Goal: Task Accomplishment & Management: Use online tool/utility

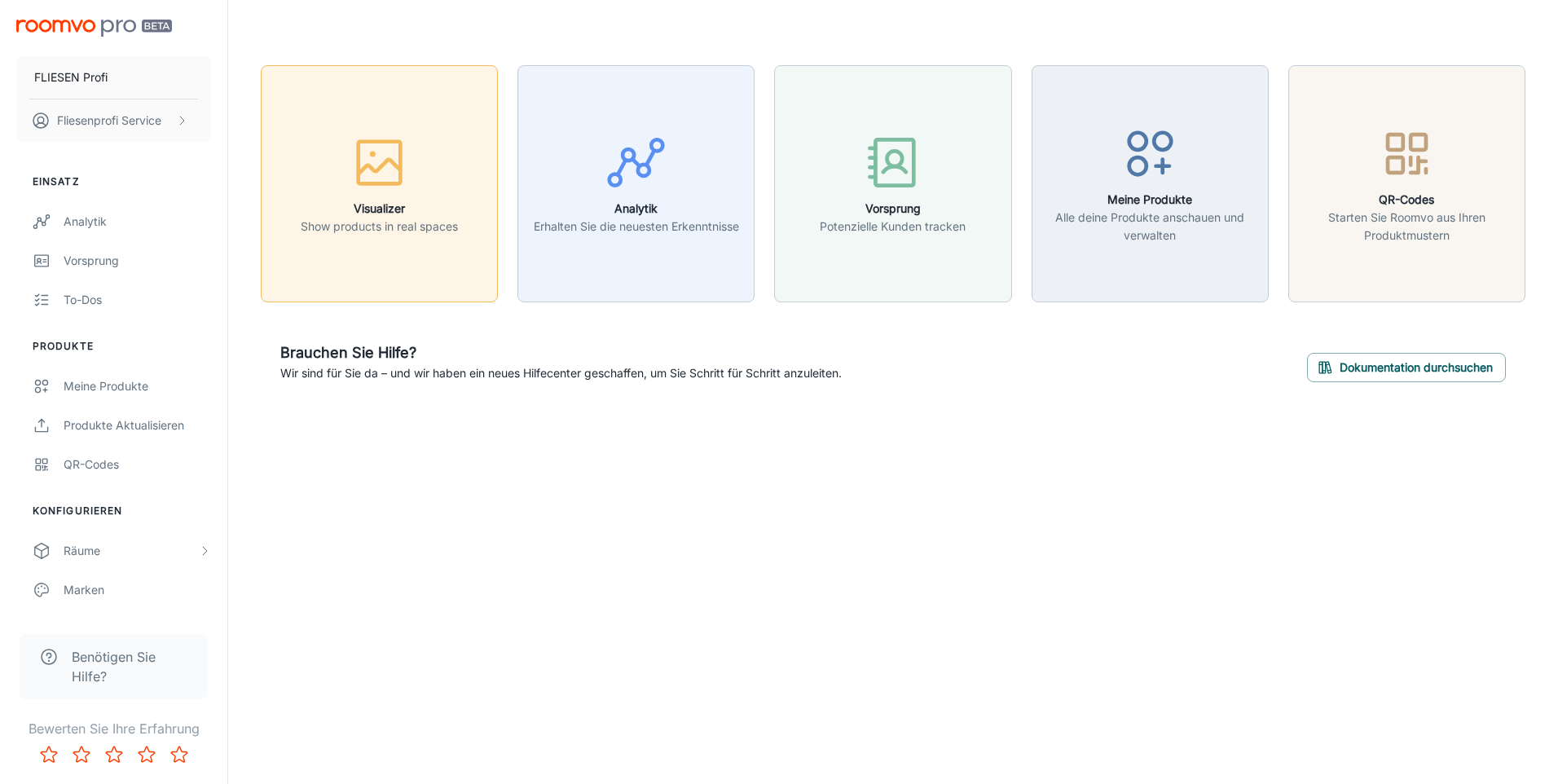
click at [379, 226] on p "Show products in real spaces" at bounding box center [379, 226] width 157 height 18
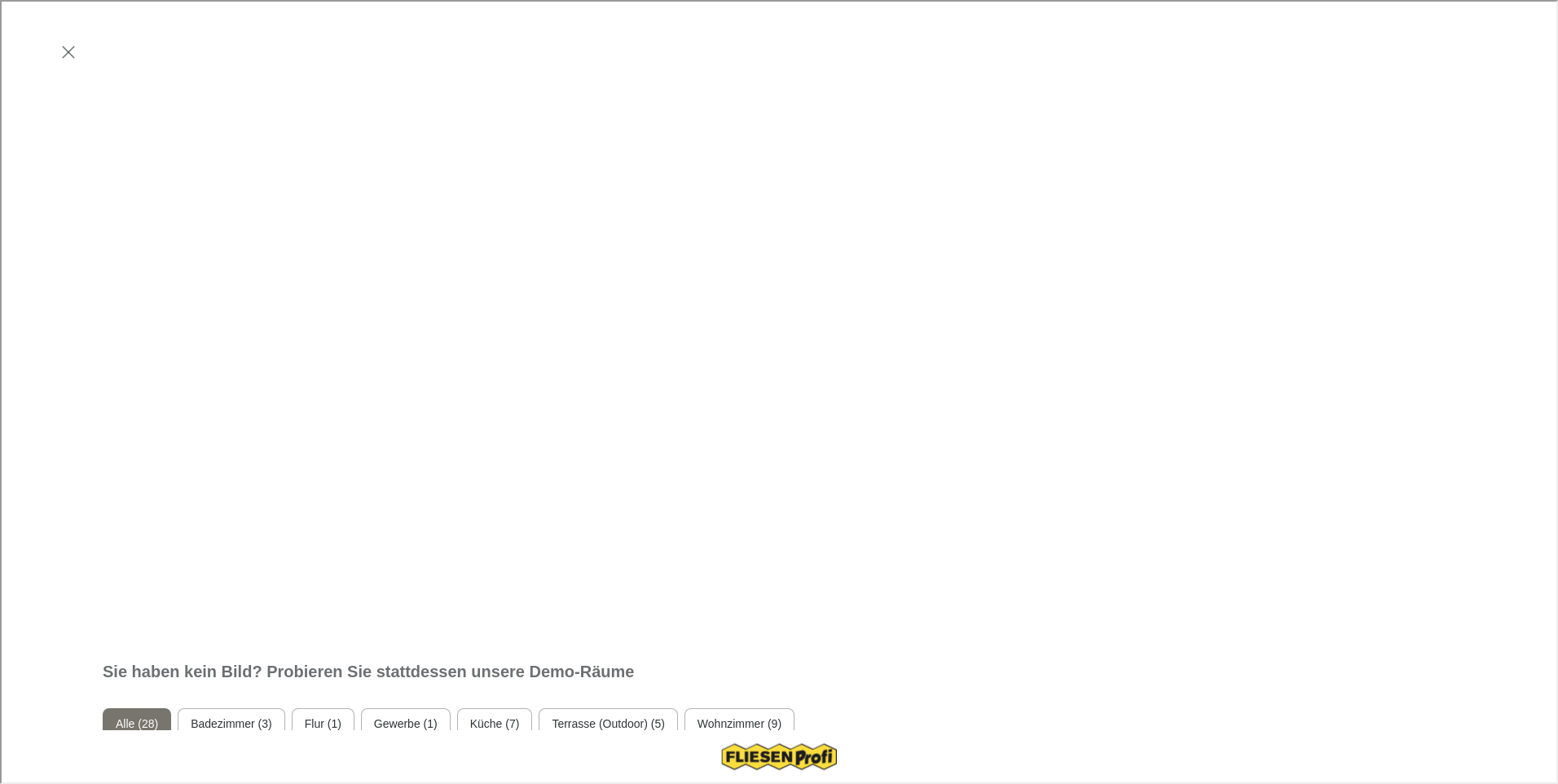
scroll to position [489, 0]
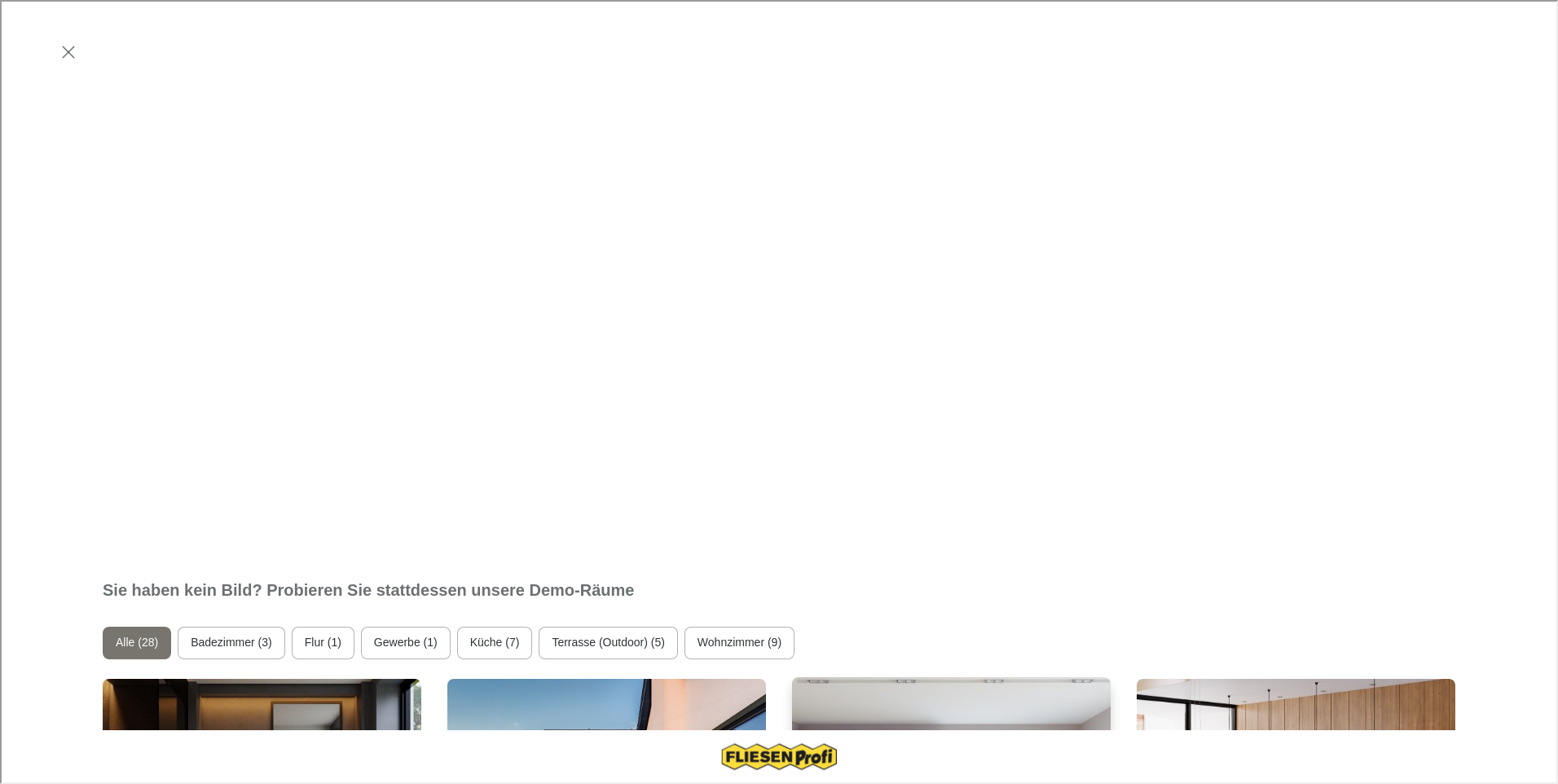
click at [920, 676] on img "Küche" at bounding box center [951, 797] width 322 height 242
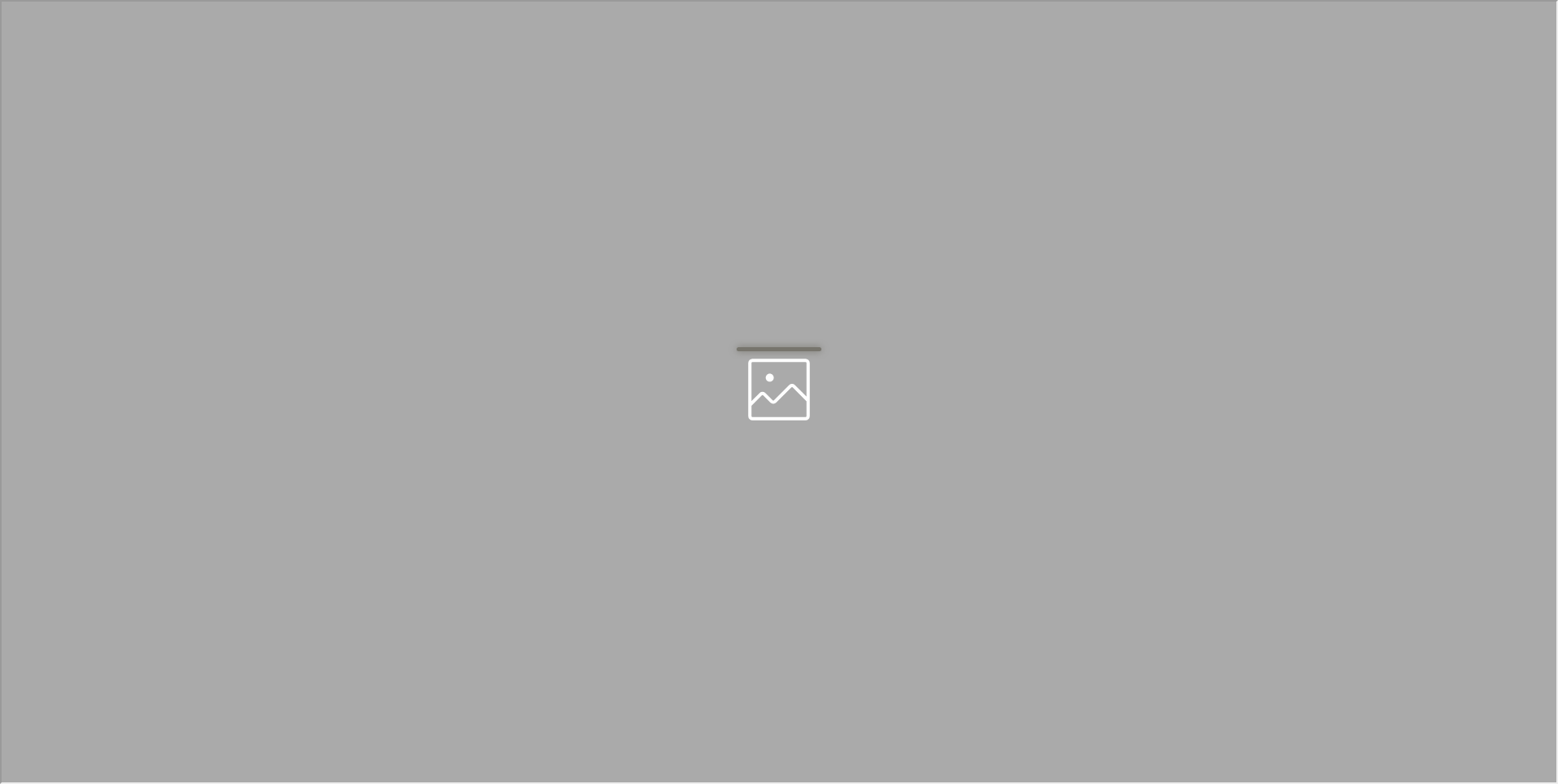
scroll to position [0, 0]
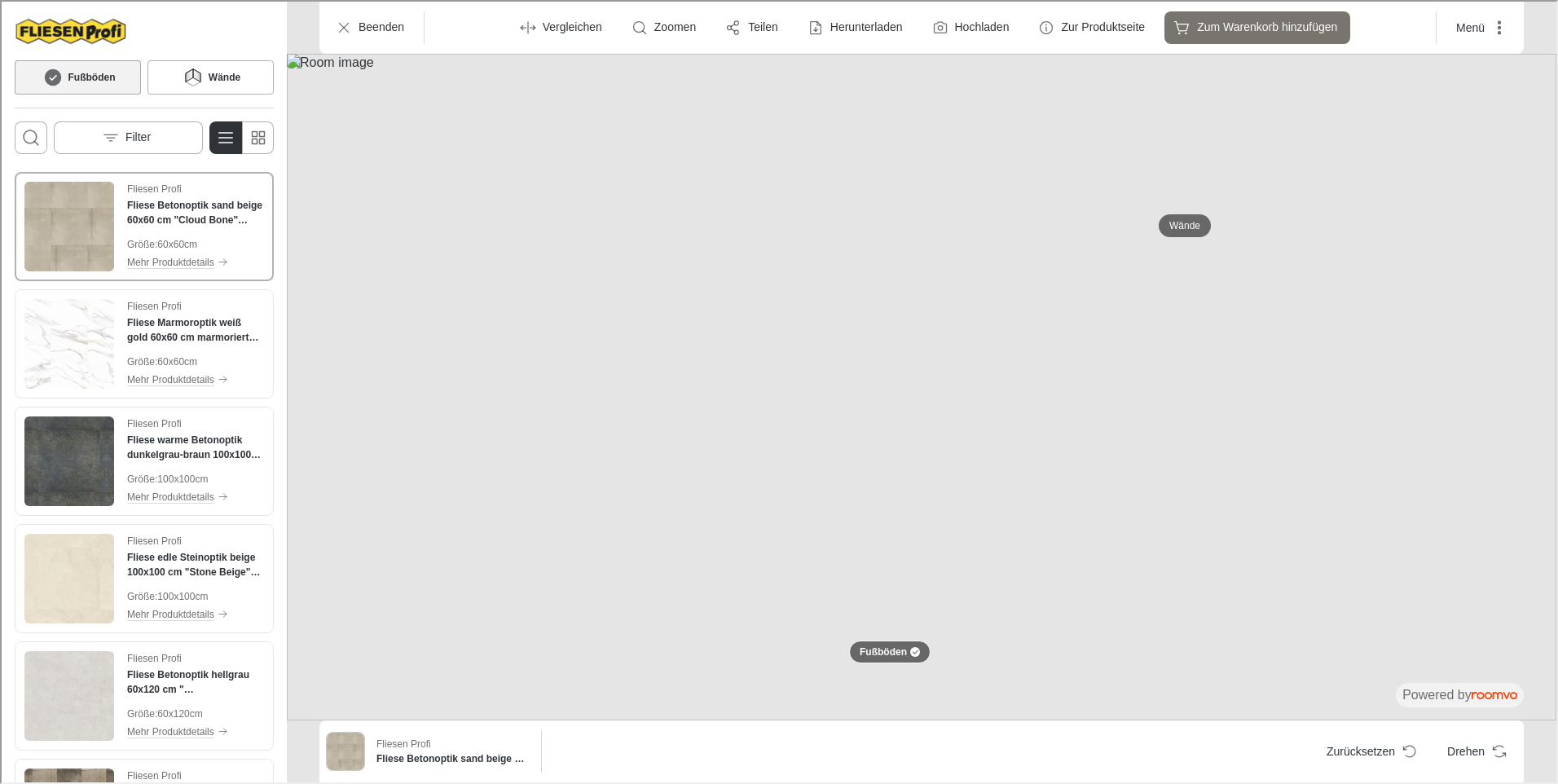
click at [591, 659] on img at bounding box center [920, 385] width 1269 height 666
click at [429, 729] on div "Fliesen Profi Fliese Betonoptik sand beige 60x60 cm "Cloud Bone" Zementoptik re…" at bounding box center [428, 749] width 209 height 42
click at [20, 136] on icon "Suchfeld öffnen" at bounding box center [29, 136] width 20 height 20
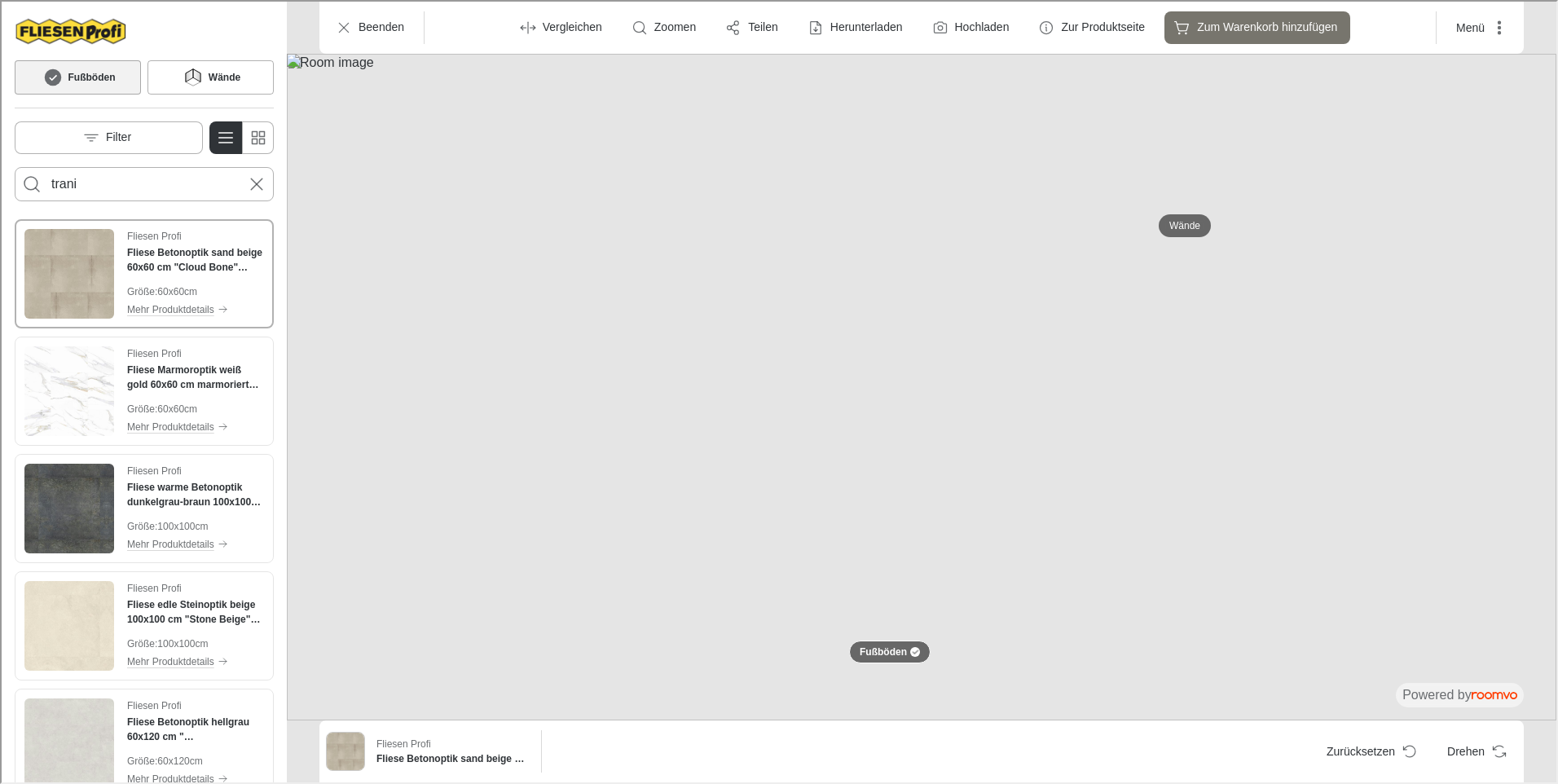
click at [14, 166] on button "Search for products" at bounding box center [30, 182] width 33 height 33
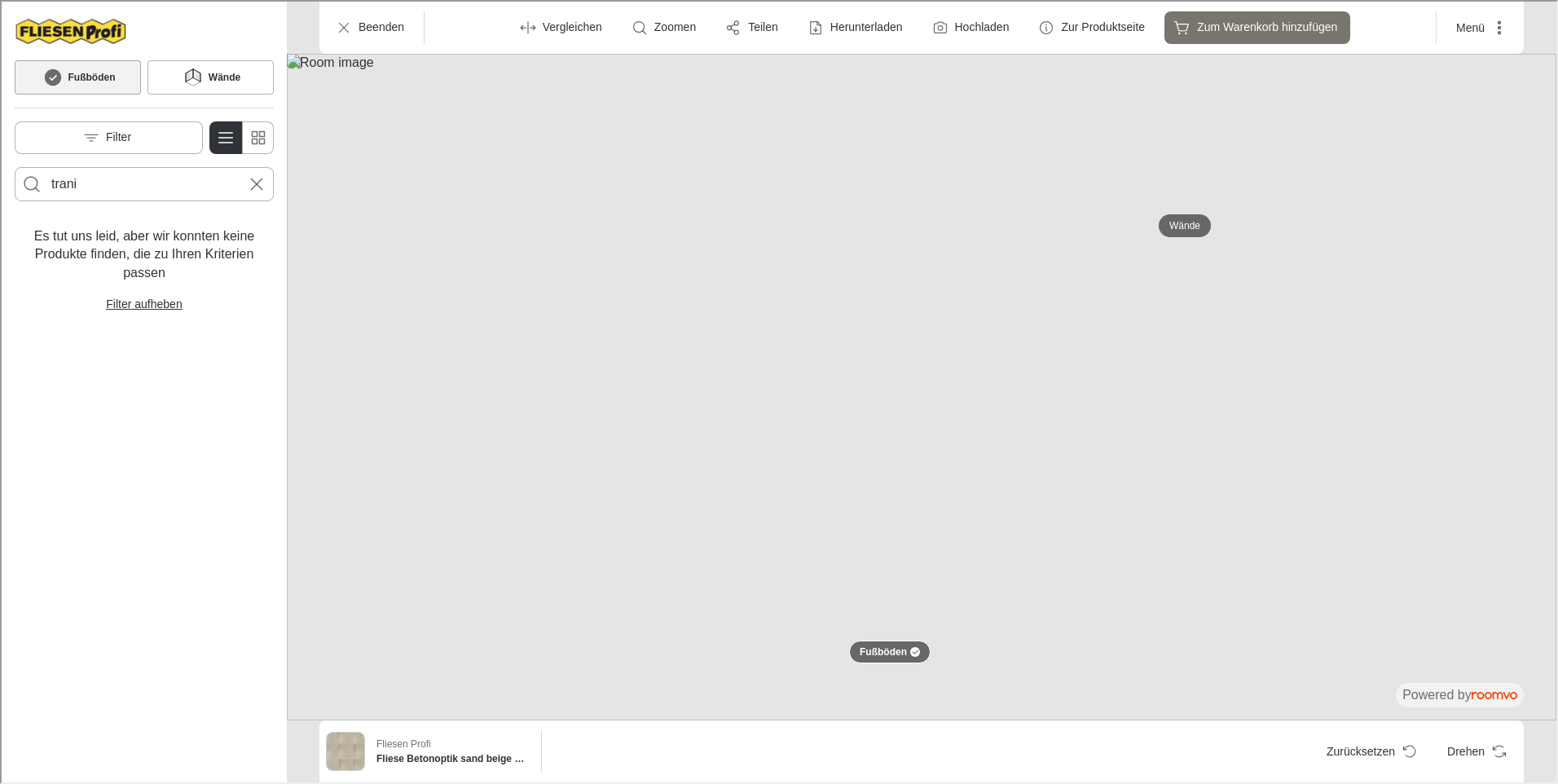
click at [107, 188] on input "trani" at bounding box center [143, 182] width 186 height 26
drag, startPoint x: 107, startPoint y: 188, endPoint x: 46, endPoint y: 180, distance: 61.5
click at [46, 180] on form "trani" at bounding box center [142, 182] width 259 height 34
type input "contrada"
click at [14, 166] on button "Search for products" at bounding box center [30, 182] width 33 height 33
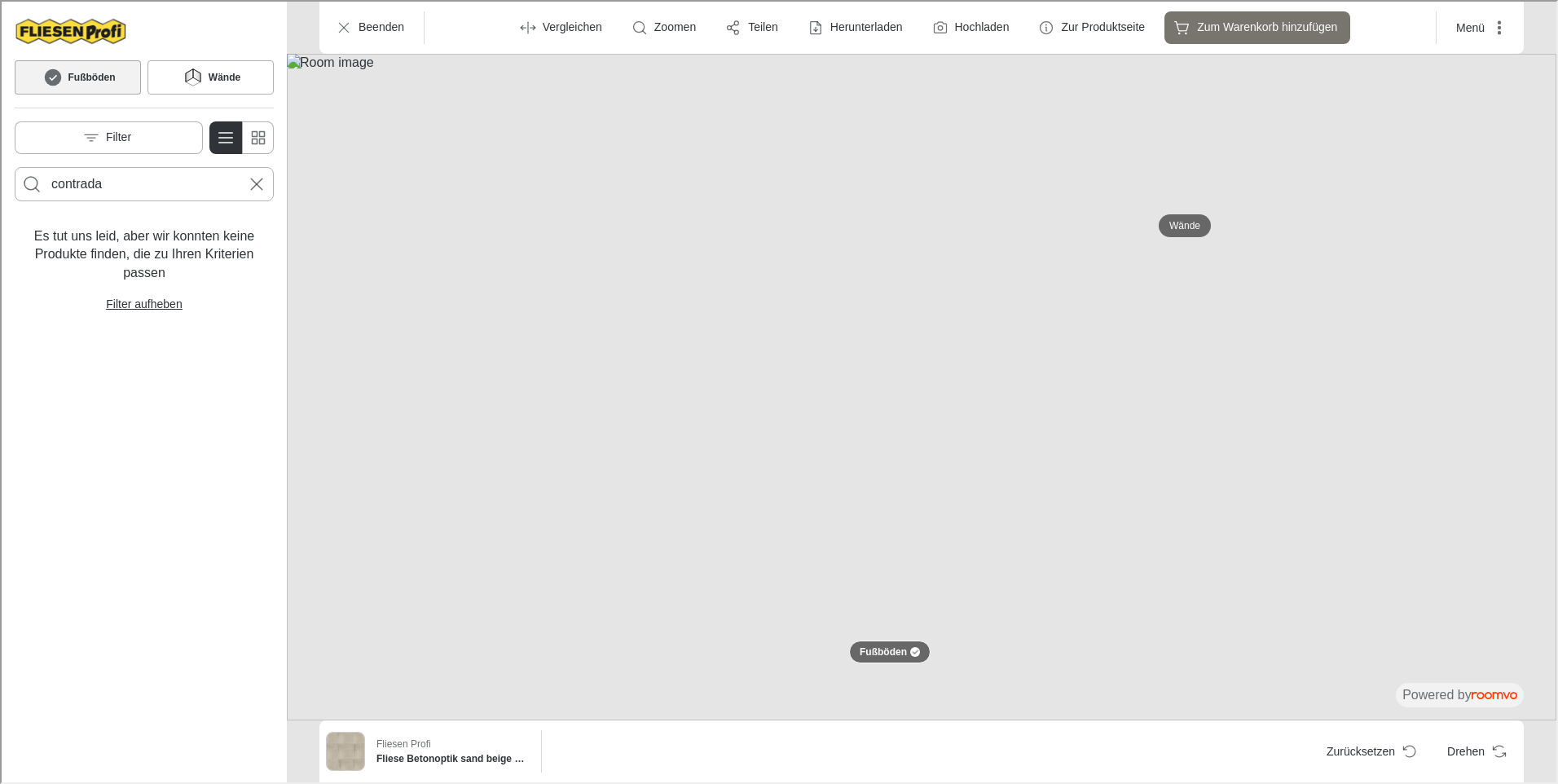
click at [148, 193] on input "contrada" at bounding box center [143, 182] width 186 height 26
click at [229, 70] on h6 "Wände" at bounding box center [223, 76] width 32 height 15
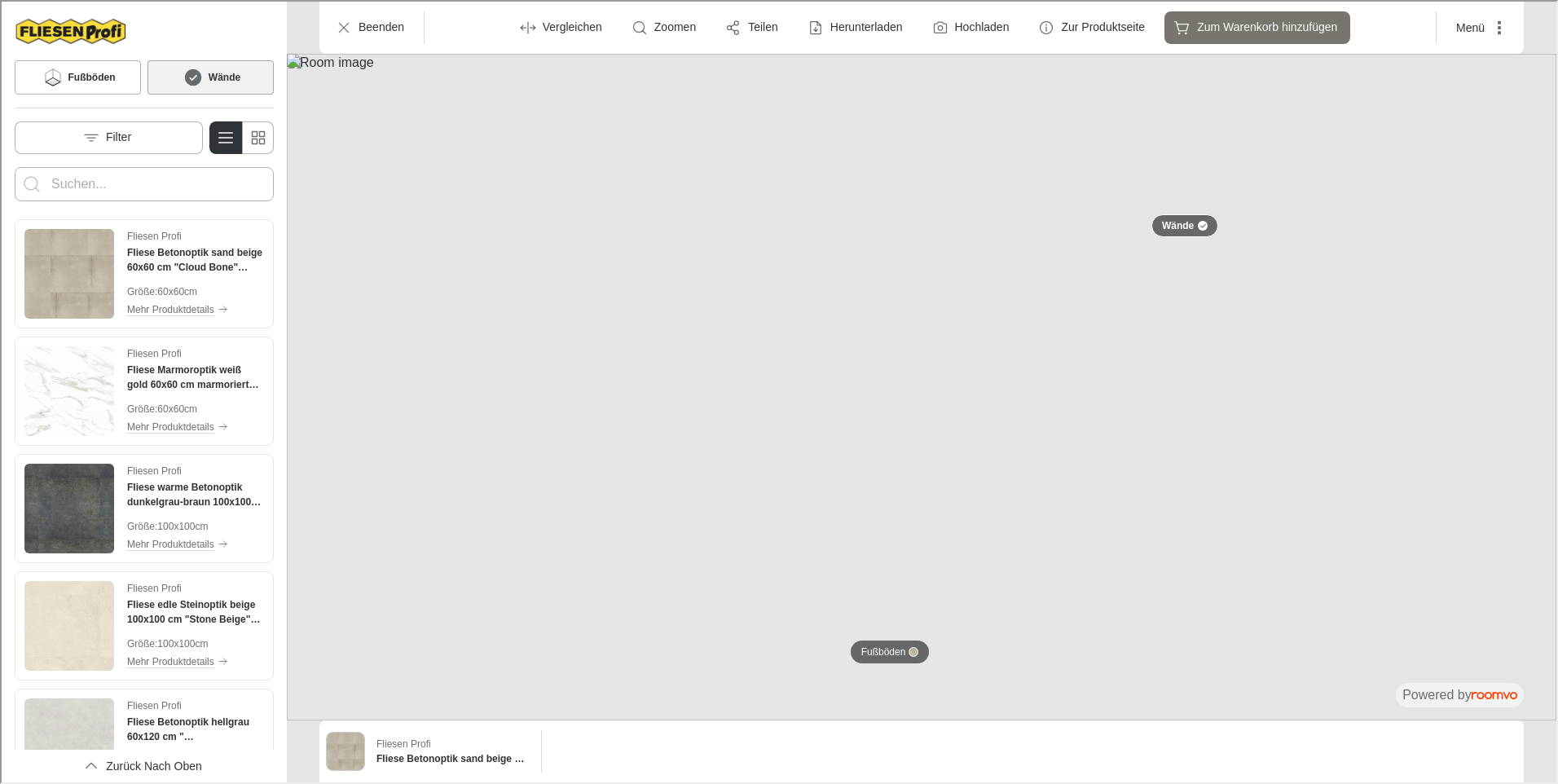
click at [137, 179] on input "Enter products to search for" at bounding box center [143, 182] width 186 height 26
click at [14, 166] on button "Search for products" at bounding box center [30, 182] width 33 height 33
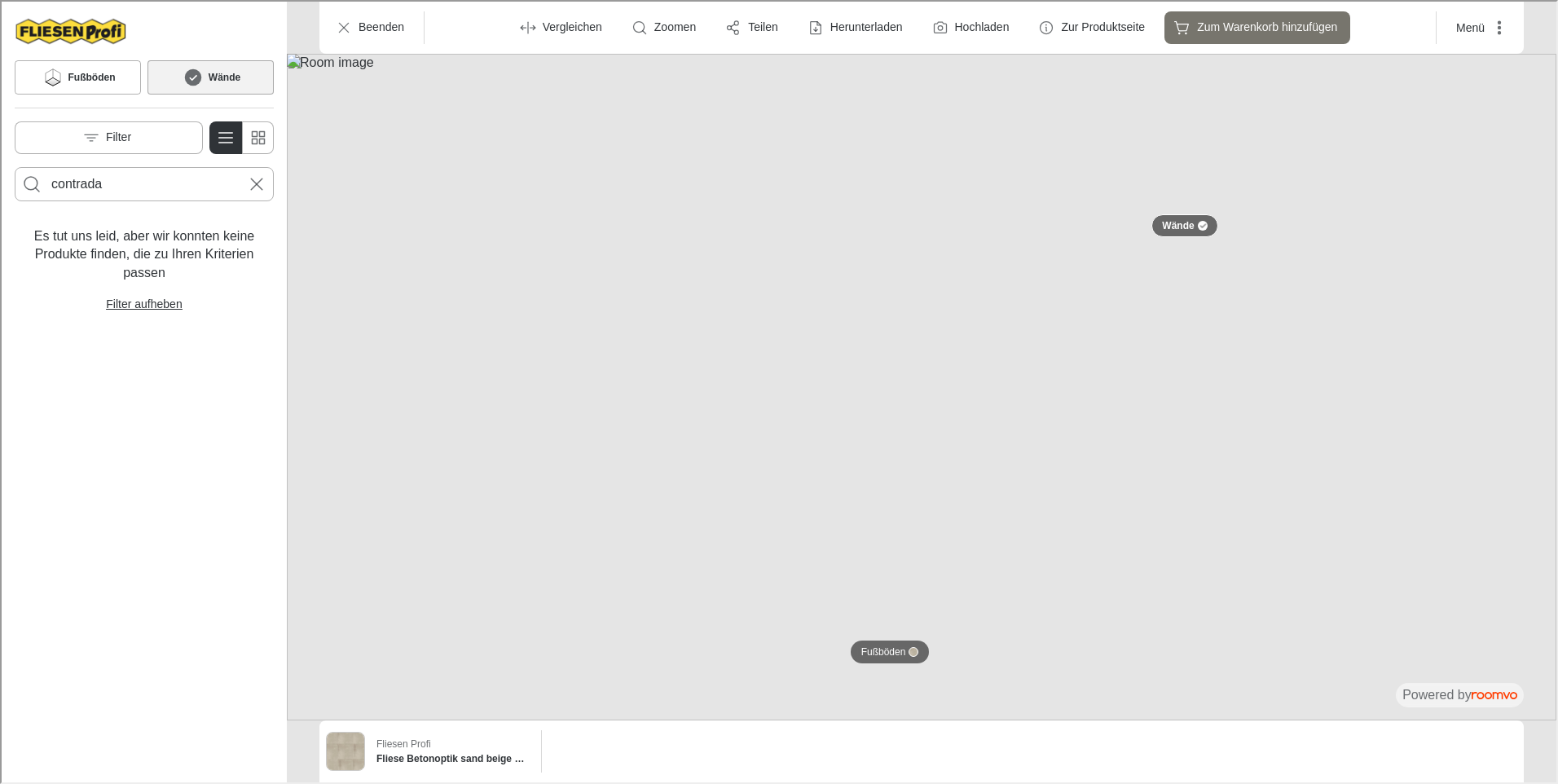
drag, startPoint x: 147, startPoint y: 189, endPoint x: -3, endPoint y: 187, distance: 150.0
click at [0, 187] on html "Roomvo visualizer Fußböden Wände Filter contrada Es tut uns leid, aber wir konn…" at bounding box center [777, 390] width 1555 height 781
click at [14, 166] on button "Search for products" at bounding box center [30, 182] width 33 height 33
drag, startPoint x: 76, startPoint y: 181, endPoint x: 100, endPoint y: 180, distance: 24.0
click at [101, 179] on input "valente" at bounding box center [143, 182] width 186 height 26
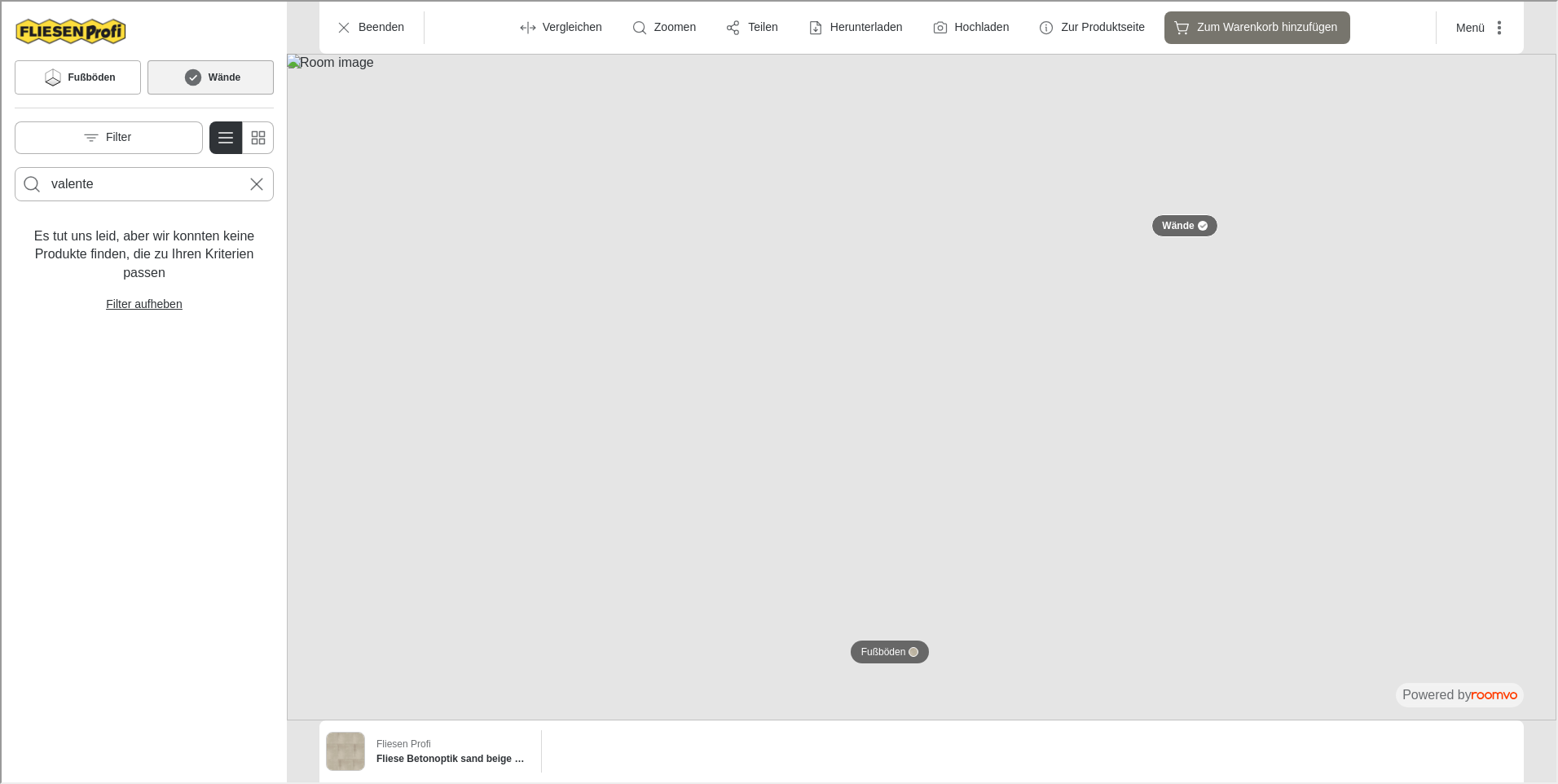
click at [114, 175] on input "valente" at bounding box center [143, 182] width 186 height 26
click at [126, 183] on input "valente" at bounding box center [143, 182] width 186 height 26
click at [126, 183] on input "valente" at bounding box center [143, 182] width 186 height 26
click at [0, 182] on html "Roomvo visualizer Fußböden Wände Filter valente Es tut uns leid, aber wir konnt…" at bounding box center [777, 390] width 1555 height 781
click at [14, 166] on button "Search for products" at bounding box center [30, 182] width 33 height 33
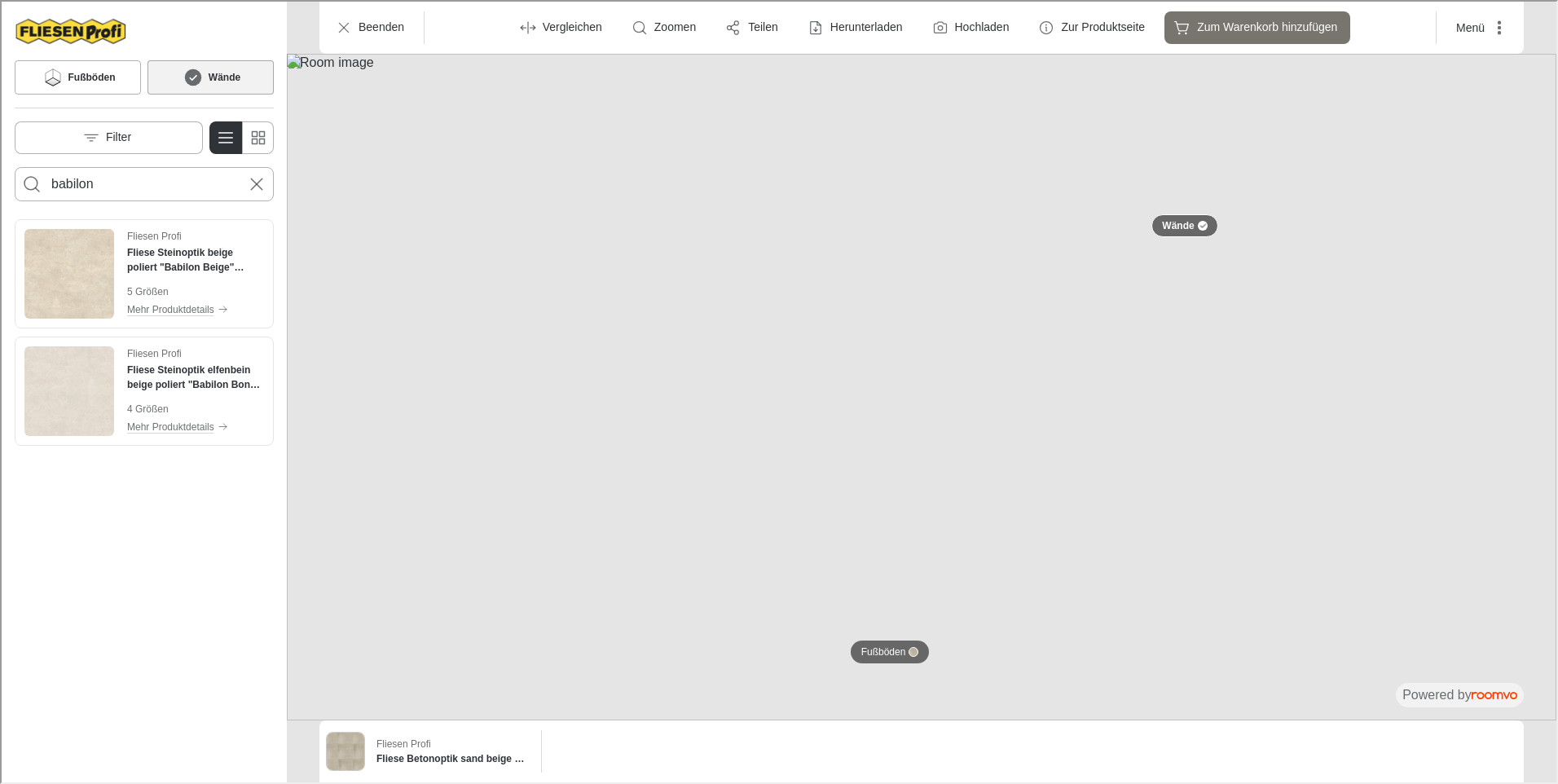
click at [1, 291] on iframe at bounding box center [779, 392] width 1558 height 784
drag, startPoint x: 1, startPoint y: 291, endPoint x: 34, endPoint y: 284, distance: 33.7
click at [34, 284] on img "Product catalog" at bounding box center [68, 272] width 89 height 89
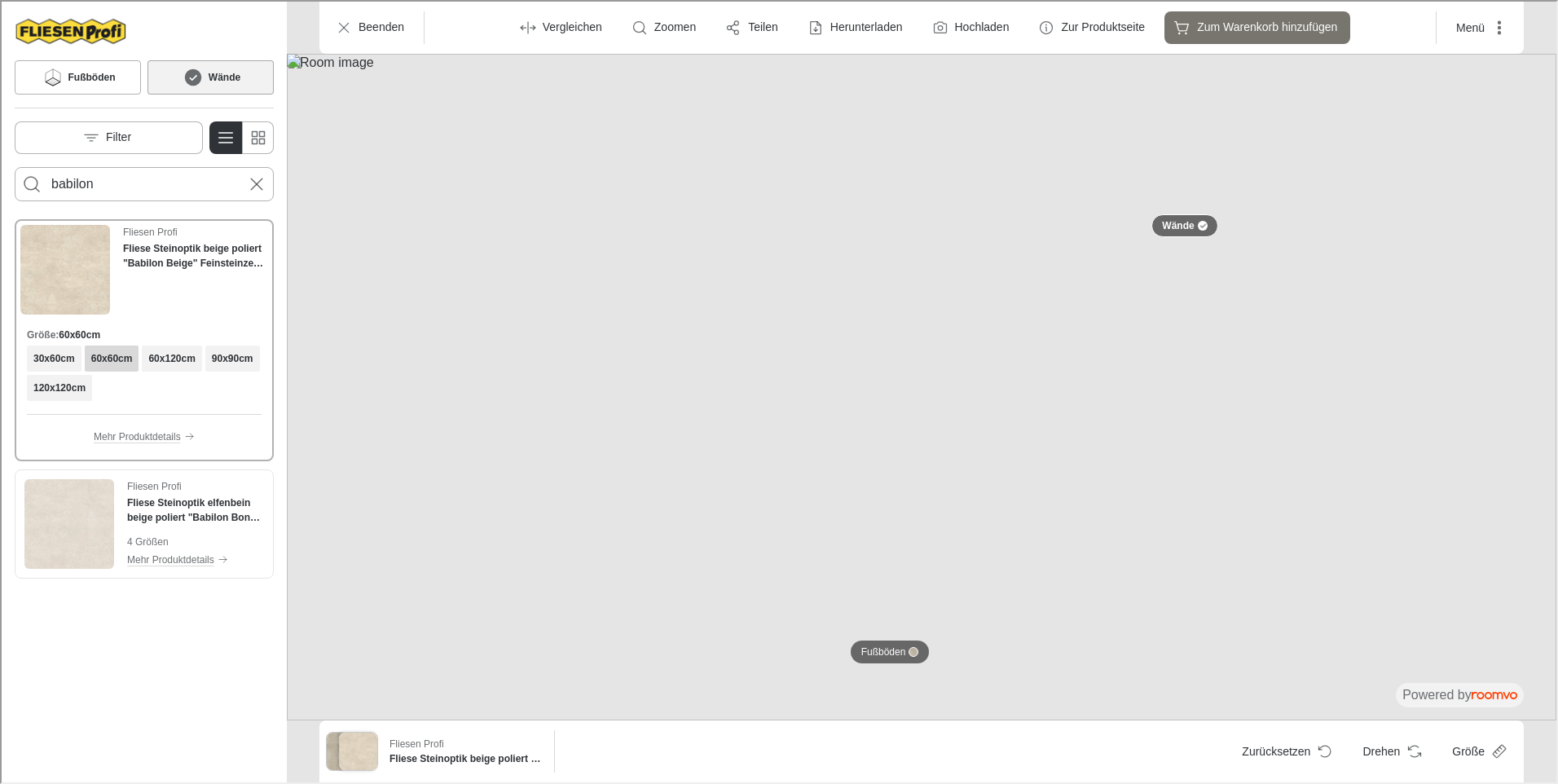
click at [589, 643] on img at bounding box center [920, 385] width 1269 height 666
click at [84, 383] on h6 "120x120cm" at bounding box center [58, 386] width 52 height 15
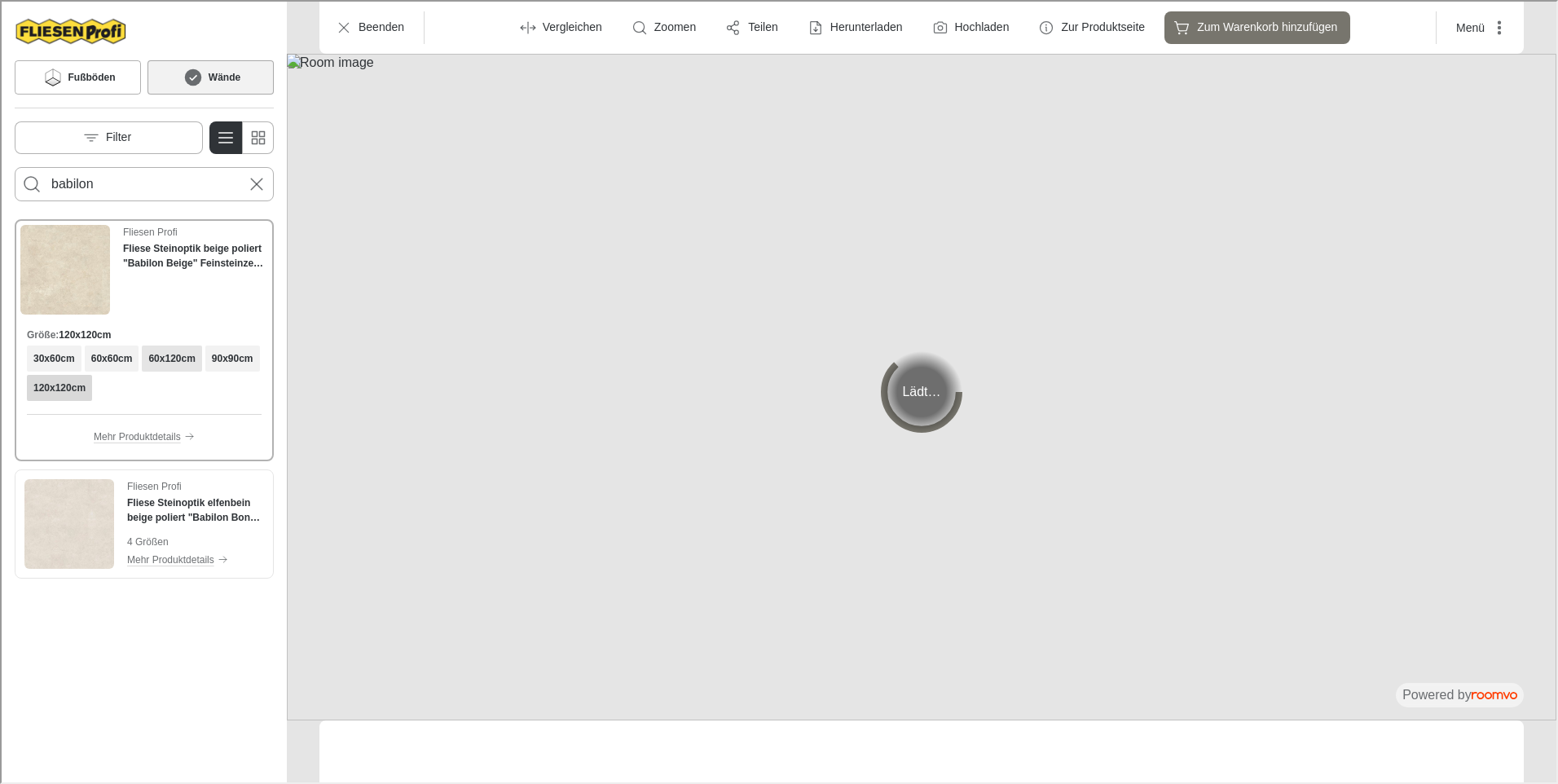
click at [171, 355] on h6 "60x120cm" at bounding box center [170, 357] width 46 height 15
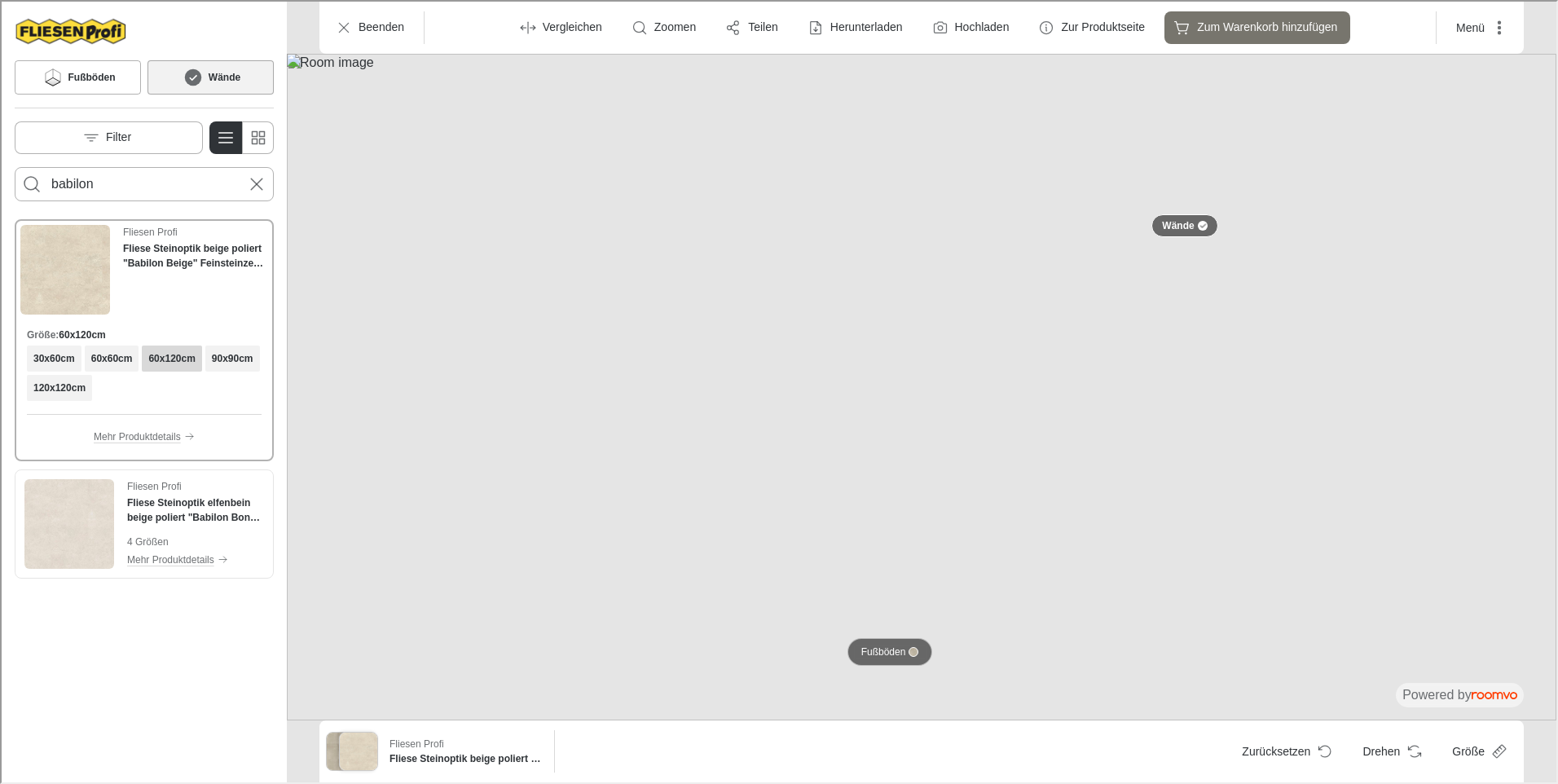
click at [911, 649] on div at bounding box center [911, 650] width 9 height 9
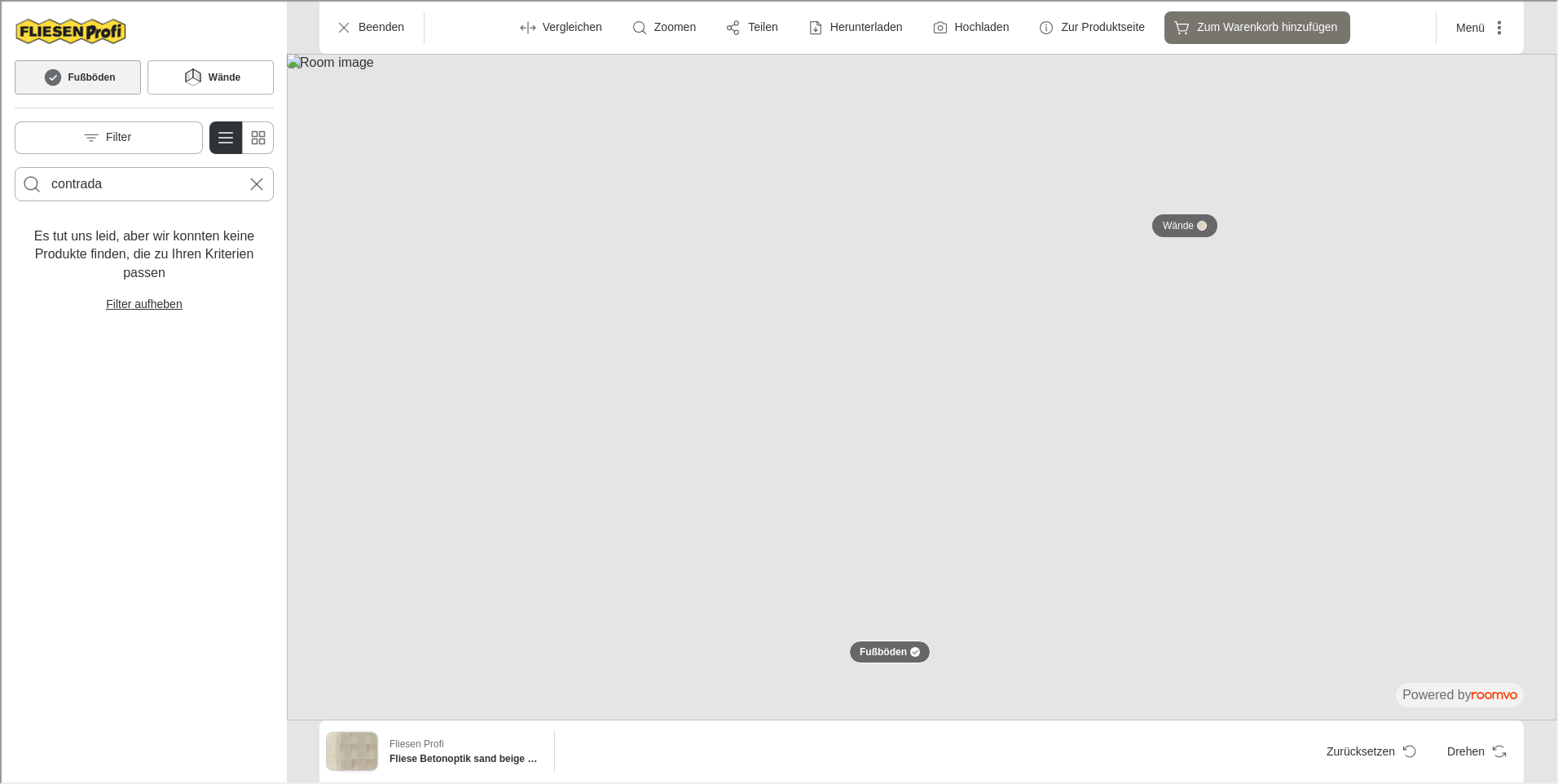
drag, startPoint x: 129, startPoint y: 191, endPoint x: -5, endPoint y: 211, distance: 135.5
click at [0, 211] on html "Roomvo visualizer Fußböden Wände Filter contrada Es tut uns leid, aber wir konn…" at bounding box center [777, 390] width 1555 height 781
type input "babilon"
click at [14, 166] on button "Search for products" at bounding box center [30, 182] width 33 height 33
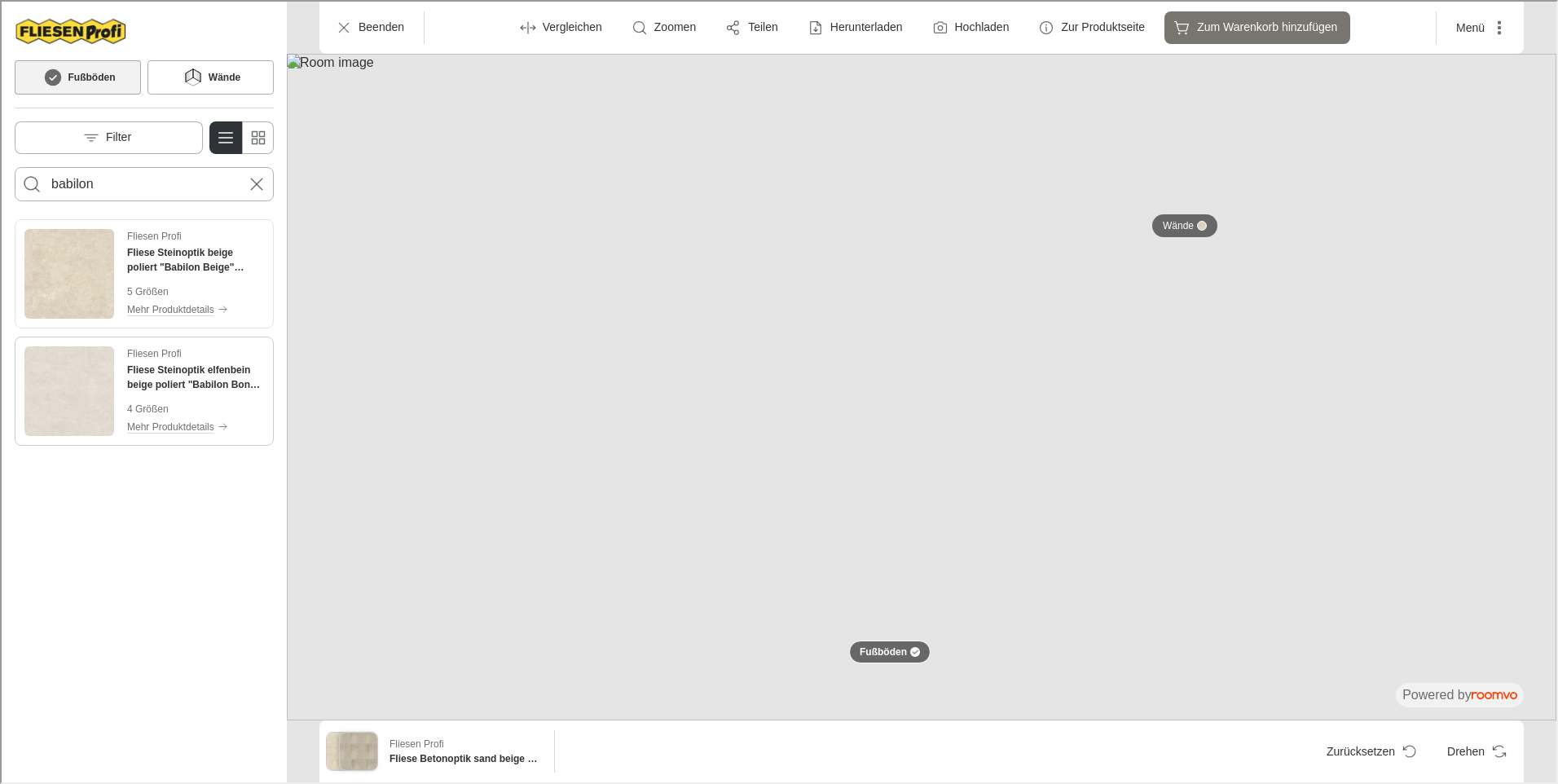
click at [35, 350] on img "Product catalog" at bounding box center [68, 389] width 89 height 89
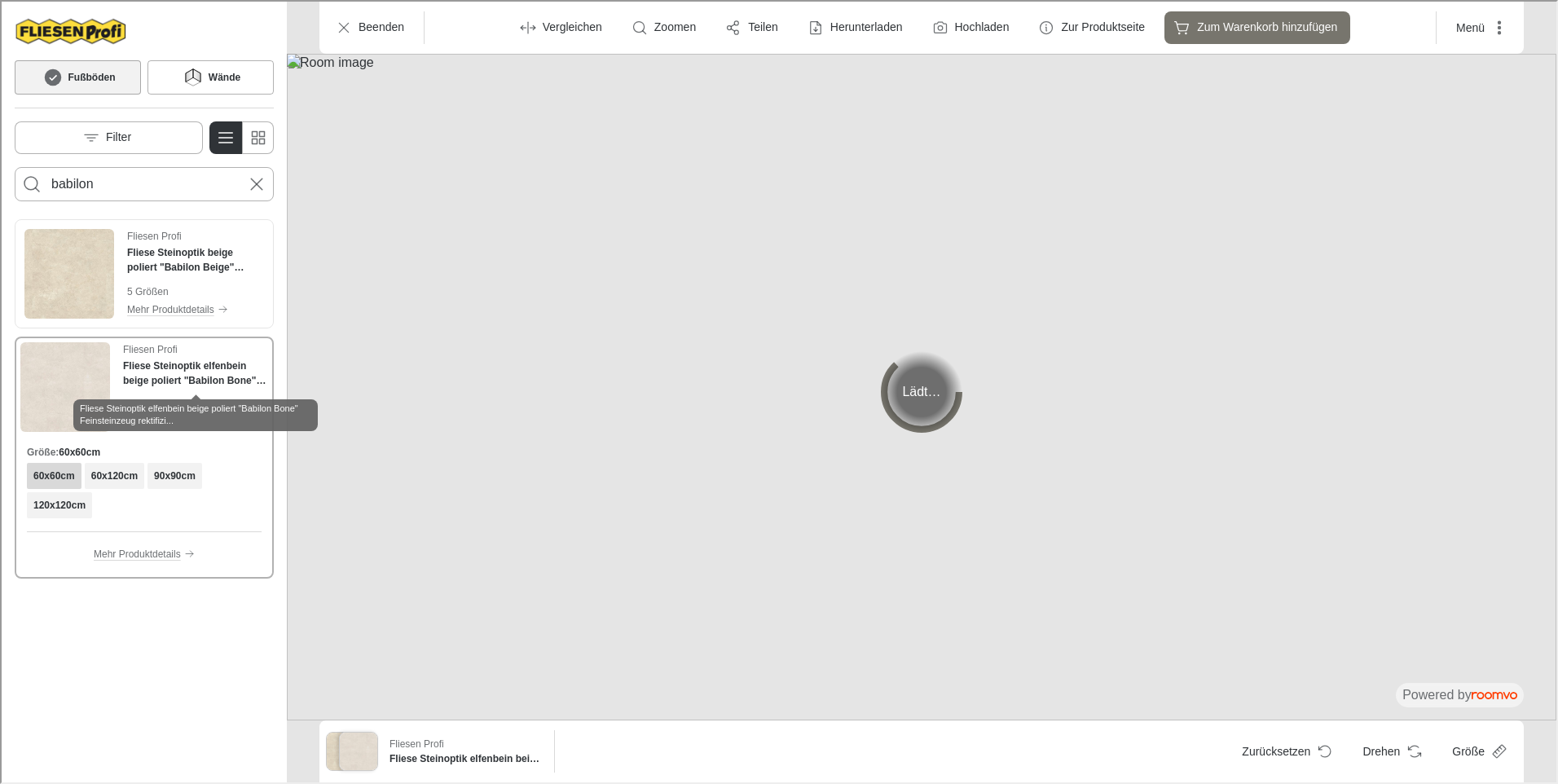
click at [190, 364] on h4 "Fliese Steinoptik elfenbein beige poliert "Babilon Bone" Feinsteinzeug rektifiz…" at bounding box center [193, 371] width 145 height 29
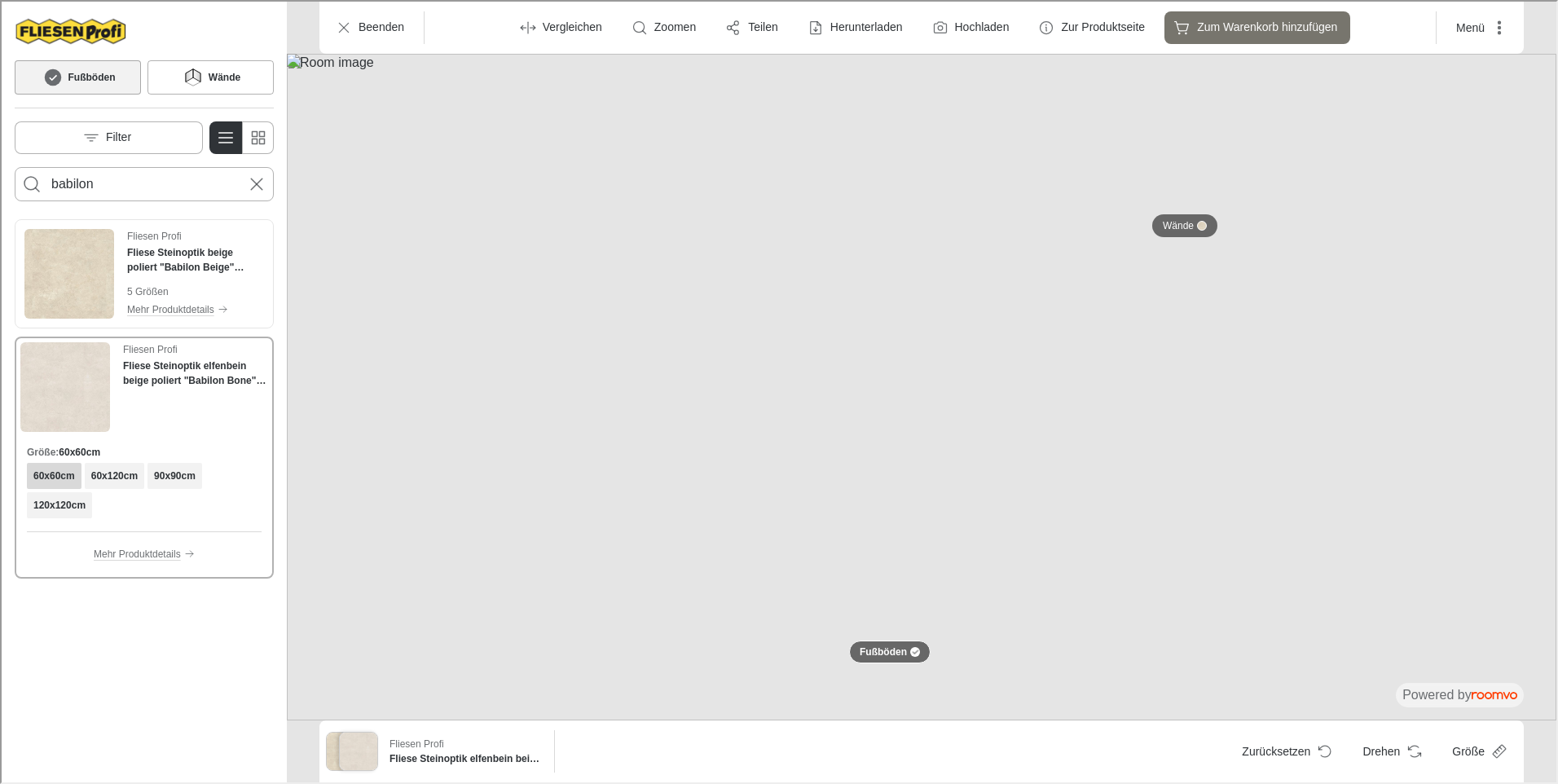
click at [898, 611] on img at bounding box center [920, 385] width 1269 height 666
click at [166, 276] on div "Fliese Steinoptik beige poliert "Babilon Beige" Feinsteinzeug rektifiziert" at bounding box center [193, 294] width 244 height 43
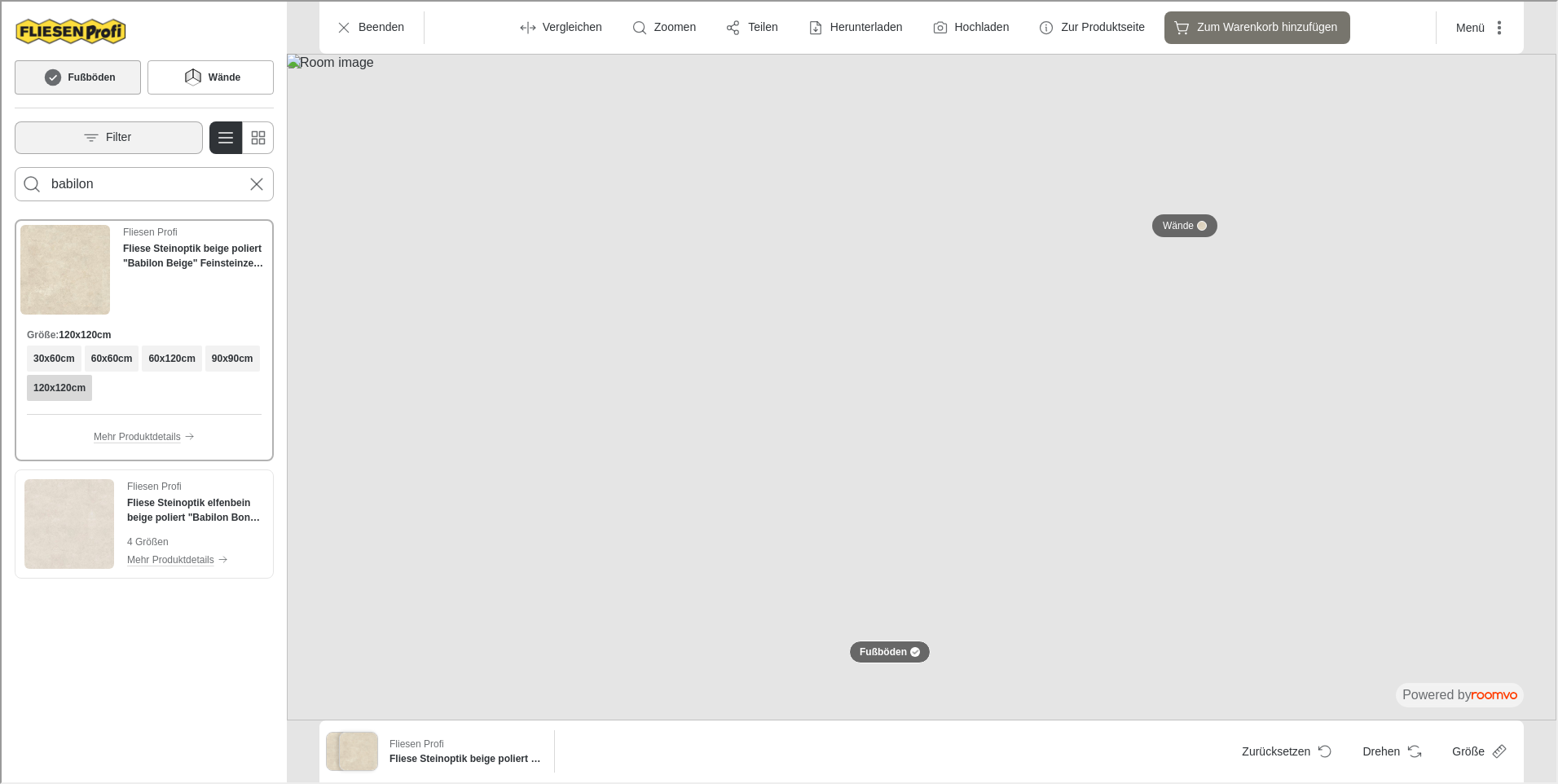
click at [123, 127] on button "Filter" at bounding box center [107, 136] width 188 height 33
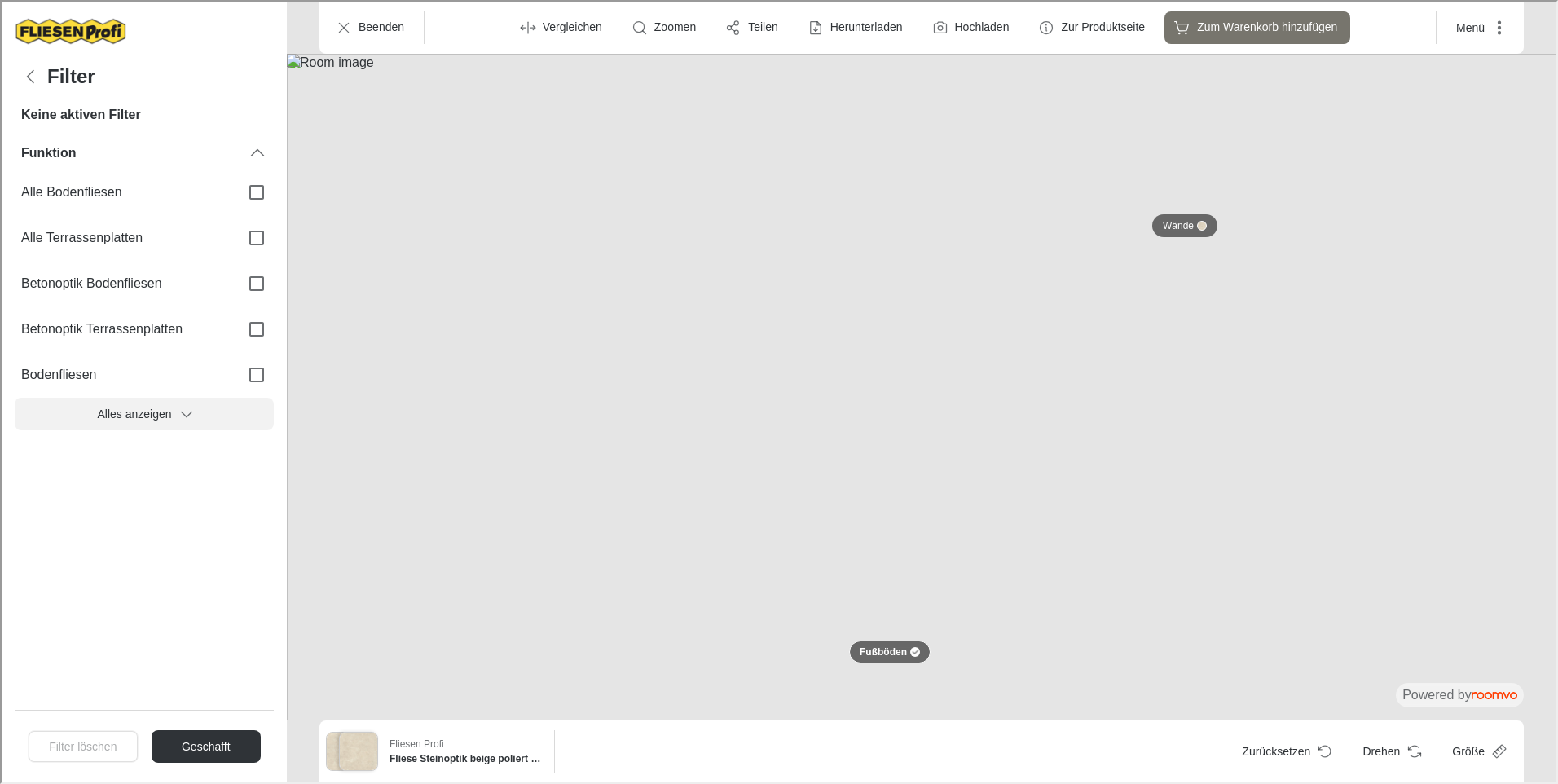
click at [158, 408] on button "Alles anzeigen" at bounding box center [142, 413] width 259 height 33
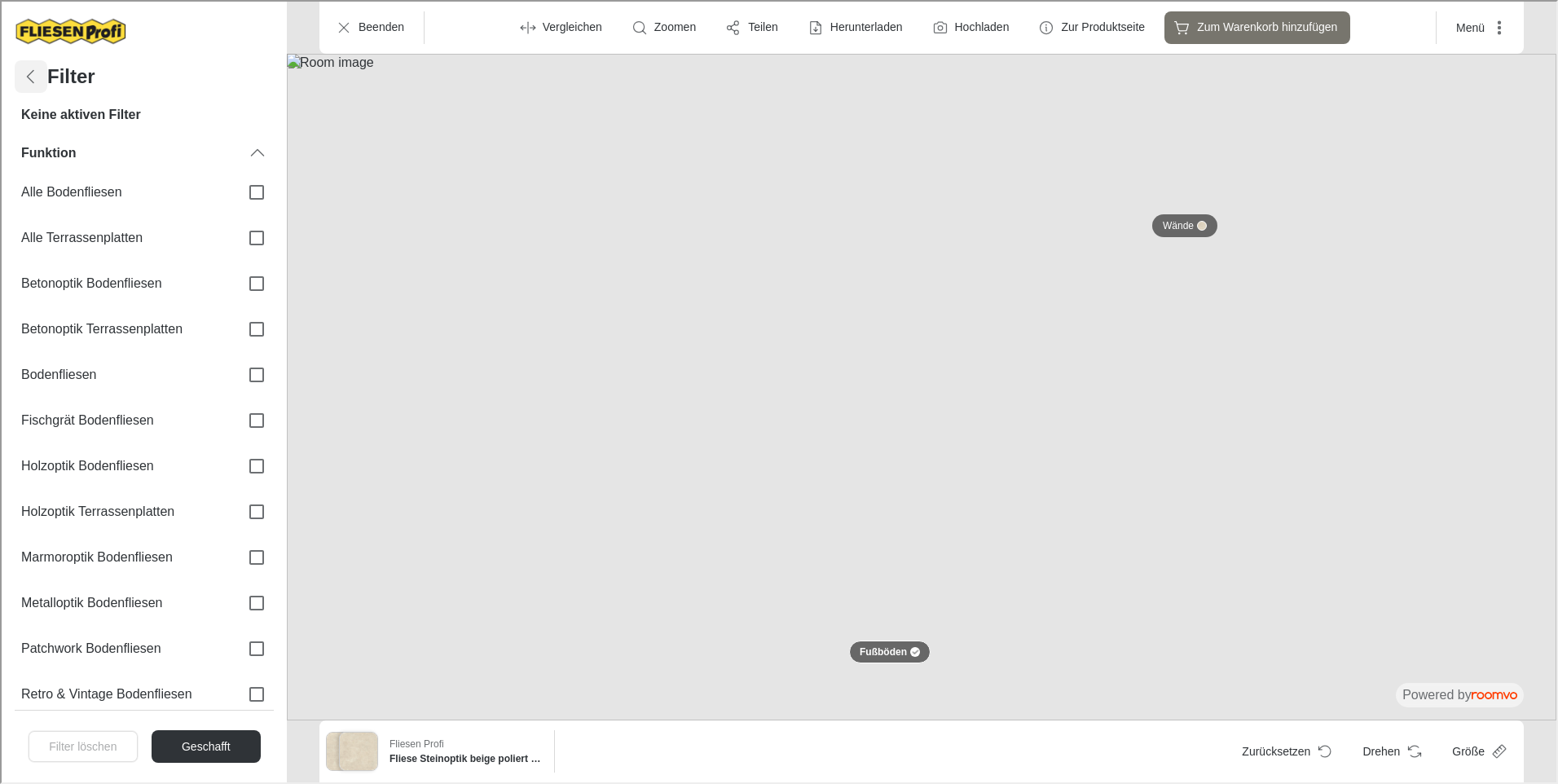
click at [27, 79] on icon "Filters menu" at bounding box center [29, 75] width 20 height 20
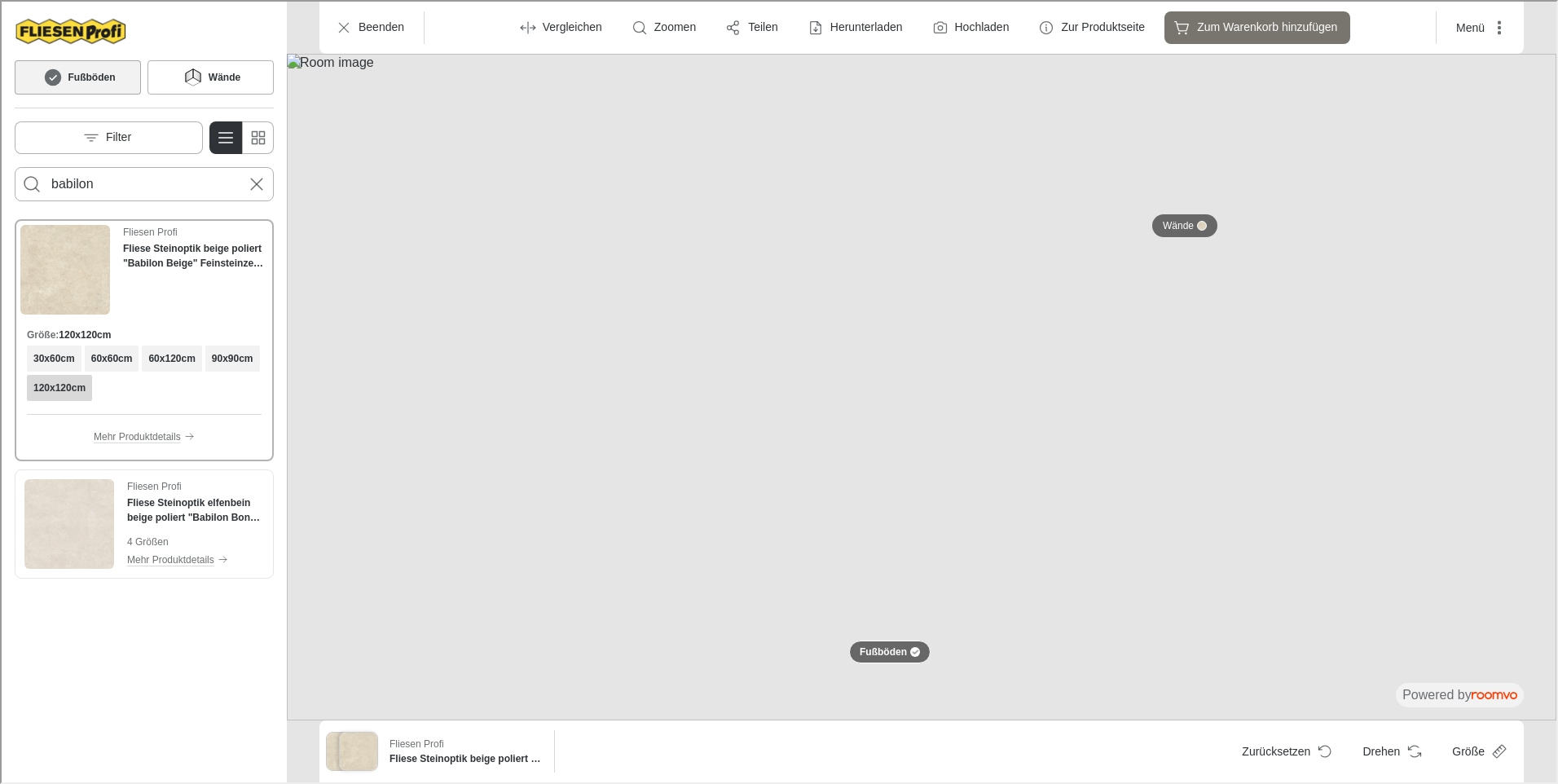
click at [81, 31] on img "Zur Website von FLIESEN Profi begeben" at bounding box center [69, 29] width 113 height 33
click at [255, 184] on icon "Cancel search" at bounding box center [255, 182] width 20 height 20
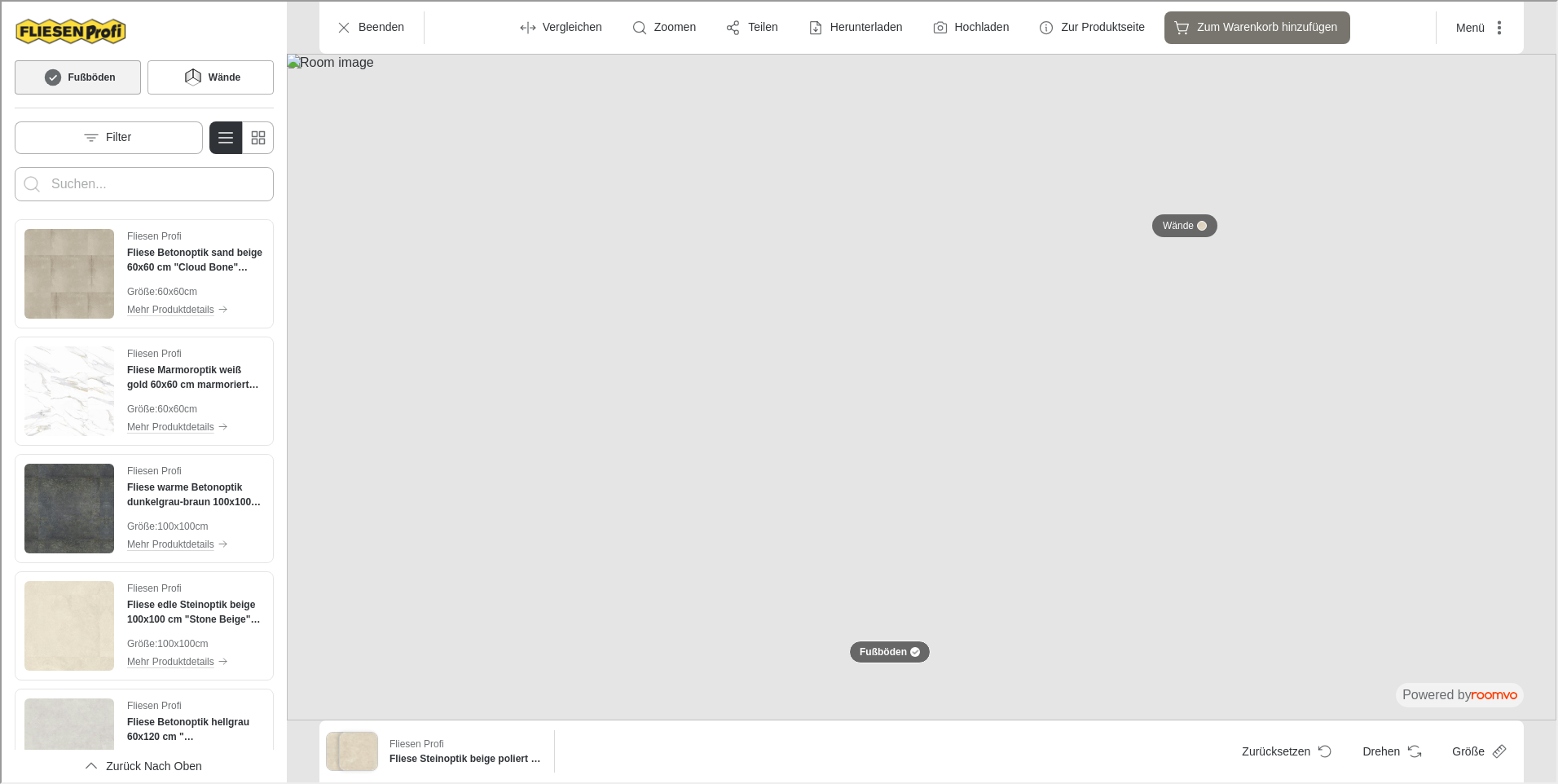
click at [156, 181] on input "Enter products to search for" at bounding box center [143, 182] width 186 height 26
click at [110, 136] on p "Filter" at bounding box center [116, 136] width 25 height 16
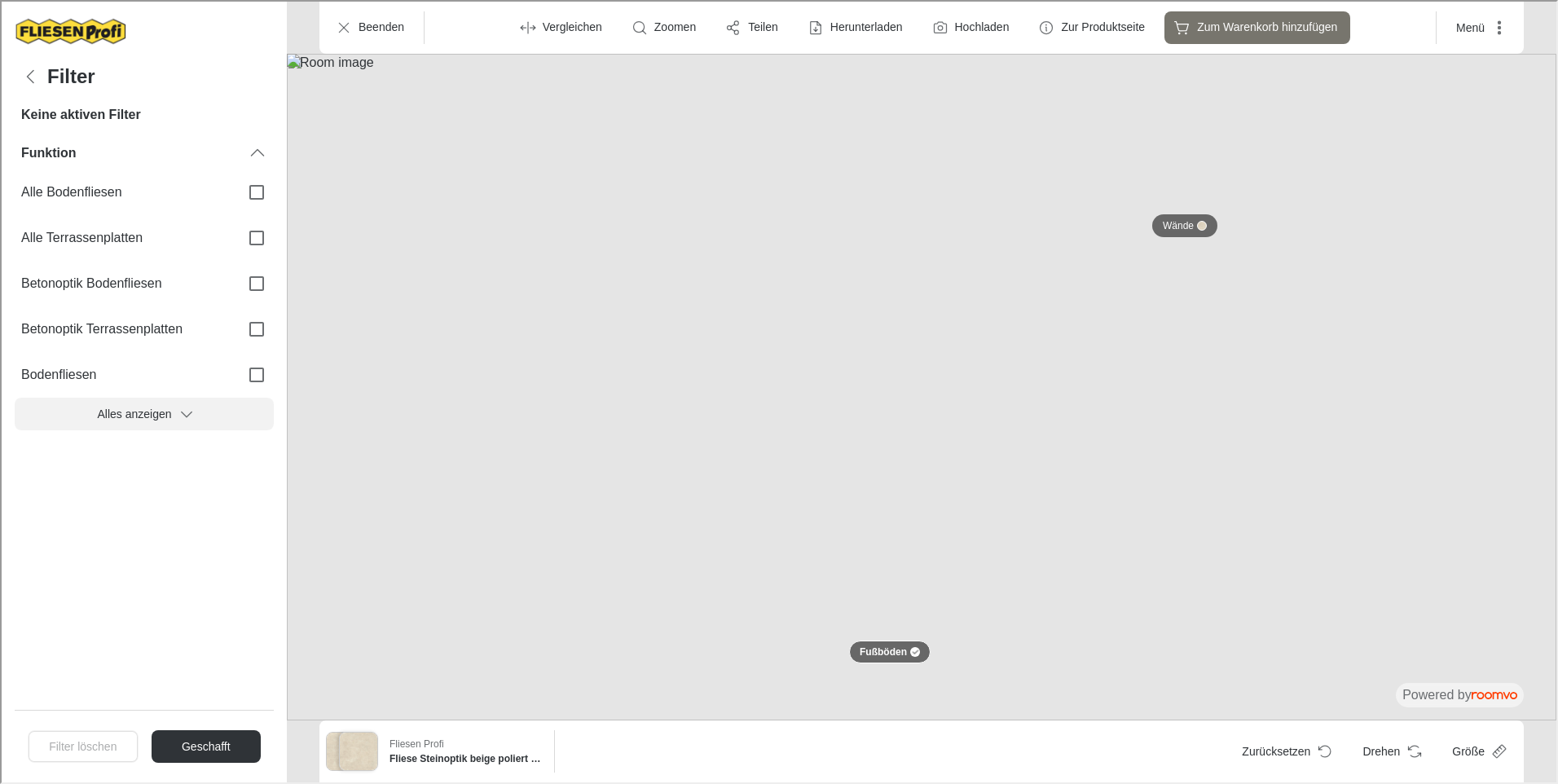
click at [129, 411] on button "Alles anzeigen" at bounding box center [142, 413] width 259 height 33
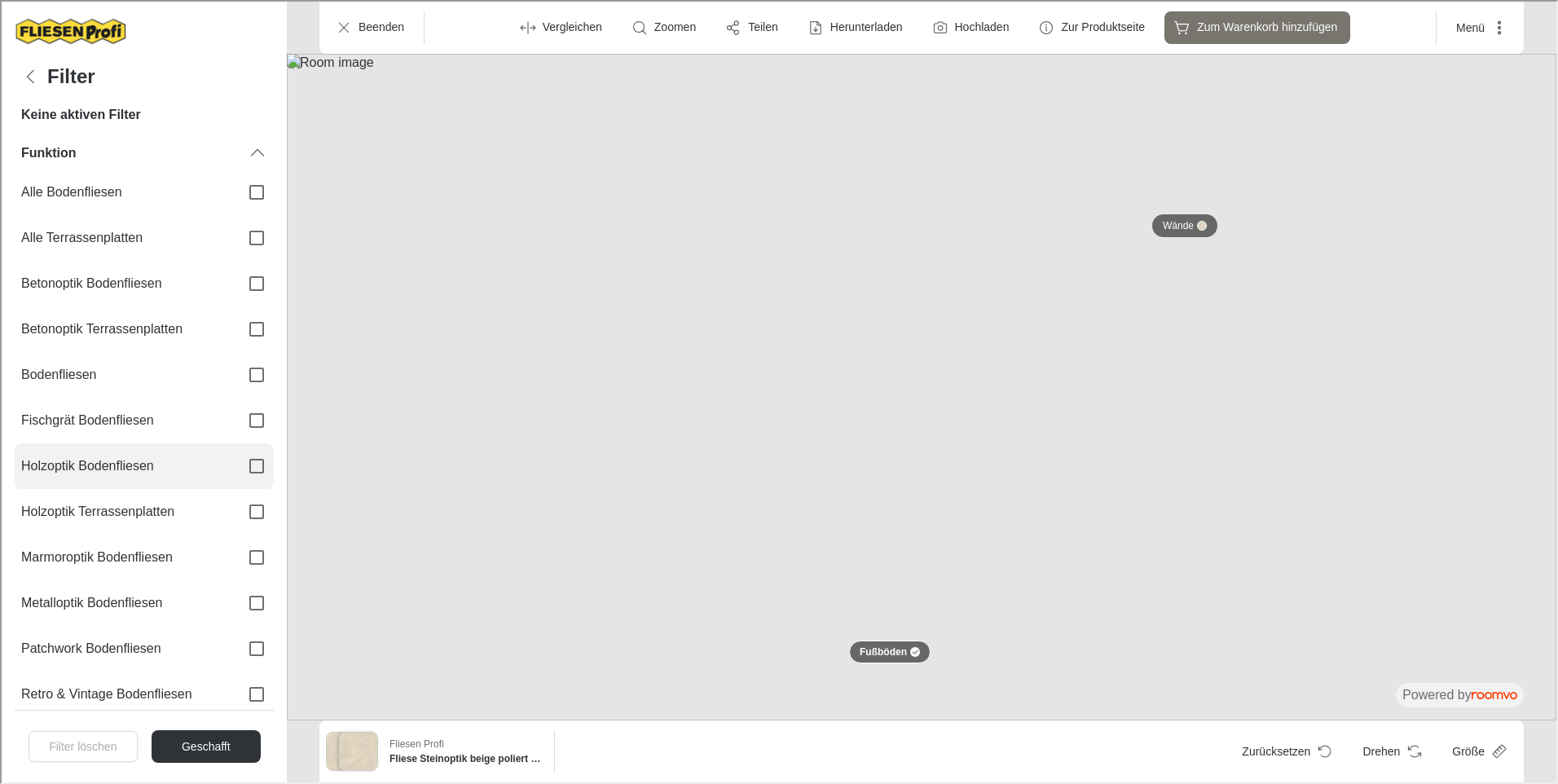
click at [138, 464] on span "Holzoptik Bodenfliesen" at bounding box center [122, 464] width 205 height 18
click at [238, 464] on input "Holzoptik Bodenfliesen" at bounding box center [255, 464] width 34 height 34
checkbox input "true"
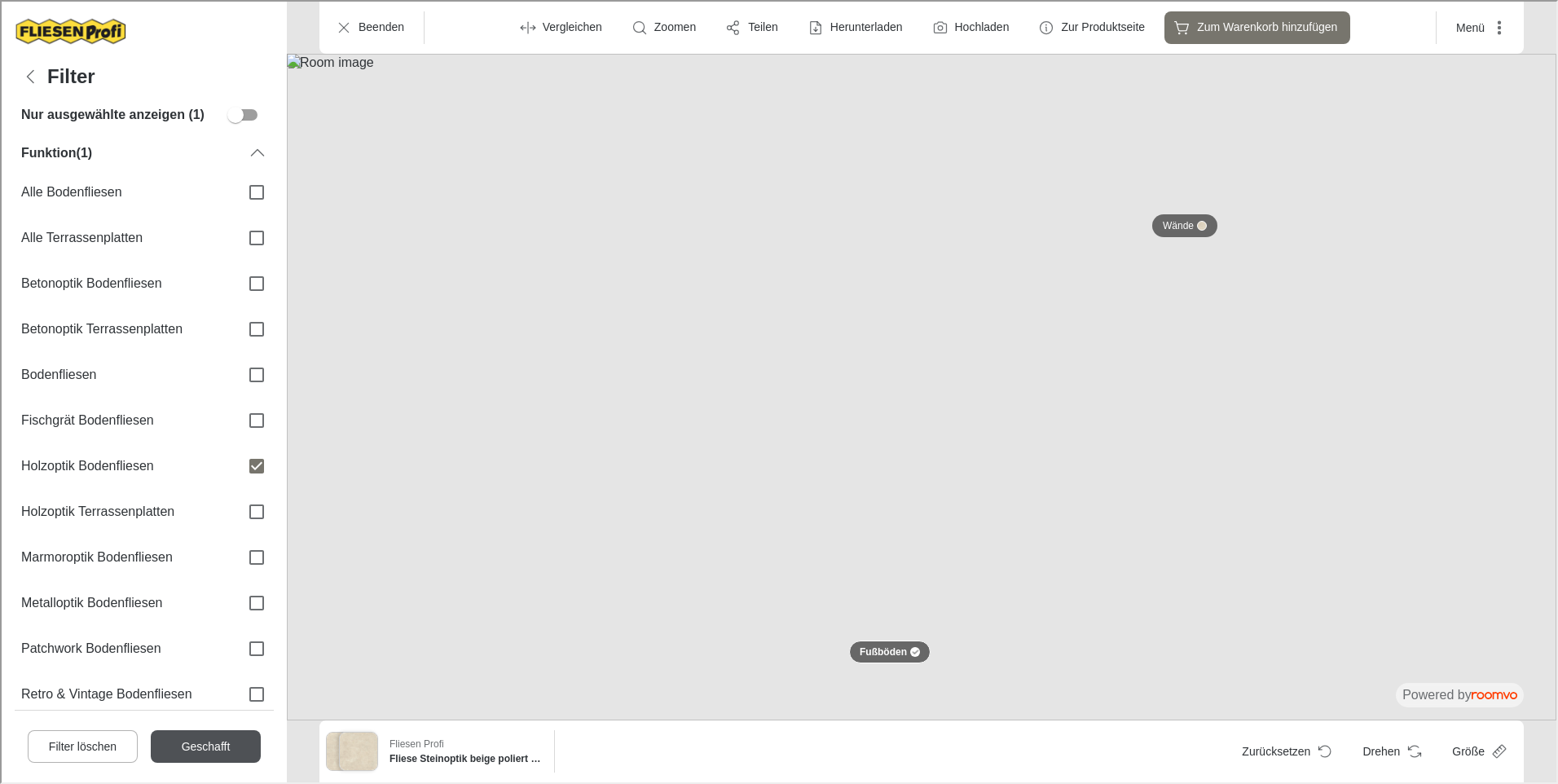
click at [168, 744] on button "Geschafft" at bounding box center [204, 744] width 110 height 33
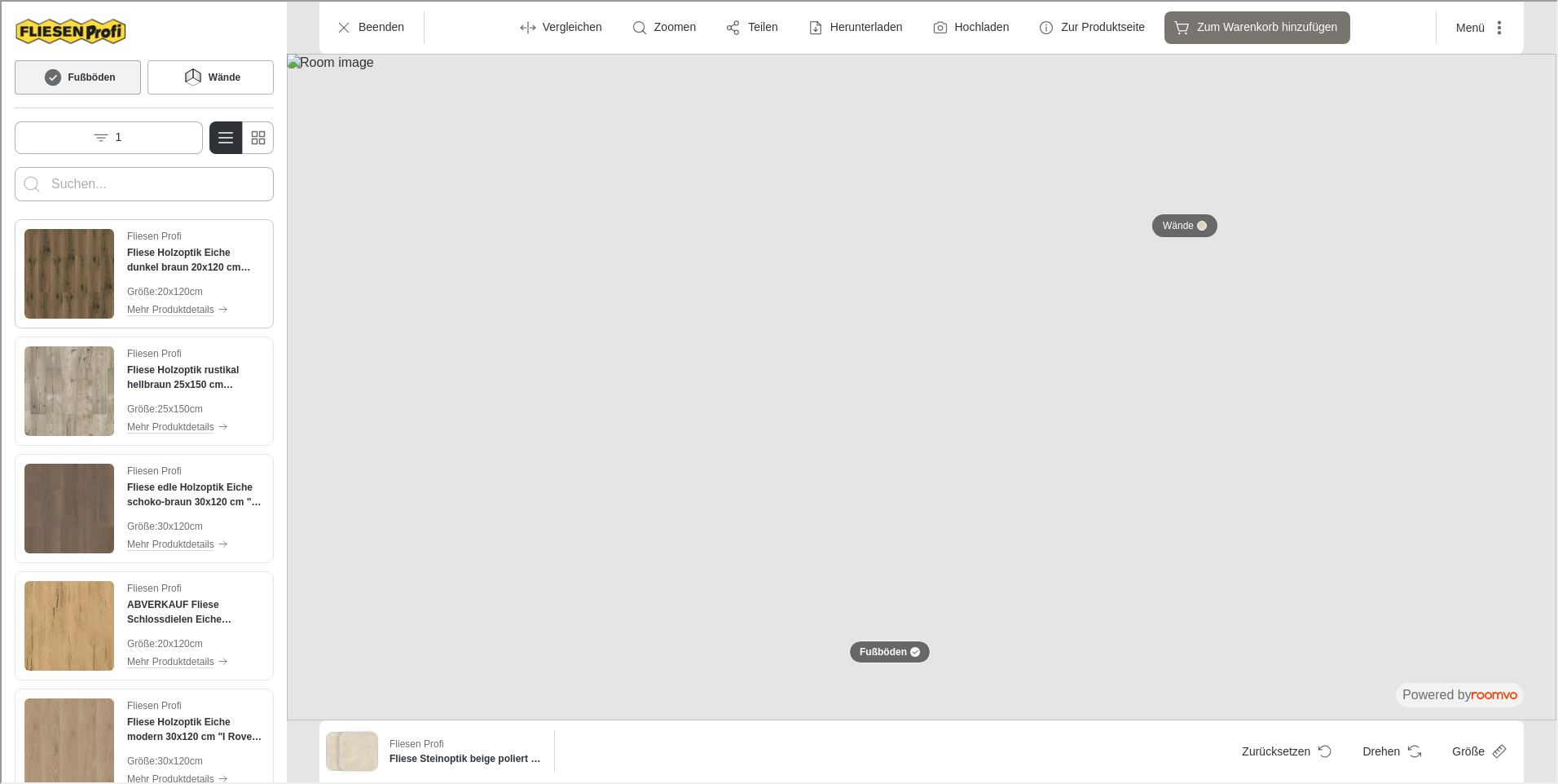
click at [161, 256] on h4 "Fliese Holzoptik Eiche dunkel braun 20x120 cm "Geowood Roble" rektifiziert" at bounding box center [193, 258] width 137 height 29
click at [431, 382] on img at bounding box center [920, 385] width 1269 height 666
click at [1174, 222] on p "Wände" at bounding box center [1176, 224] width 31 height 14
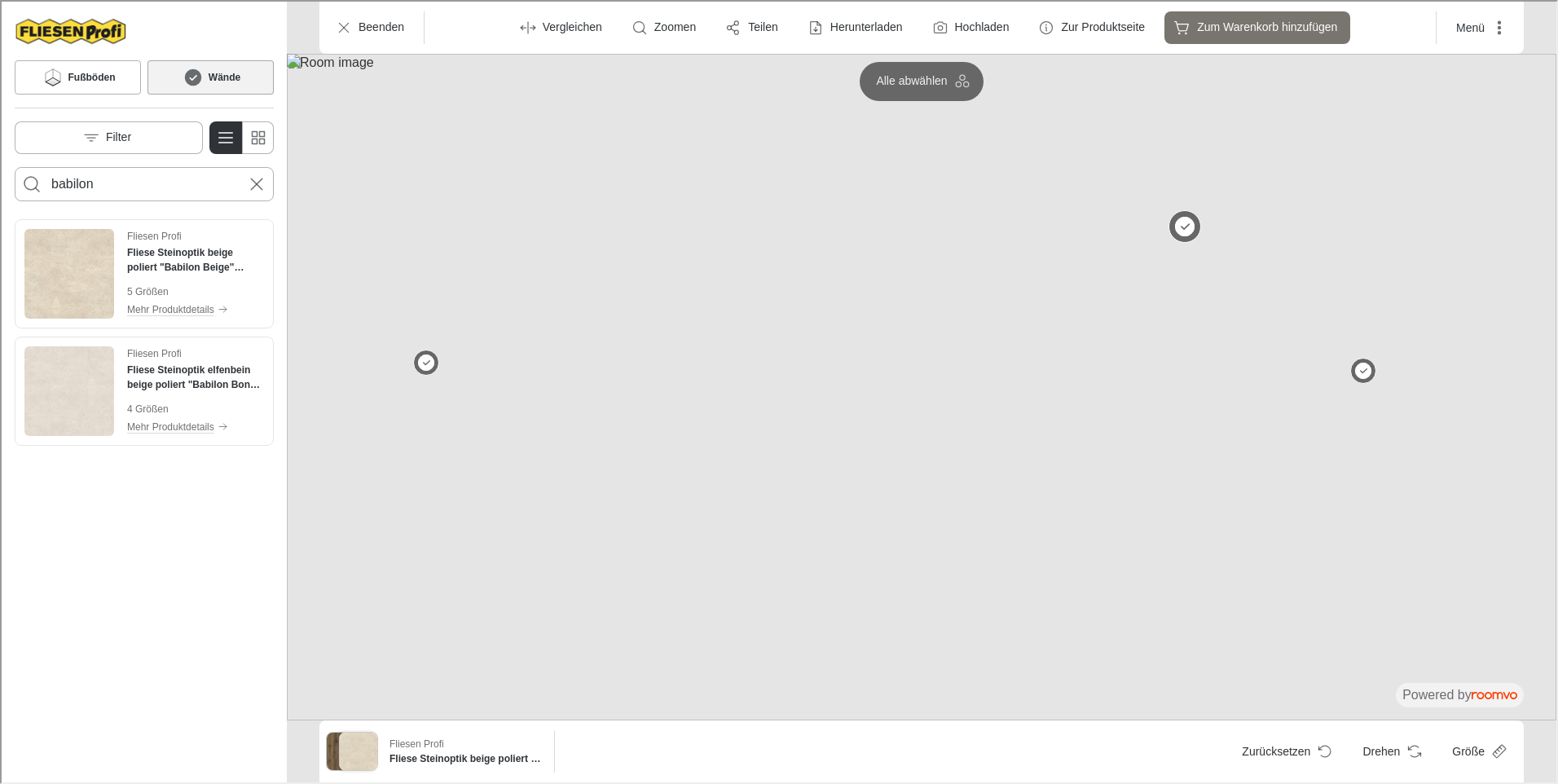
click at [1182, 223] on button at bounding box center [1183, 225] width 33 height 33
drag, startPoint x: 144, startPoint y: 181, endPoint x: -3, endPoint y: 199, distance: 148.1
click at [0, 199] on html "Roomvo visualizer Fußböden Wände Filter babilon Fliesen Profi Fliese Steinoptik…" at bounding box center [777, 390] width 1555 height 781
type input "intenso"
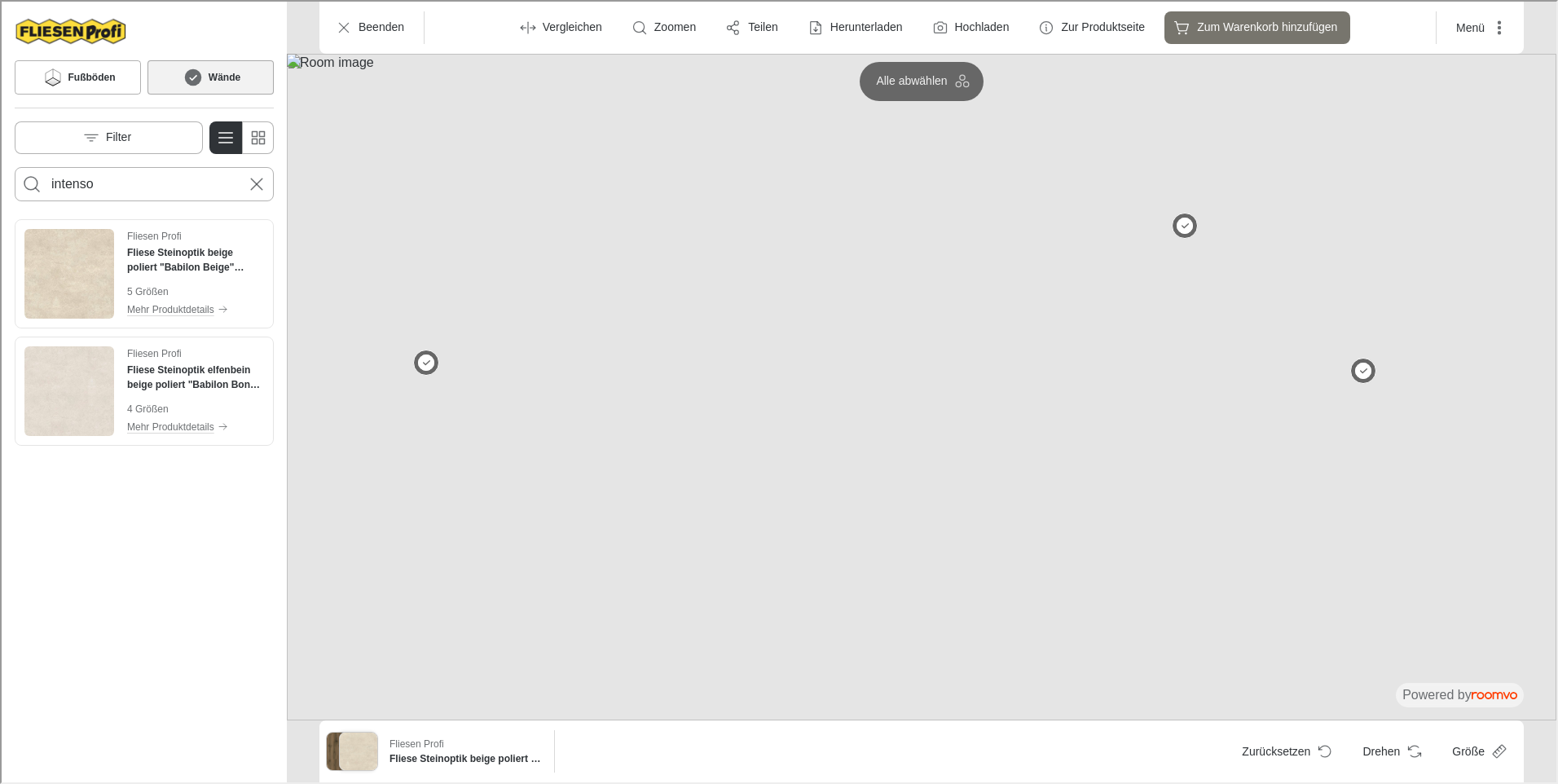
click at [14, 166] on button "Search for products" at bounding box center [30, 182] width 33 height 33
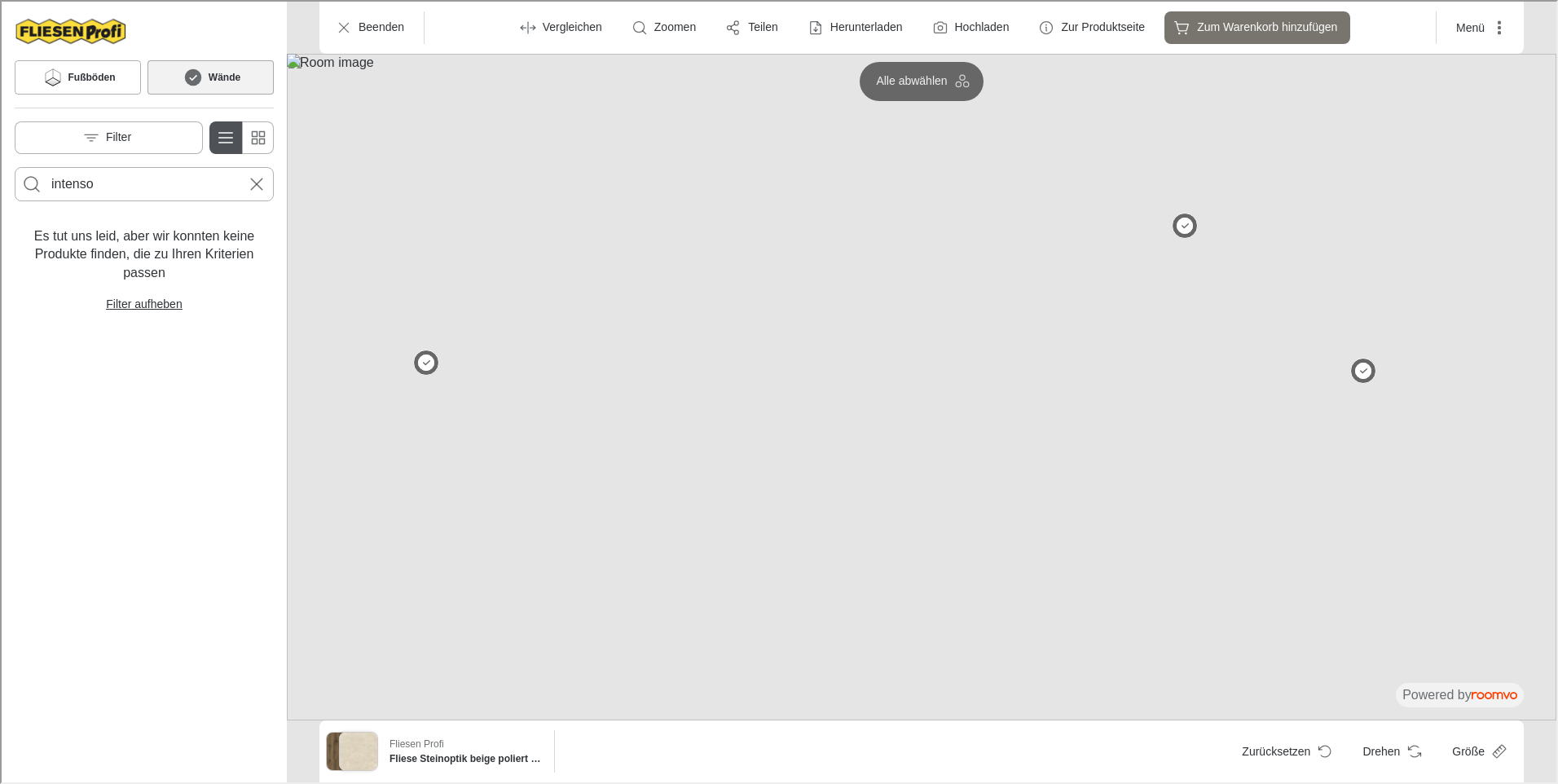
click at [238, 139] on button "Zur Detail-Ansicht wechseln" at bounding box center [224, 136] width 33 height 33
click at [263, 183] on icon "Cancel search" at bounding box center [255, 182] width 20 height 20
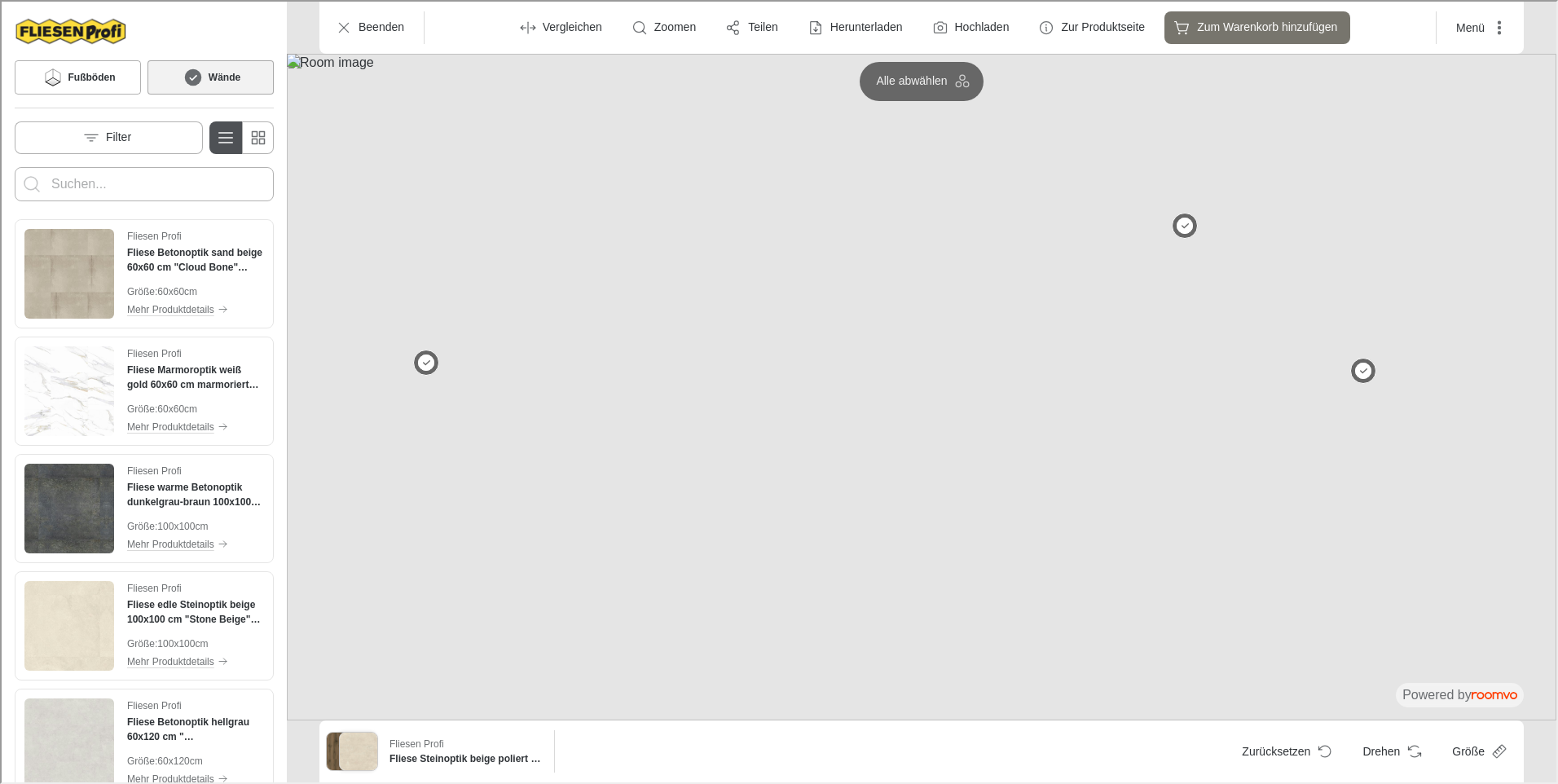
click at [225, 147] on button "Zur Detail-Ansicht wechseln" at bounding box center [224, 136] width 33 height 33
click at [121, 131] on p "Filter" at bounding box center [116, 136] width 25 height 16
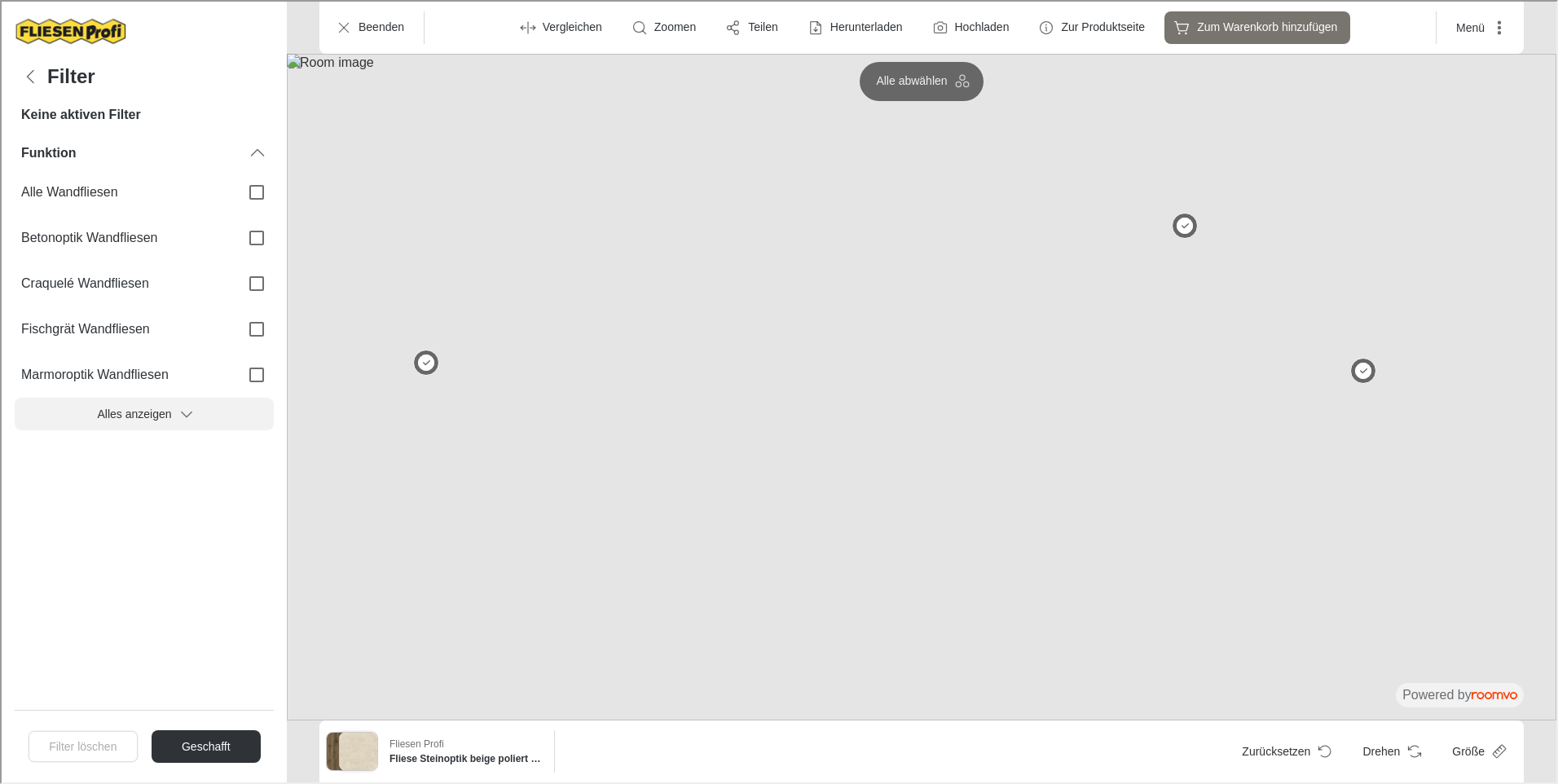
click at [176, 415] on button "Alles anzeigen" at bounding box center [142, 413] width 259 height 33
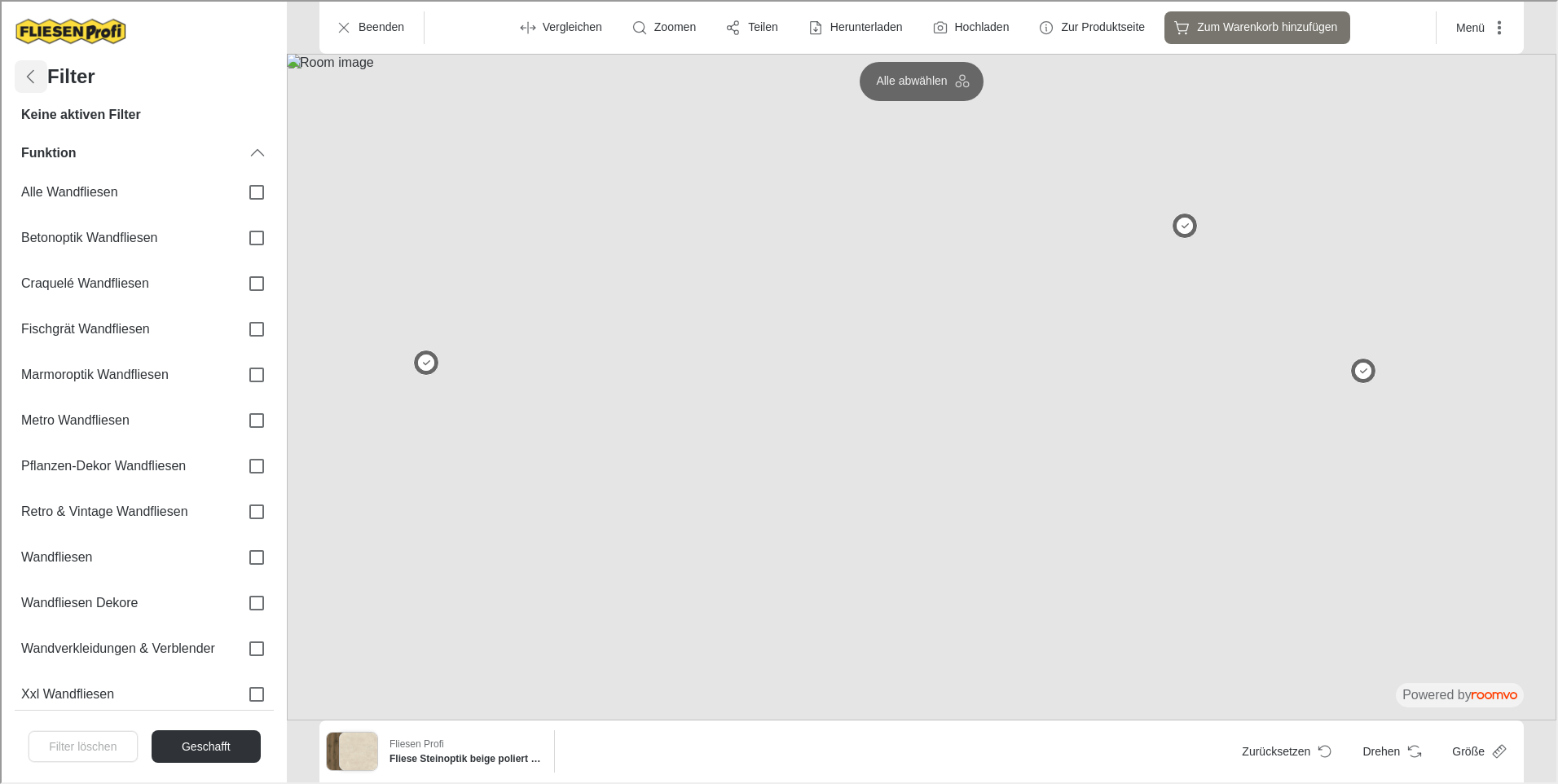
click at [31, 77] on icon "Filters menu" at bounding box center [29, 75] width 20 height 20
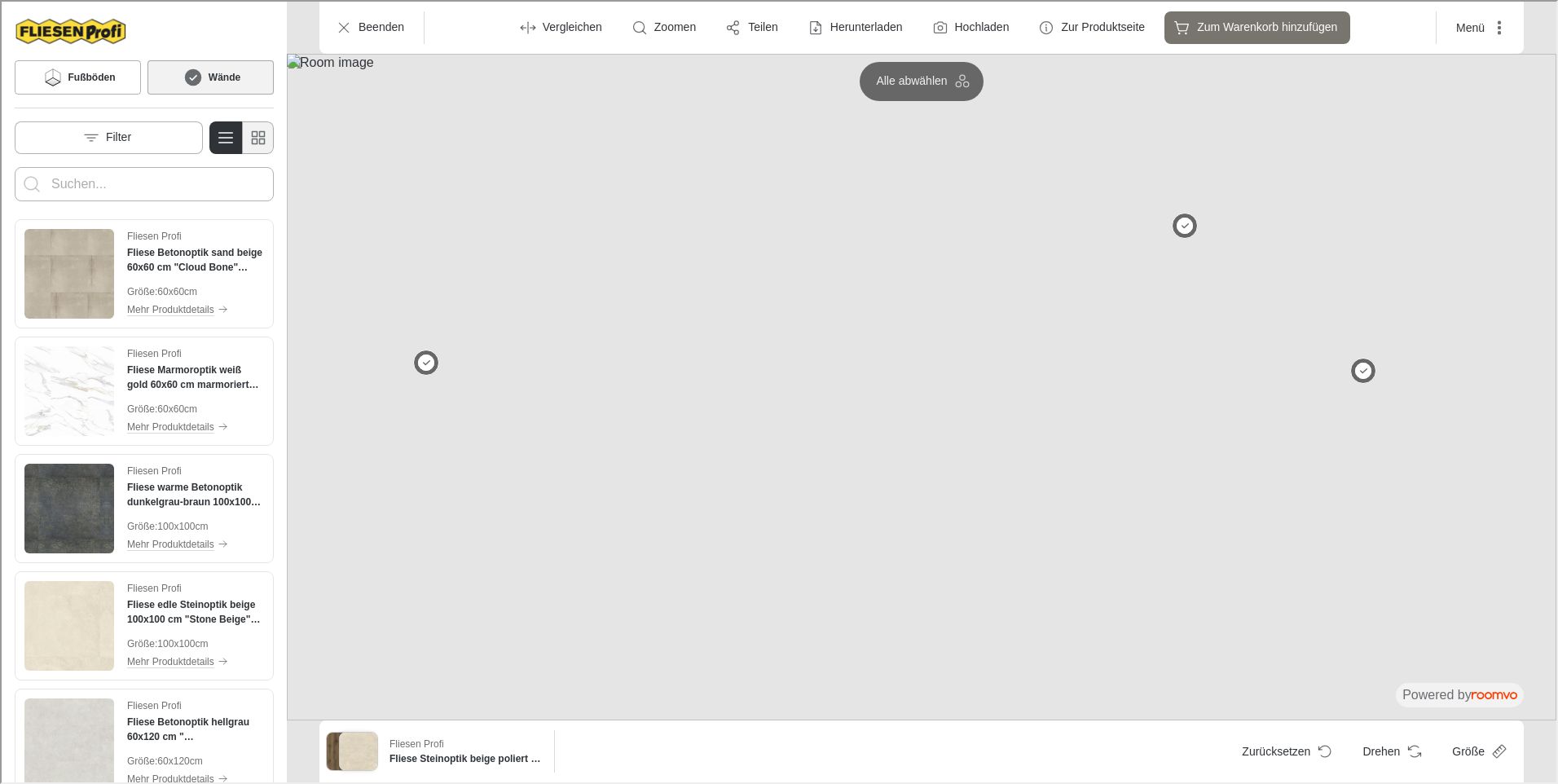
click at [264, 141] on icon "Zur einfachen Ansicht wechseln" at bounding box center [256, 136] width 20 height 20
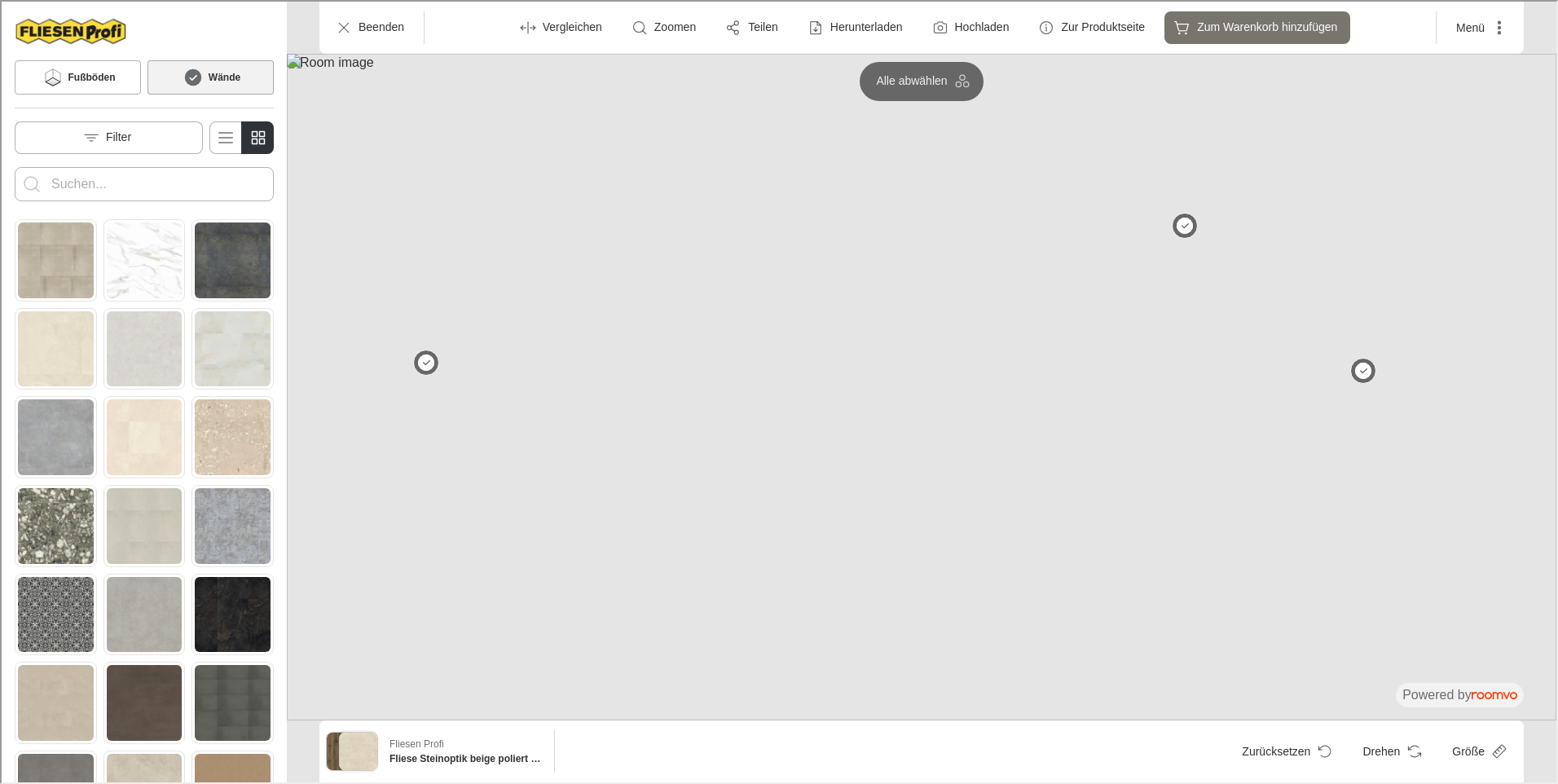
click at [104, 185] on input "Enter products to search for" at bounding box center [143, 182] width 186 height 26
type input "holz"
click at [14, 166] on button "Search for products" at bounding box center [30, 182] width 33 height 33
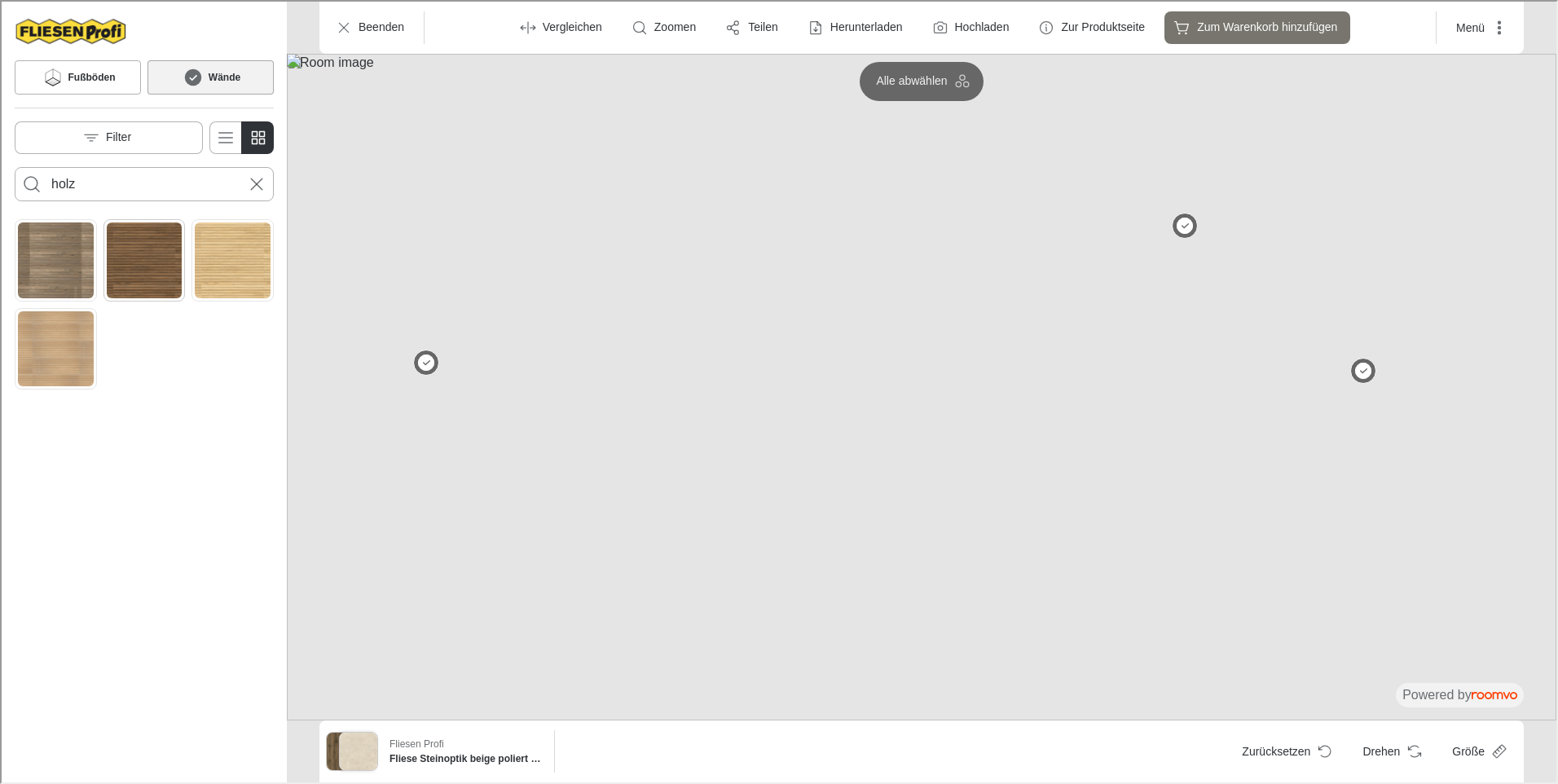
click at [151, 260] on img "Product catalog" at bounding box center [143, 259] width 76 height 76
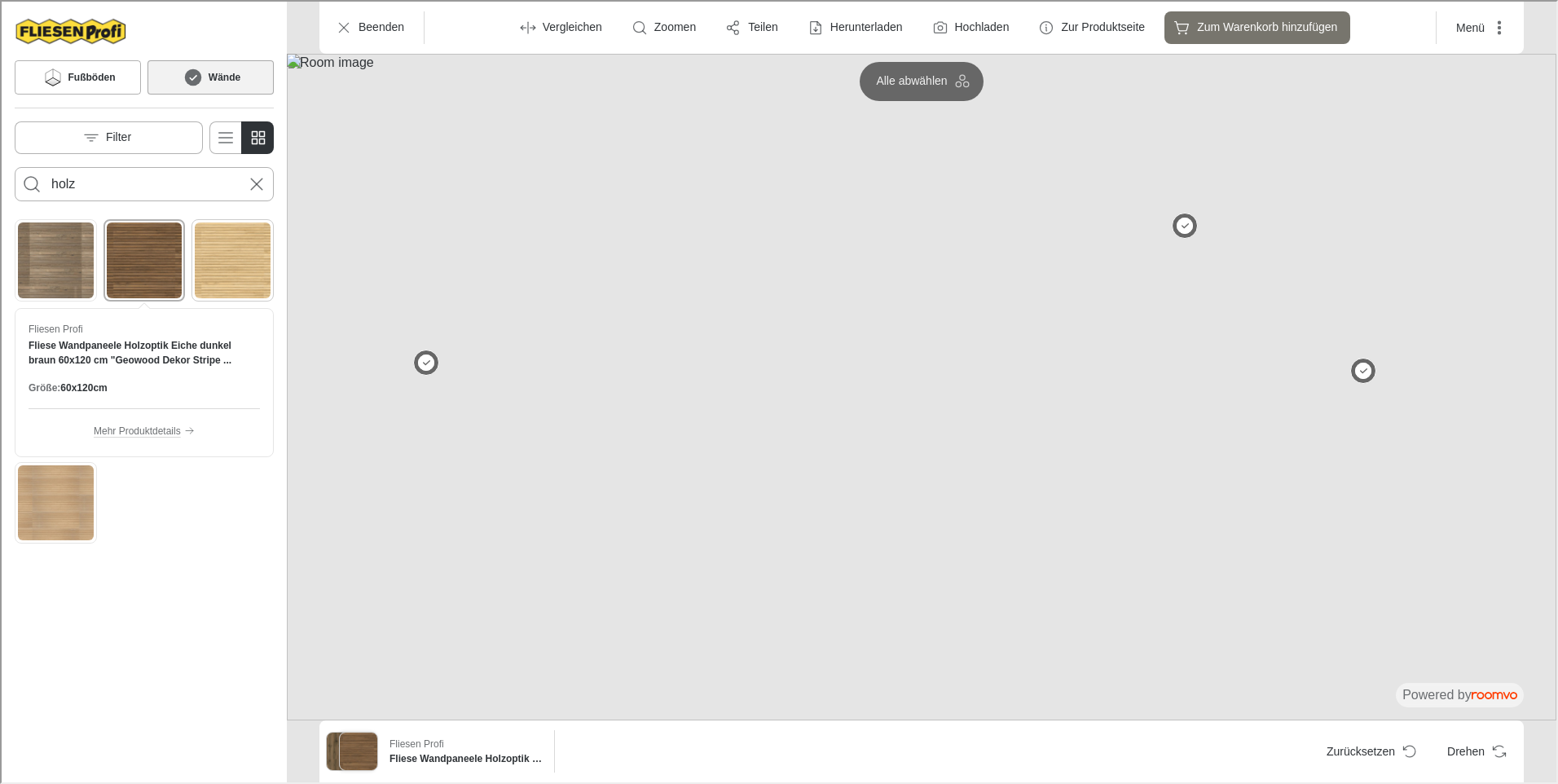
click at [234, 260] on img "Product catalog" at bounding box center [231, 259] width 76 height 76
click at [52, 257] on img "Product catalog" at bounding box center [54, 259] width 76 height 76
click at [150, 284] on img "Product catalog" at bounding box center [143, 259] width 76 height 76
click at [243, 273] on img "Product catalog" at bounding box center [231, 259] width 76 height 76
click at [35, 503] on img "Product catalog" at bounding box center [54, 501] width 76 height 76
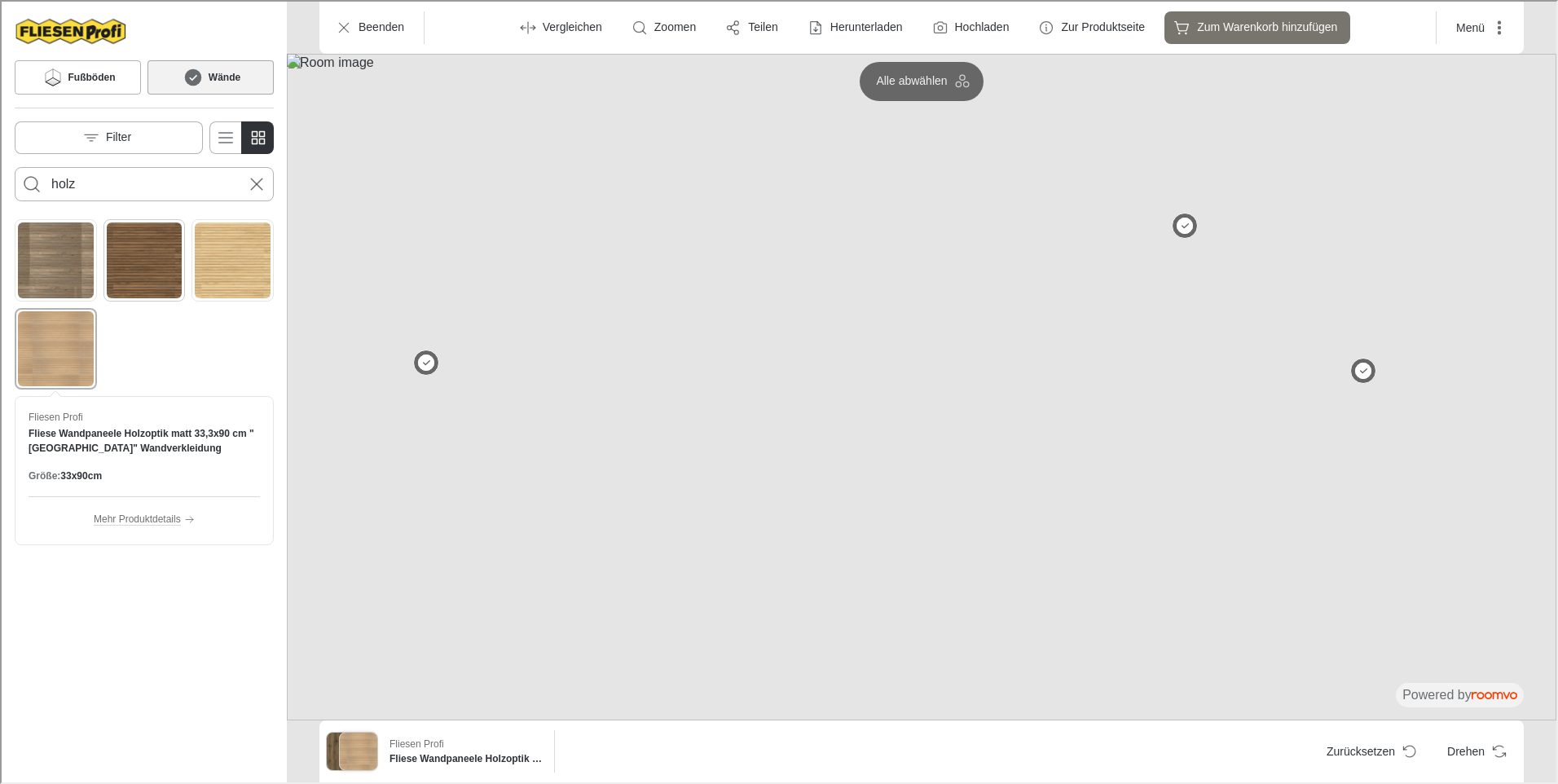
click at [152, 255] on img "Product catalog" at bounding box center [143, 259] width 76 height 76
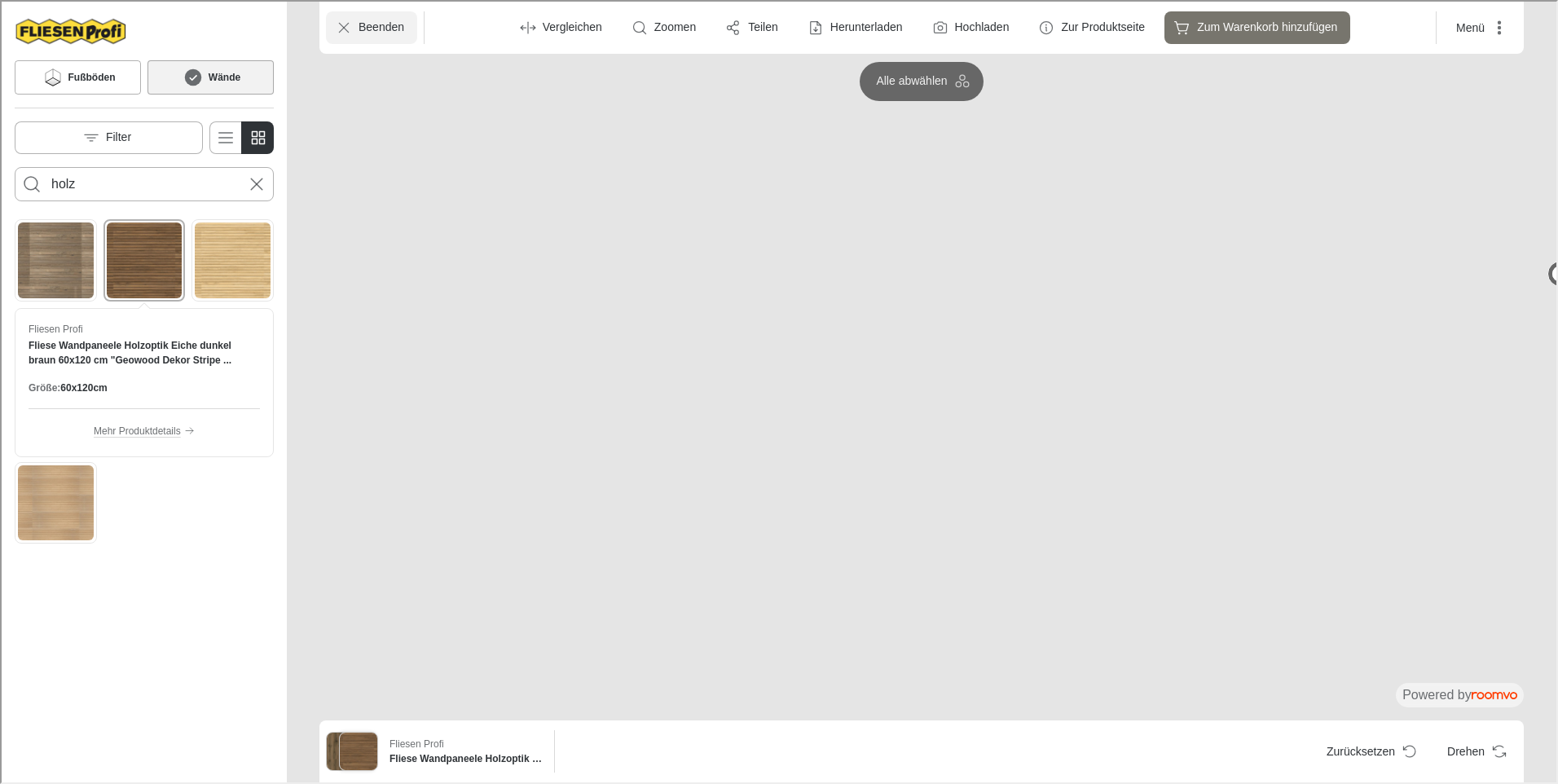
click at [375, 28] on p "Beenden" at bounding box center [379, 26] width 46 height 16
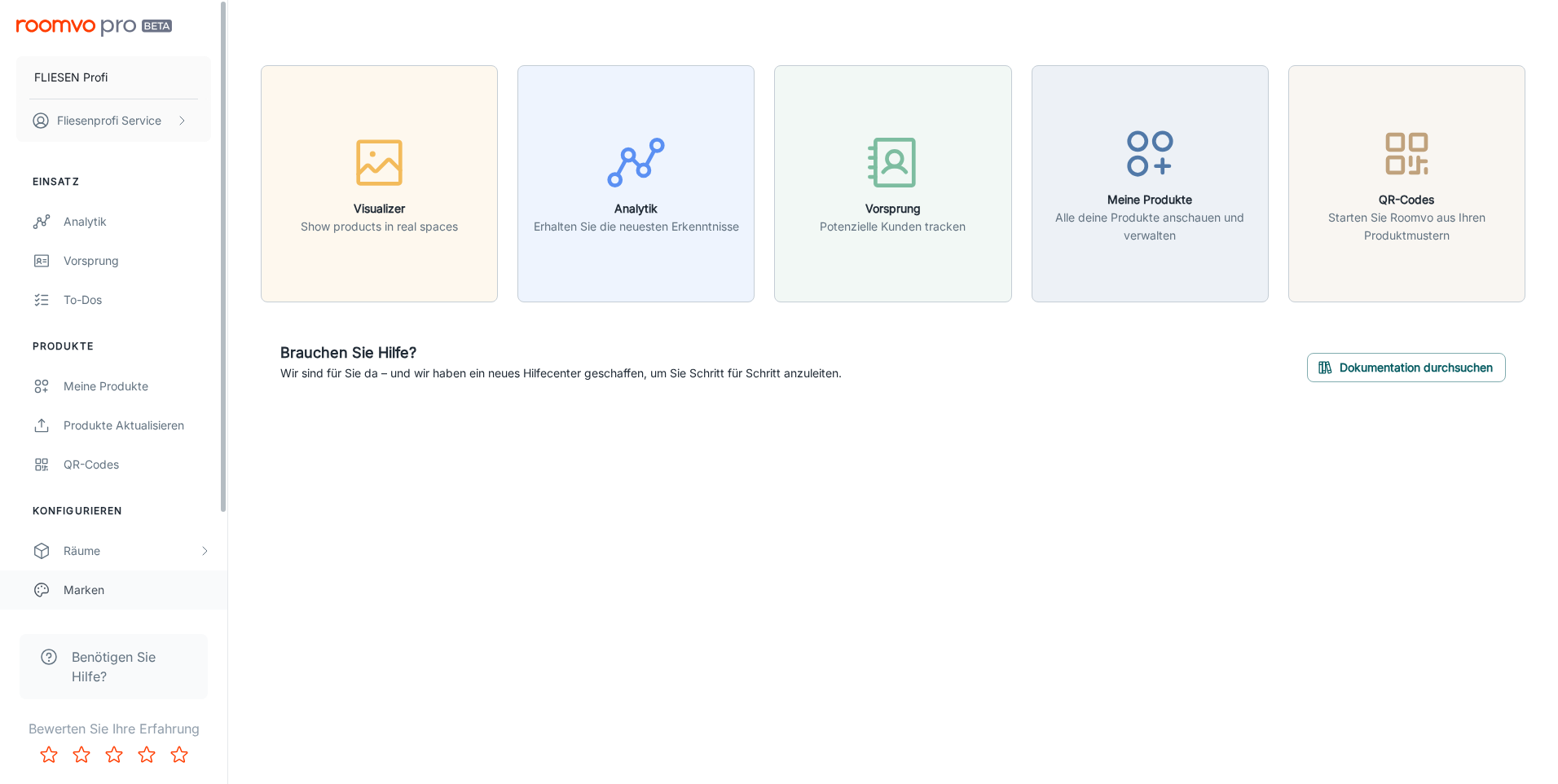
scroll to position [120, 0]
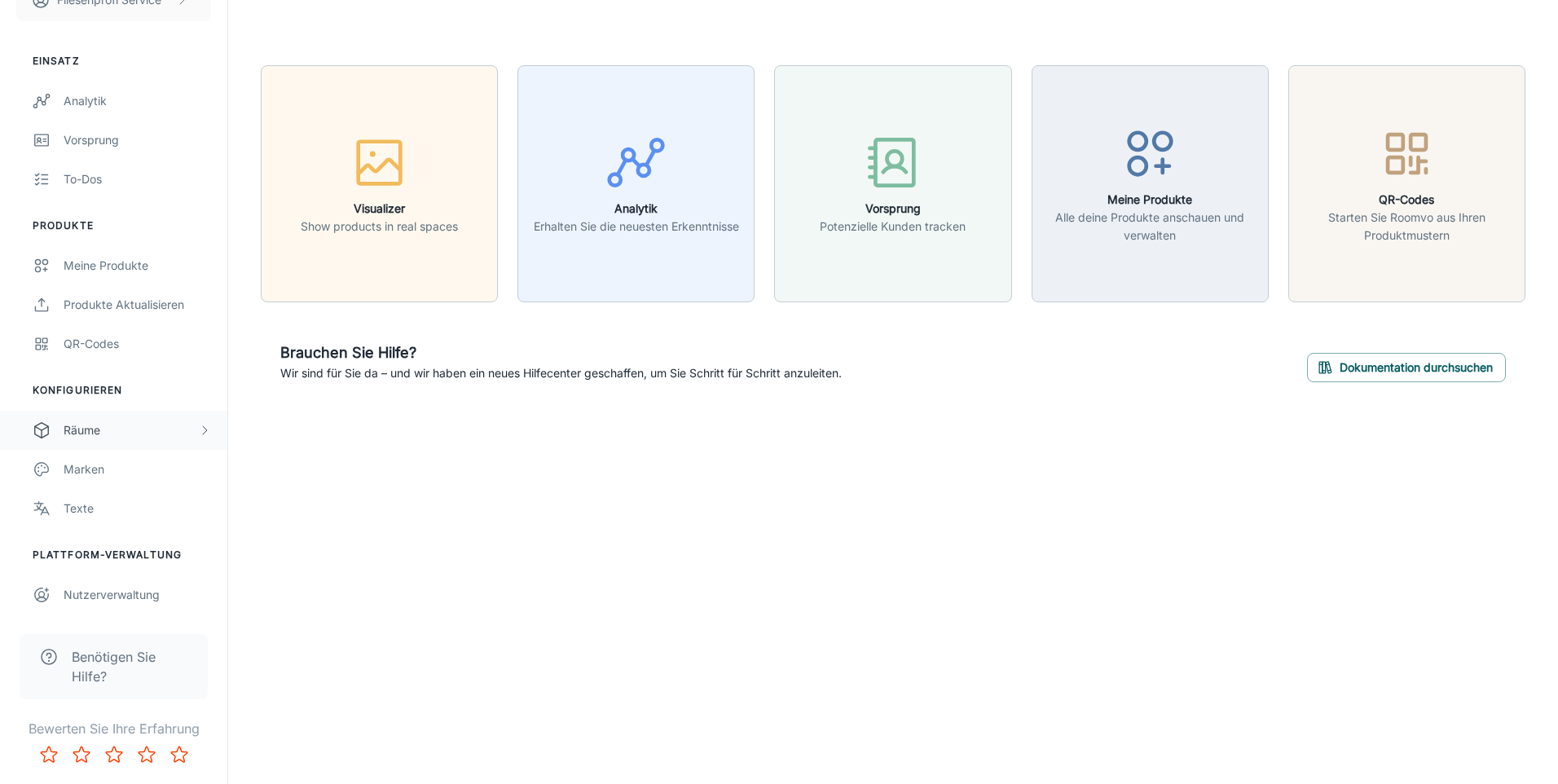
click at [63, 437] on div "Räume" at bounding box center [113, 430] width 227 height 39
click at [100, 534] on div "Custom Rooms" at bounding box center [113, 547] width 227 height 39
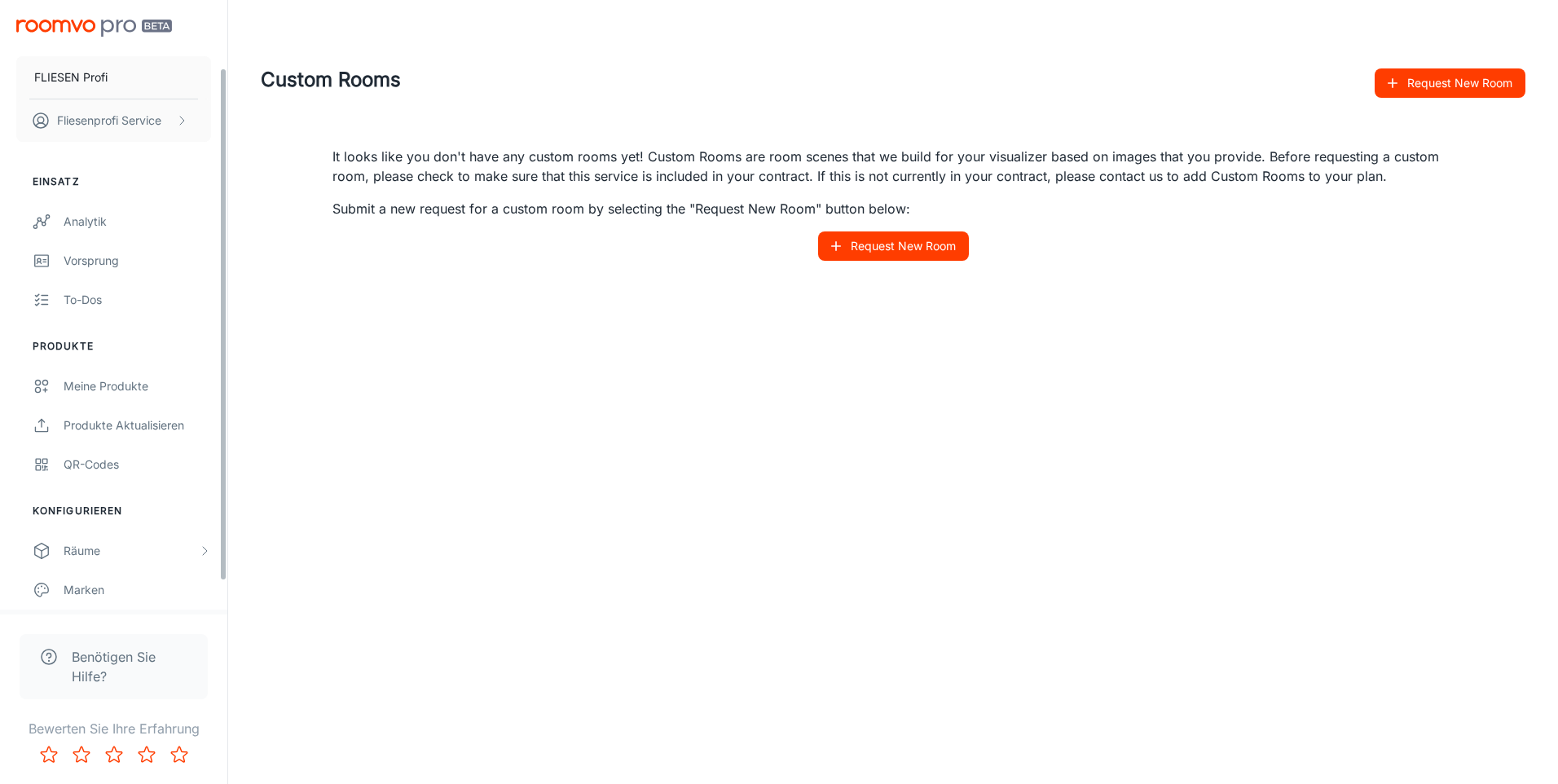
scroll to position [82, 0]
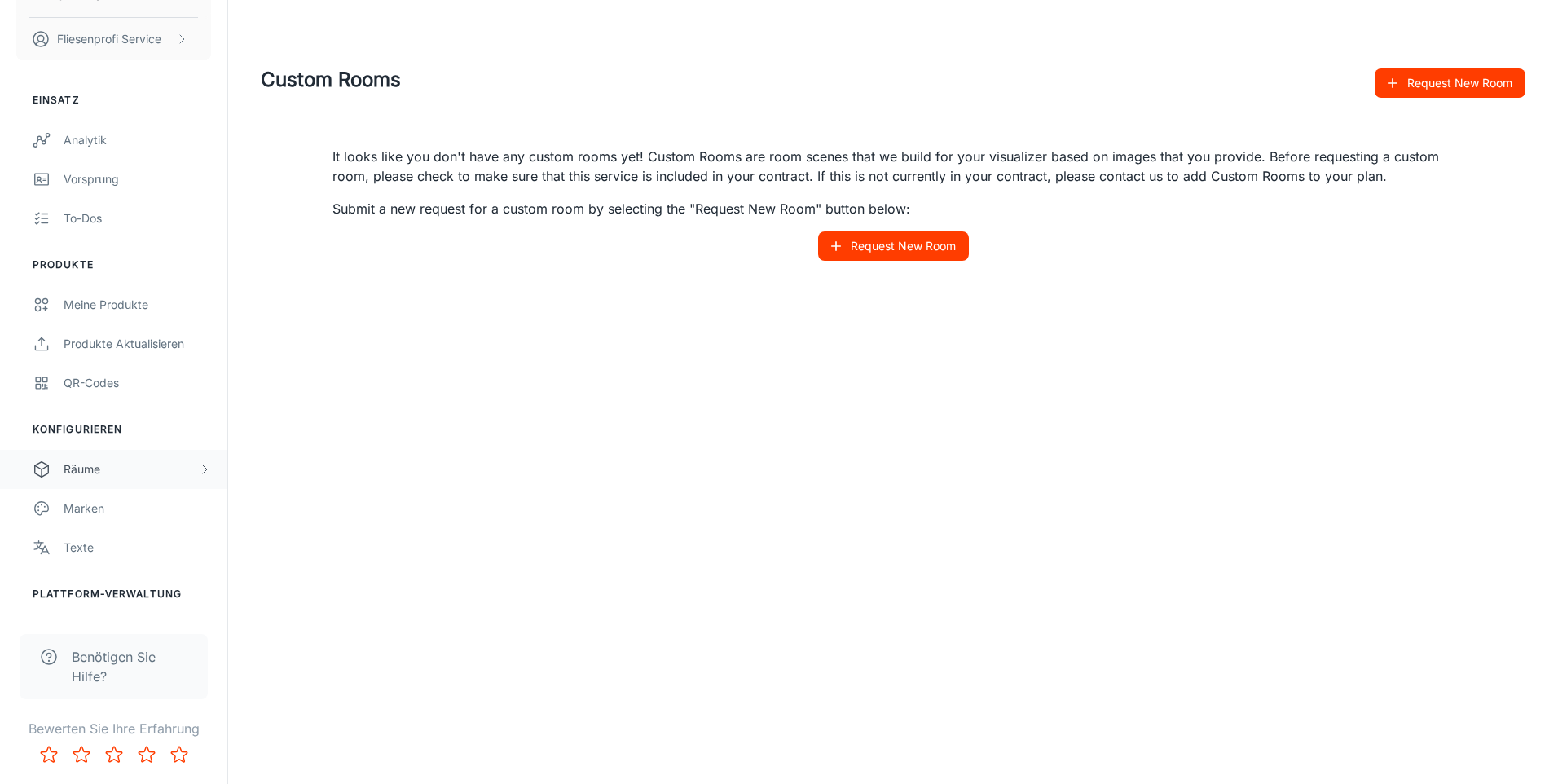
click at [96, 473] on div "Räume" at bounding box center [131, 469] width 134 height 18
click at [95, 559] on div "Designer Rooms" at bounding box center [113, 547] width 227 height 39
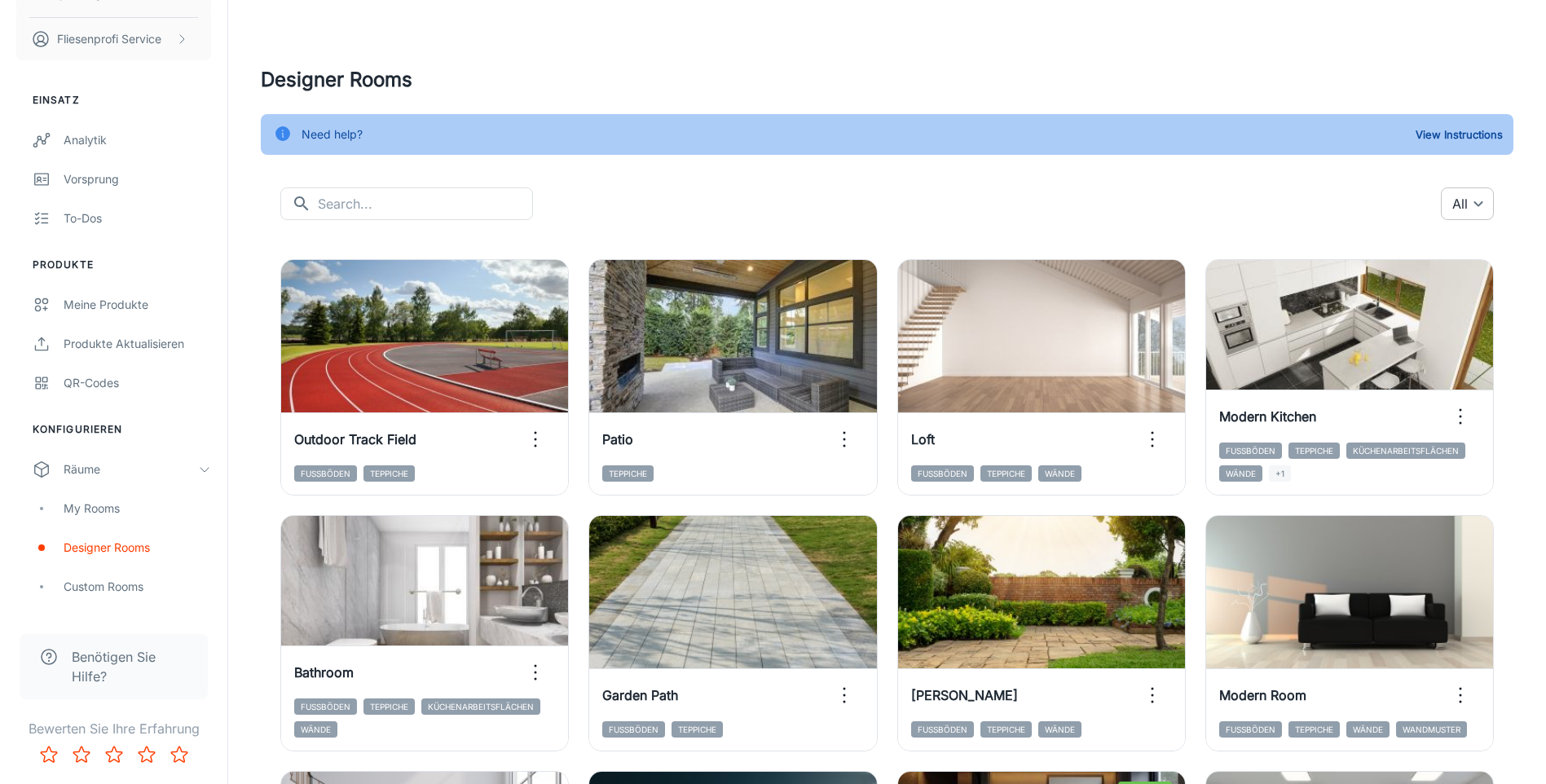
click at [1471, 201] on body "FLIESEN Profi Fliesenprofi Service Einsatz Analytik Vorsprung To-dos Produkte M…" at bounding box center [773, 392] width 1546 height 784
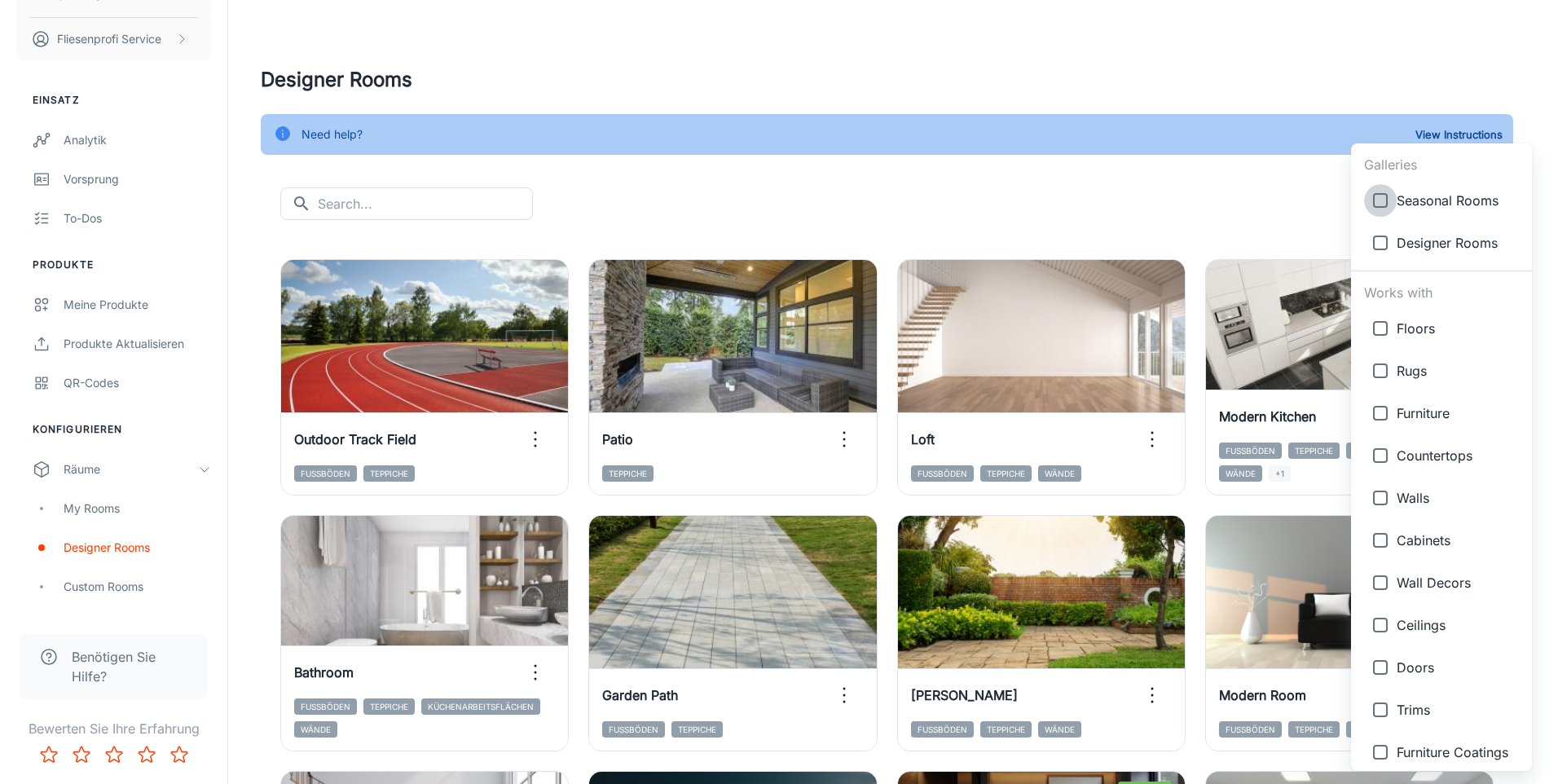
click at [1388, 196] on input "checkbox" at bounding box center [1380, 200] width 33 height 33
checkbox input "true"
type input "{"type":"gallery","id":7}"
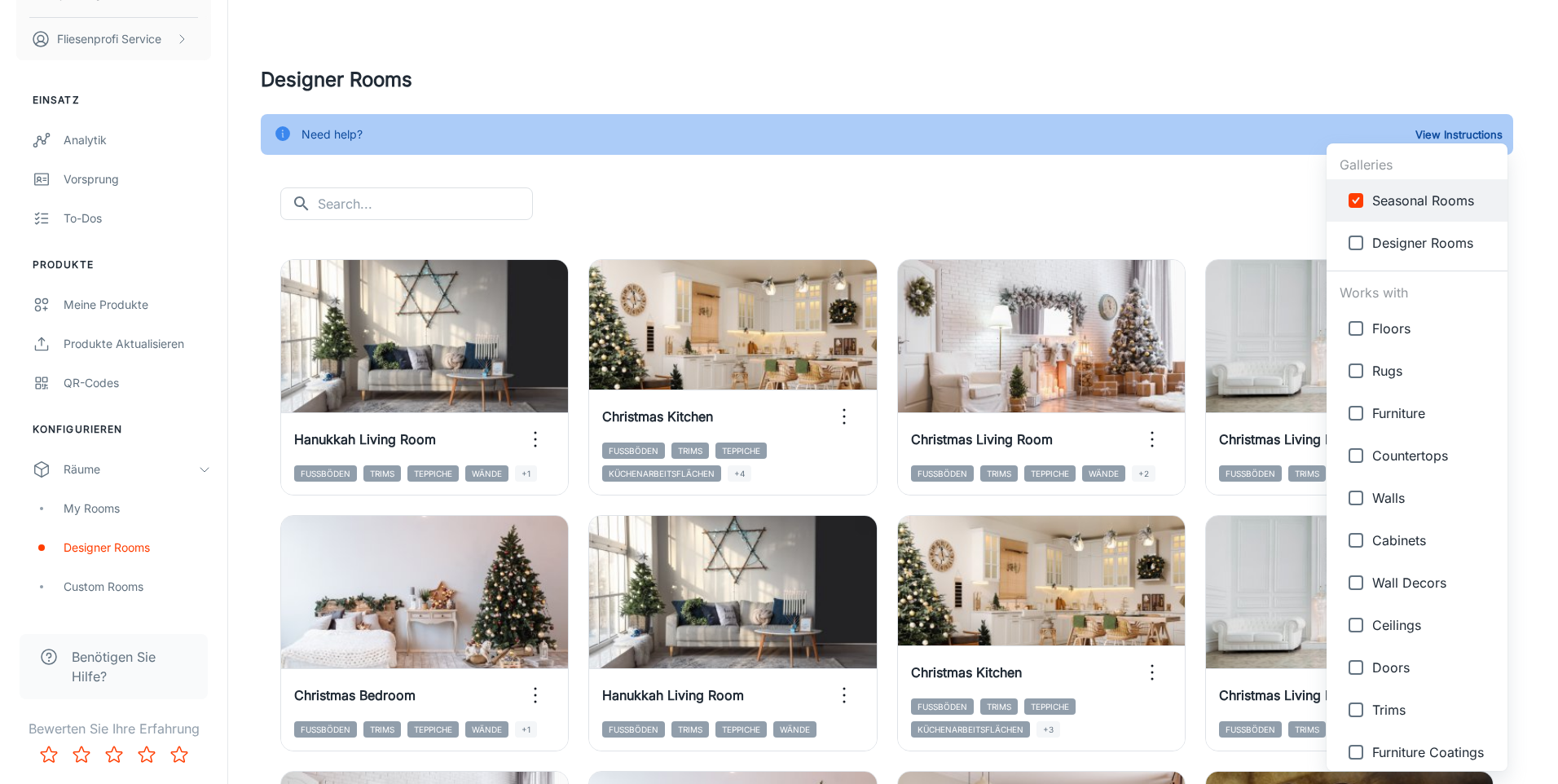
click at [1091, 173] on div at bounding box center [779, 392] width 1558 height 784
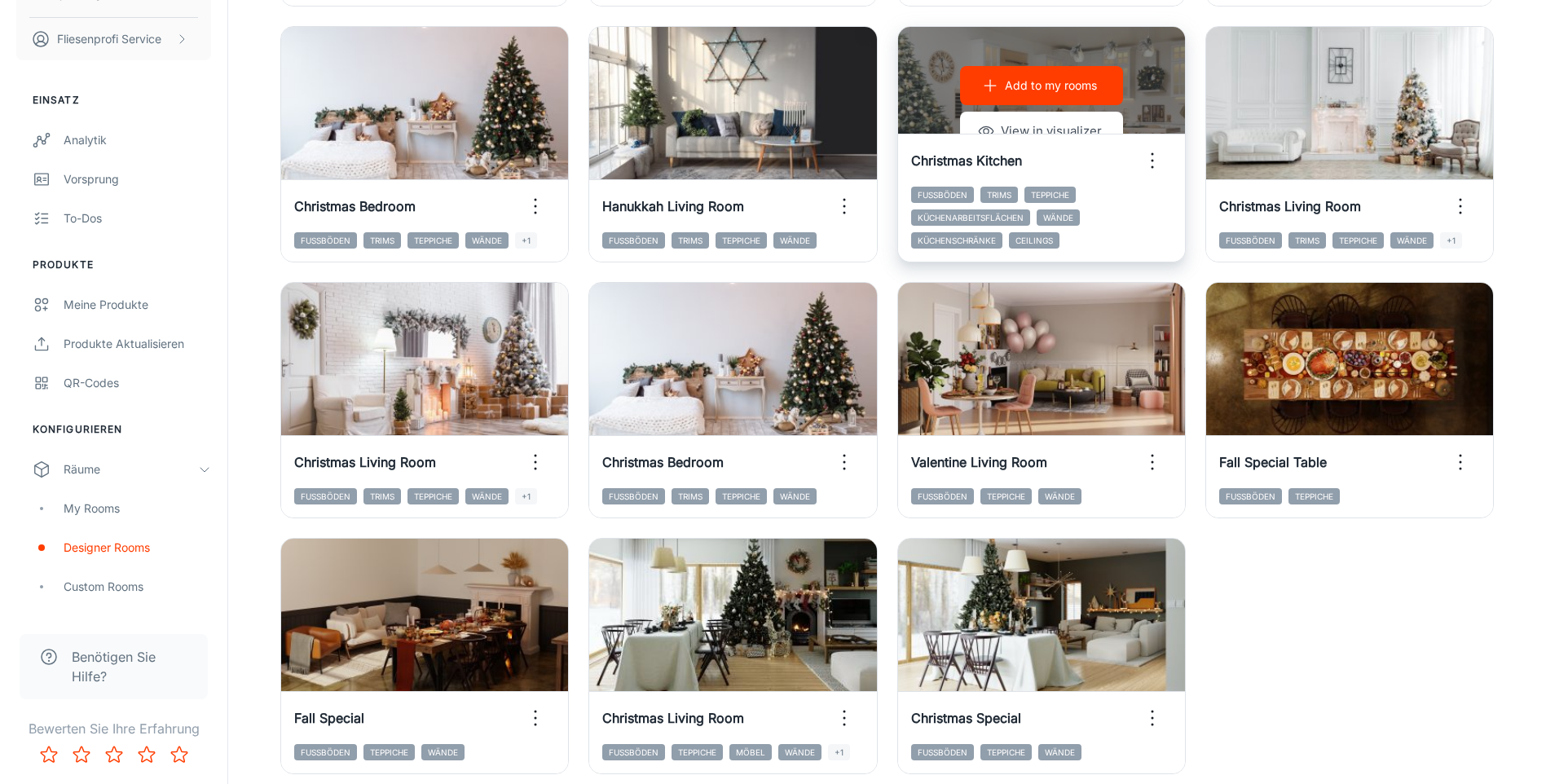
scroll to position [616, 0]
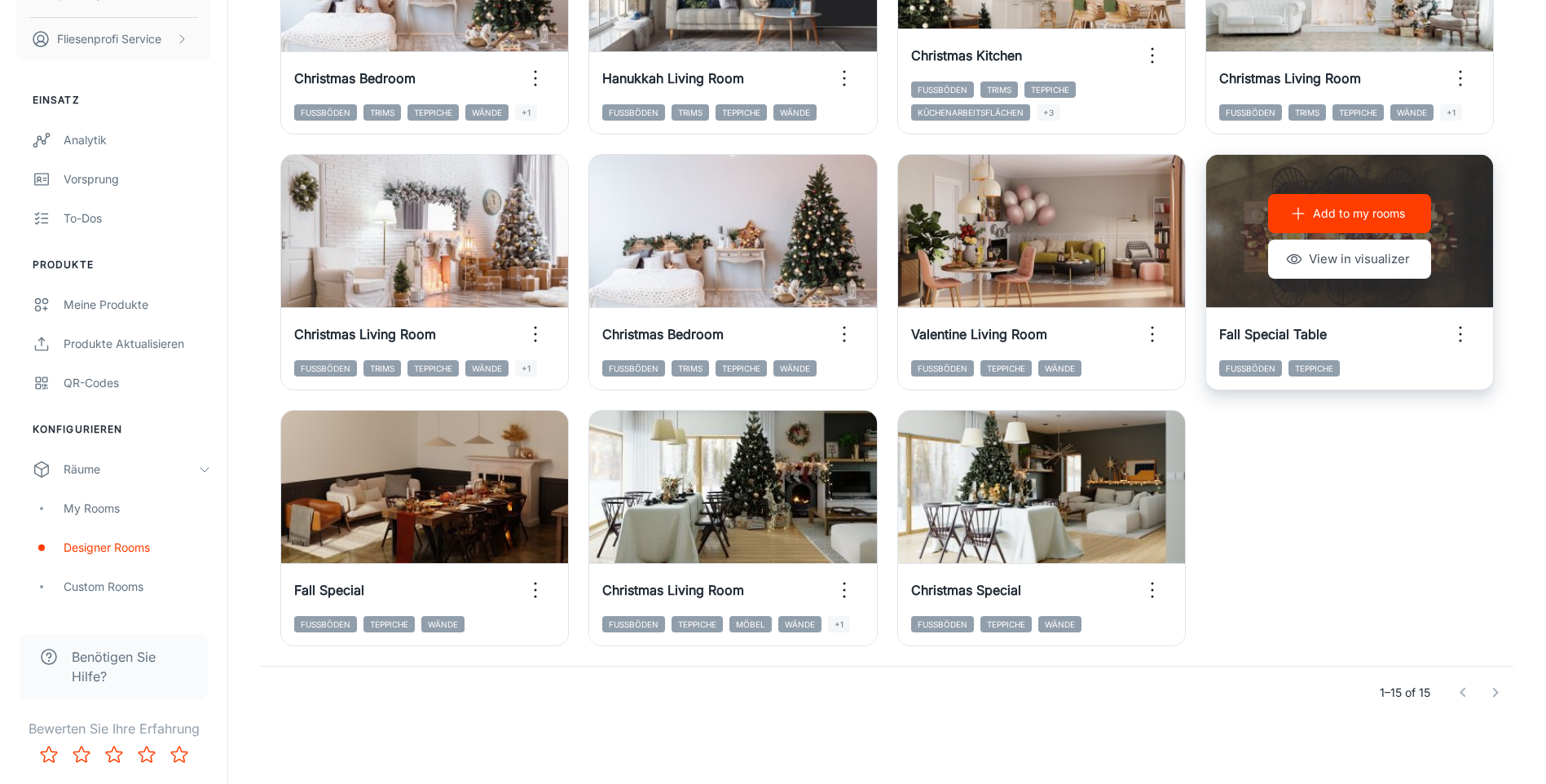
click at [1347, 235] on div "Add to my rooms View in visualizer" at bounding box center [1350, 236] width 287 height 163
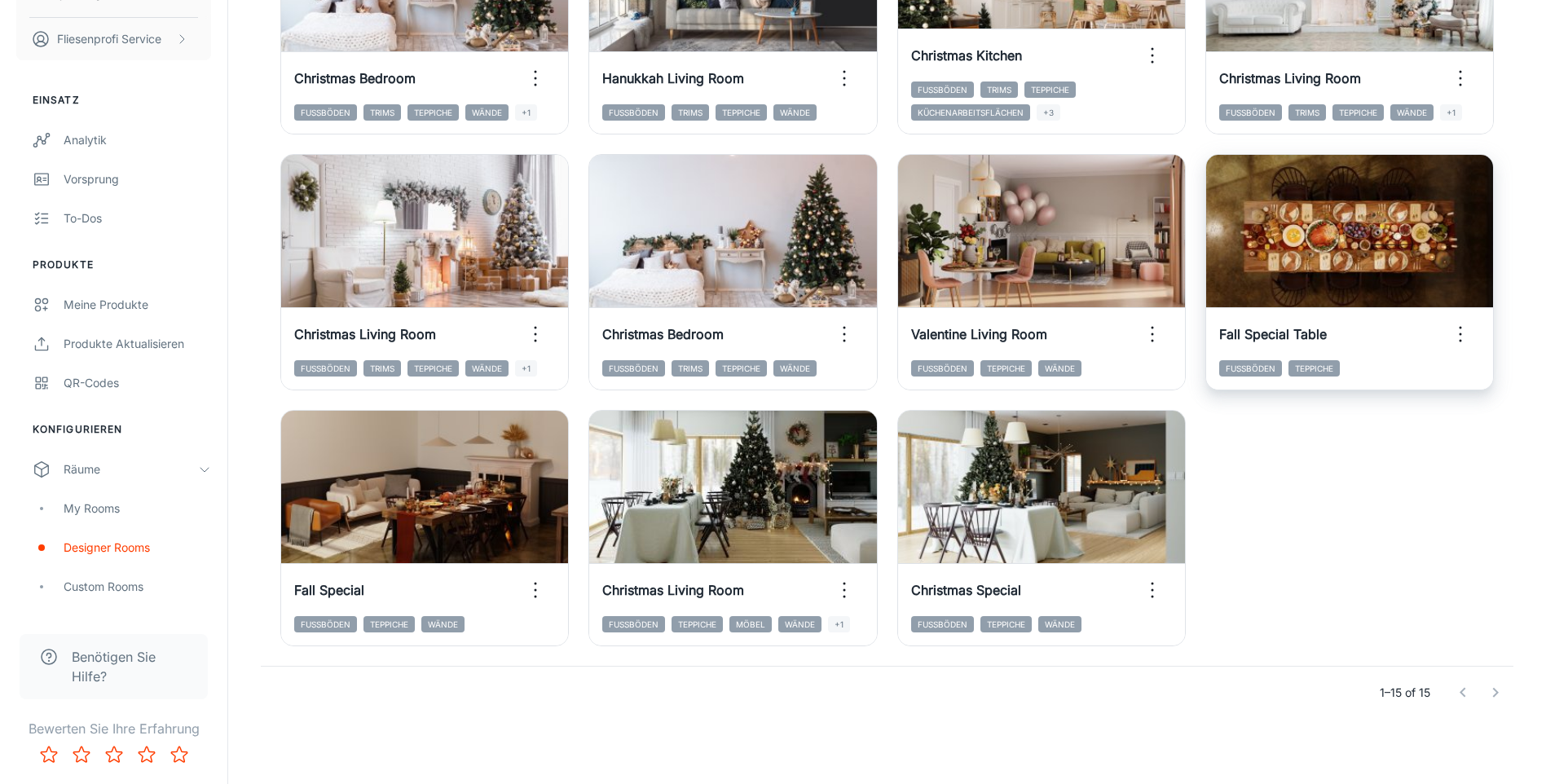
drag, startPoint x: 1497, startPoint y: 242, endPoint x: 1488, endPoint y: 242, distance: 9.0
click at [1497, 242] on div "Add to my rooms View in visualizer Hanukkah Living Room Fußböden Trims Teppiche…" at bounding box center [877, 144] width 1272 height 1043
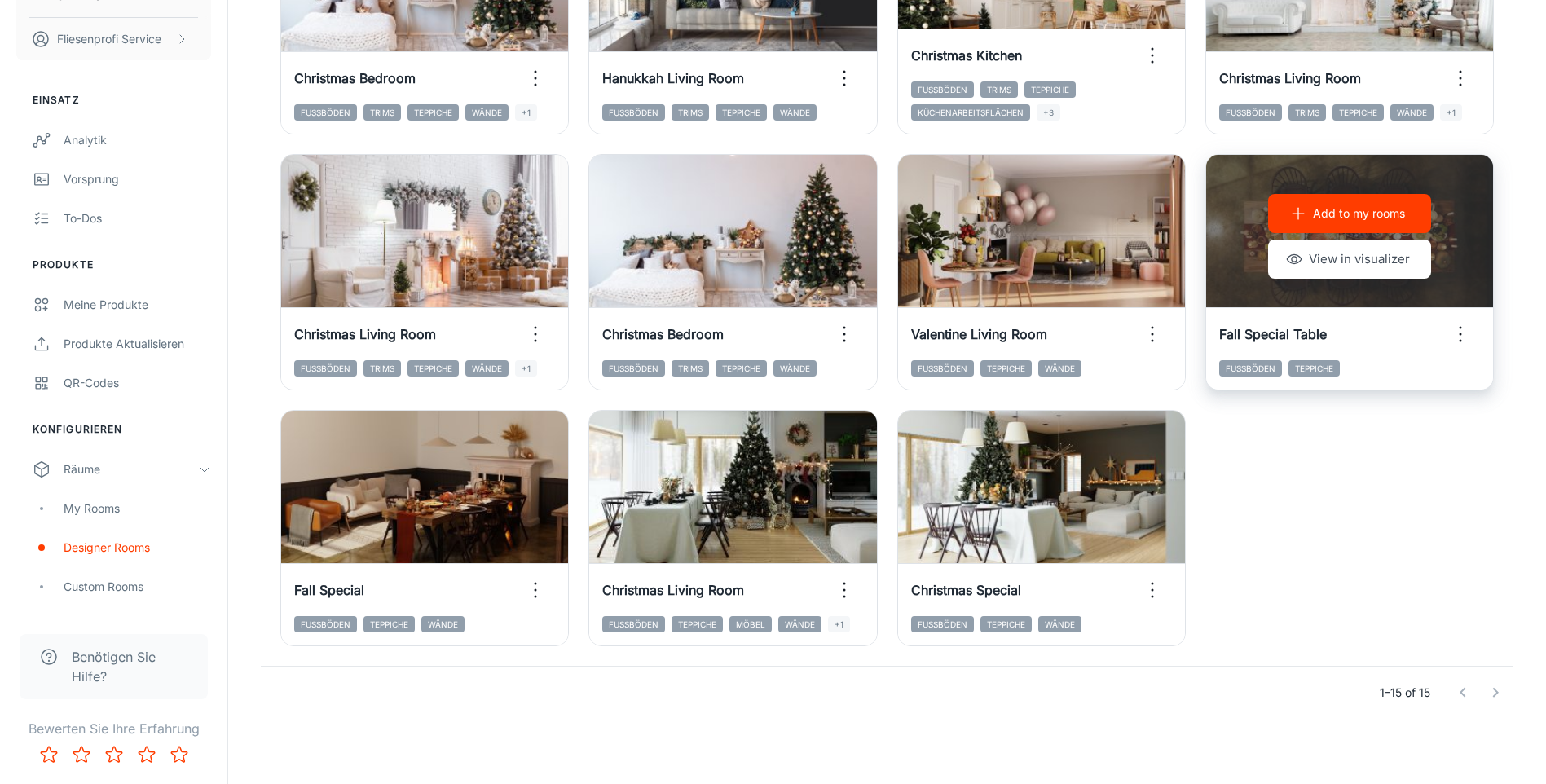
click at [1470, 240] on div "Add to my rooms View in visualizer" at bounding box center [1350, 236] width 287 height 163
click at [1338, 211] on p "Add to my rooms" at bounding box center [1359, 213] width 92 height 18
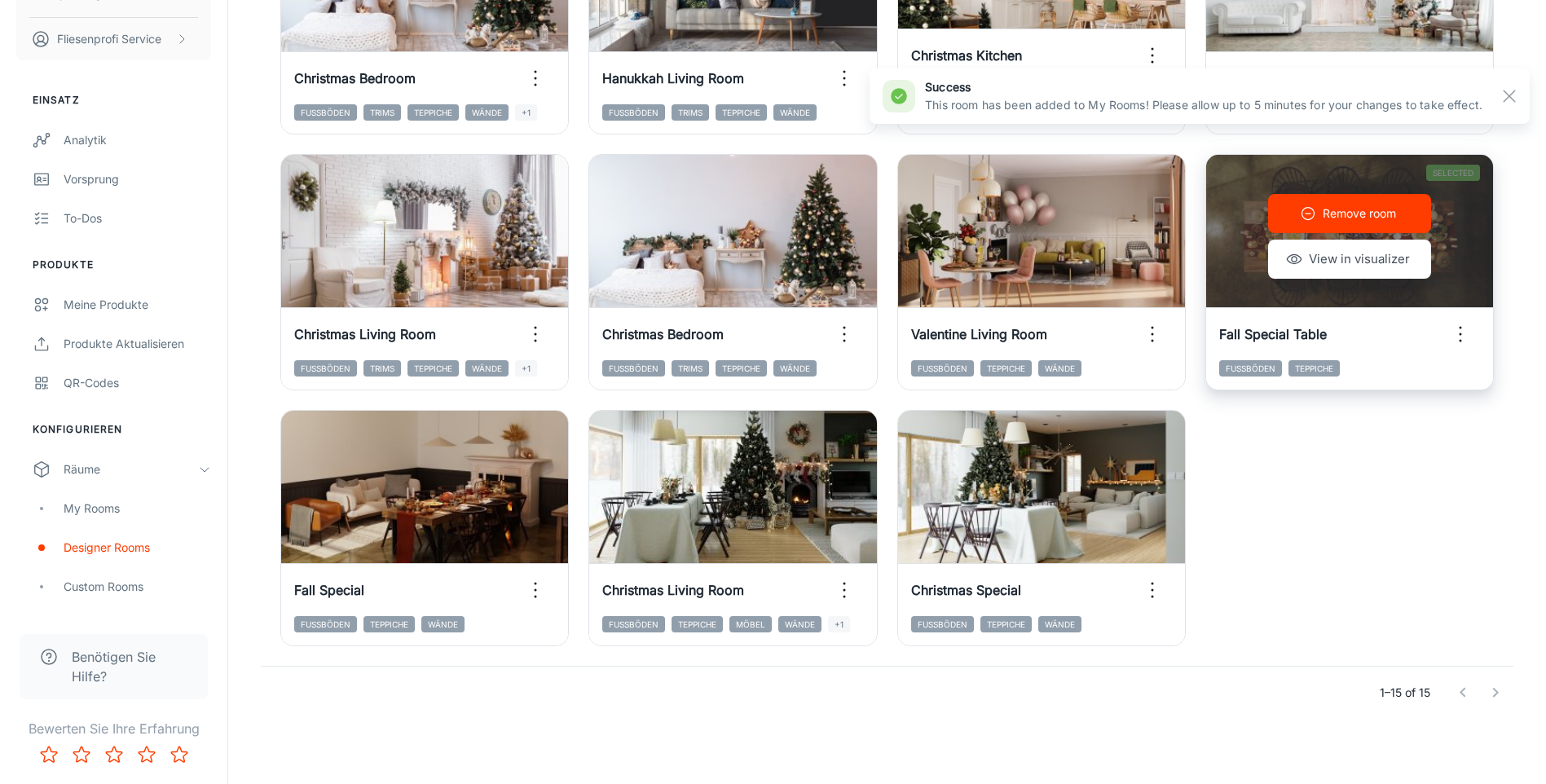
click at [1340, 205] on p "Remove room" at bounding box center [1359, 213] width 73 height 18
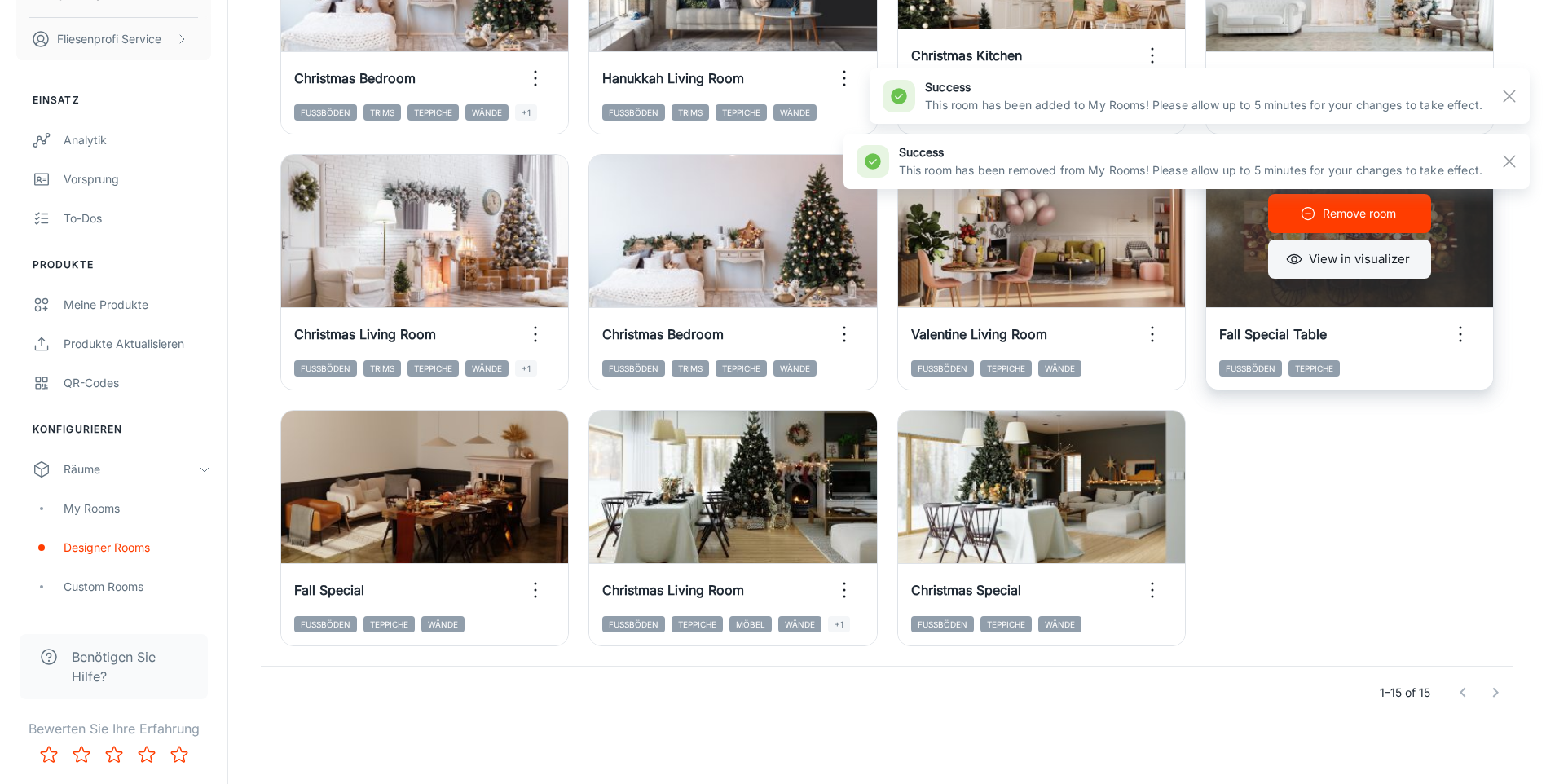
click at [1346, 260] on button "View in visualizer" at bounding box center [1350, 259] width 163 height 39
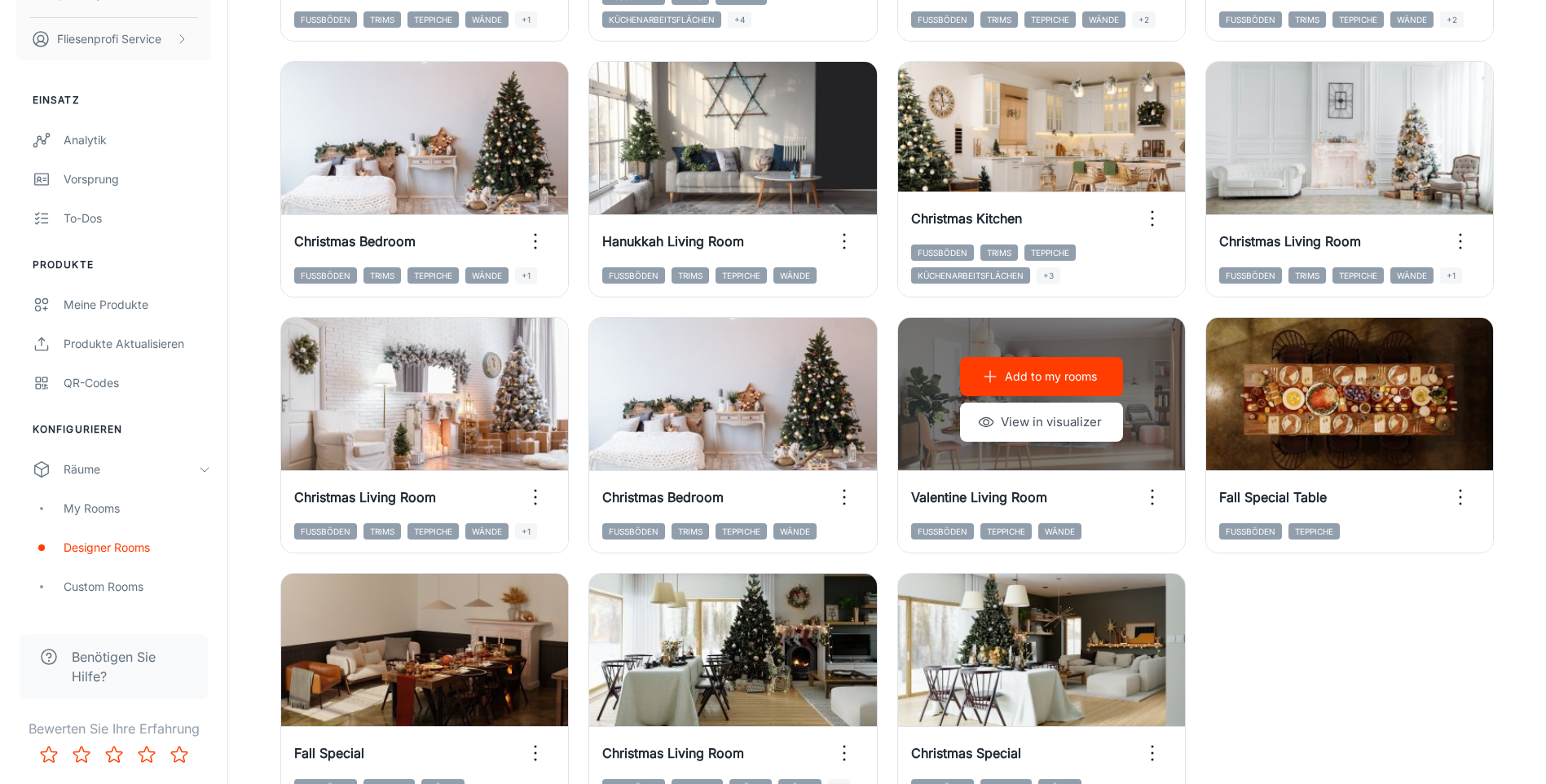
scroll to position [536, 0]
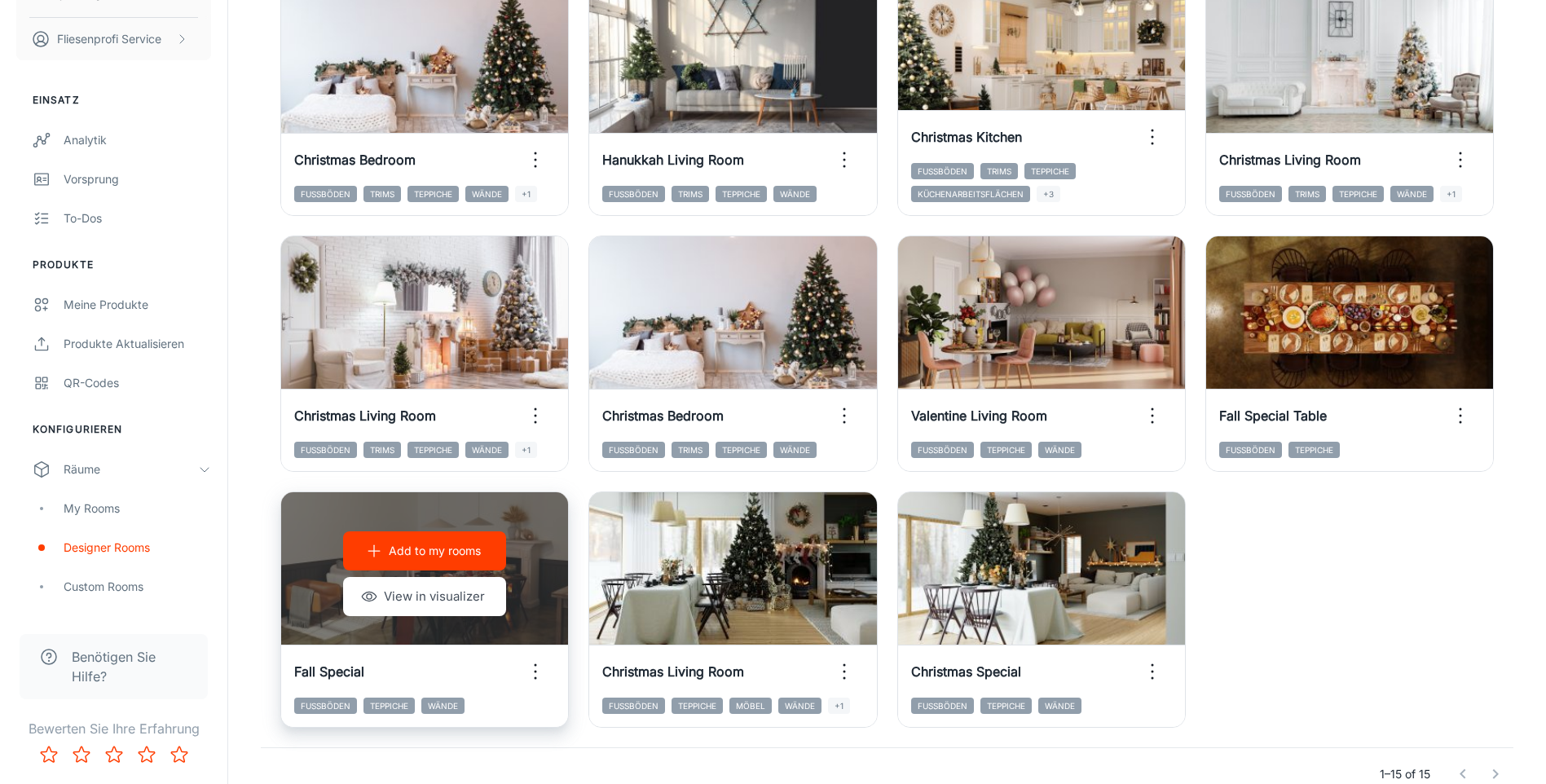
click at [457, 561] on button "Add to my rooms" at bounding box center [425, 550] width 163 height 39
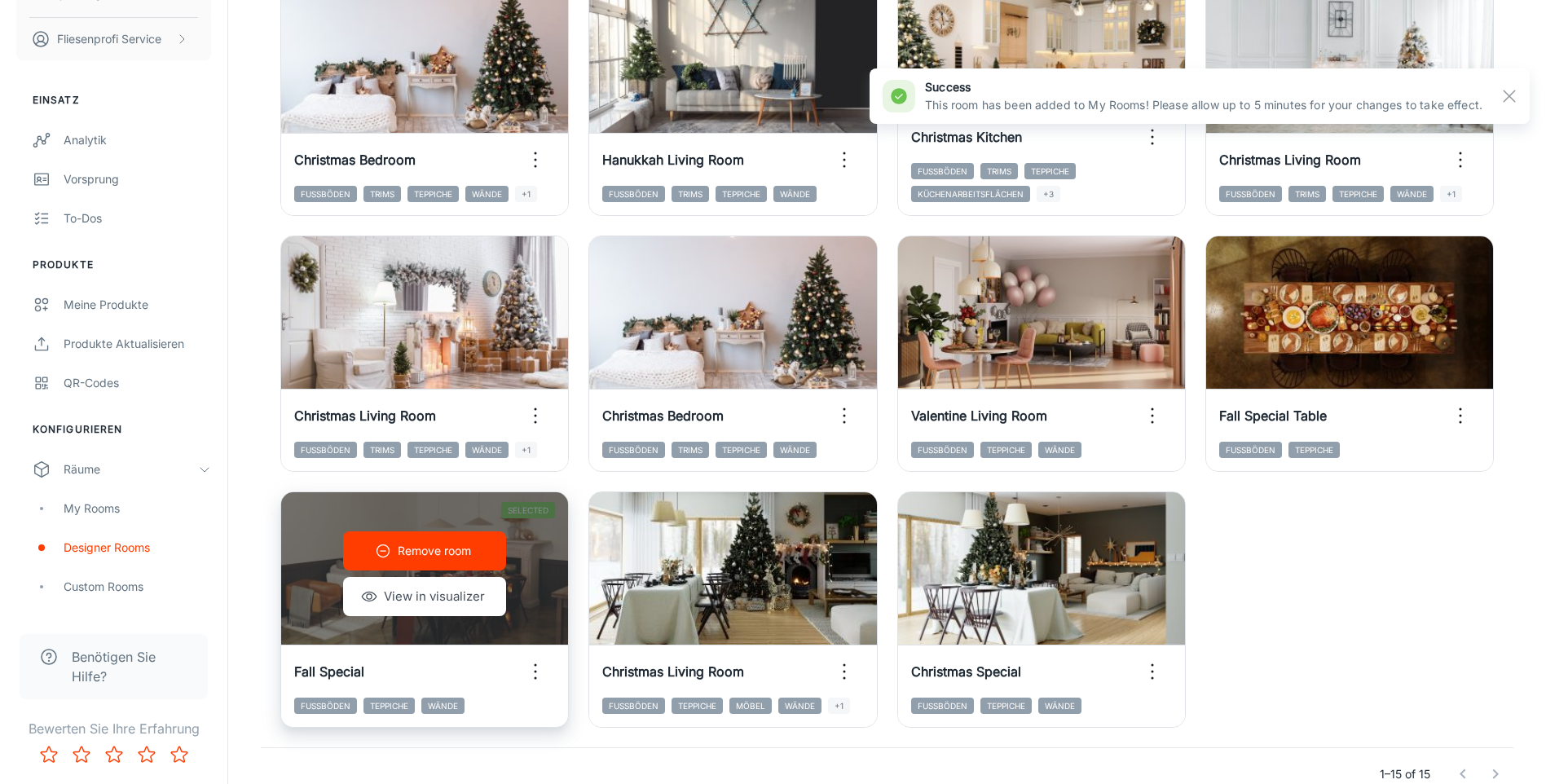
click at [382, 553] on icon "button" at bounding box center [383, 550] width 16 height 16
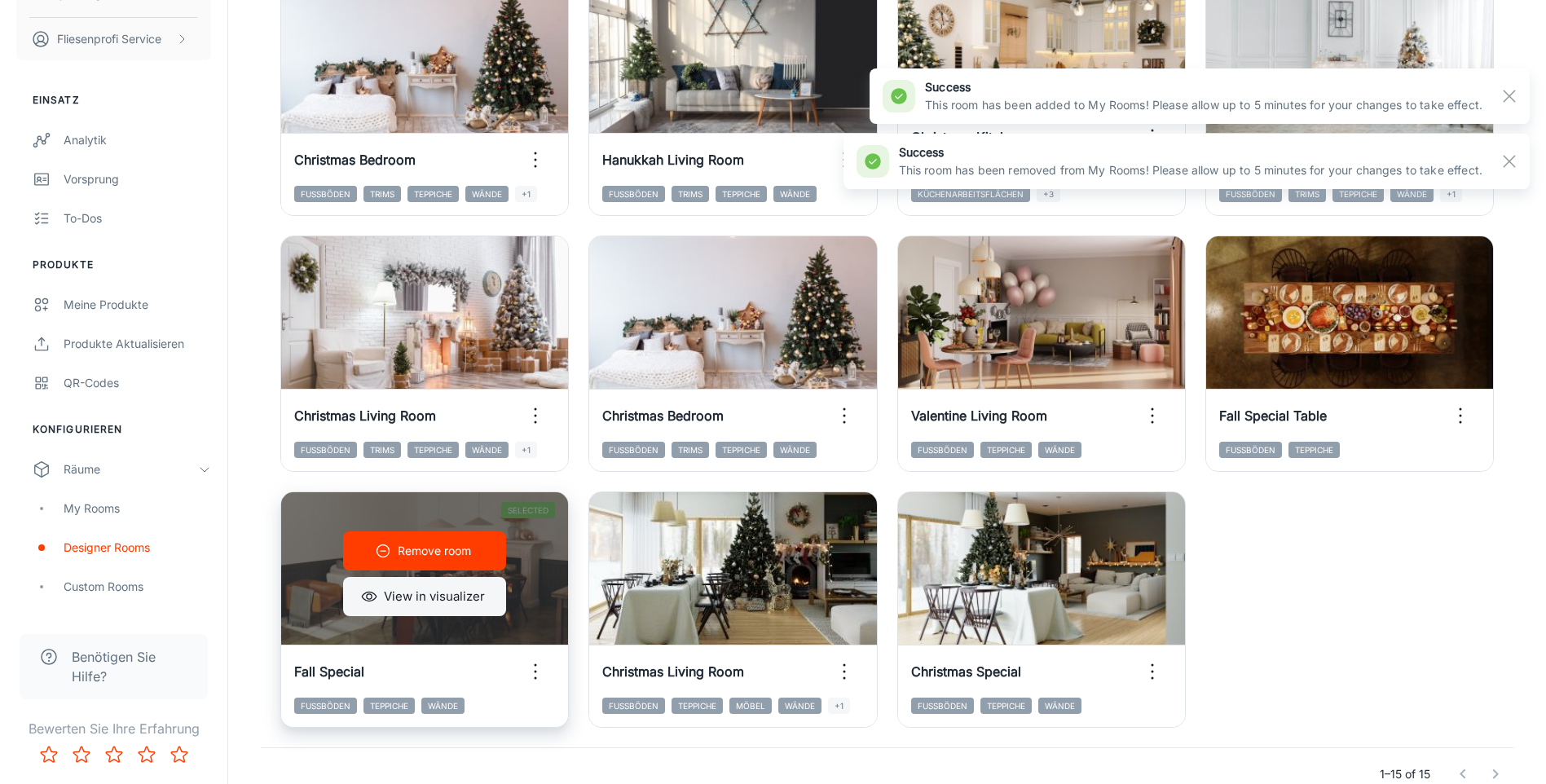
click at [363, 592] on icon "button" at bounding box center [369, 596] width 16 height 16
